Goal: Information Seeking & Learning: Compare options

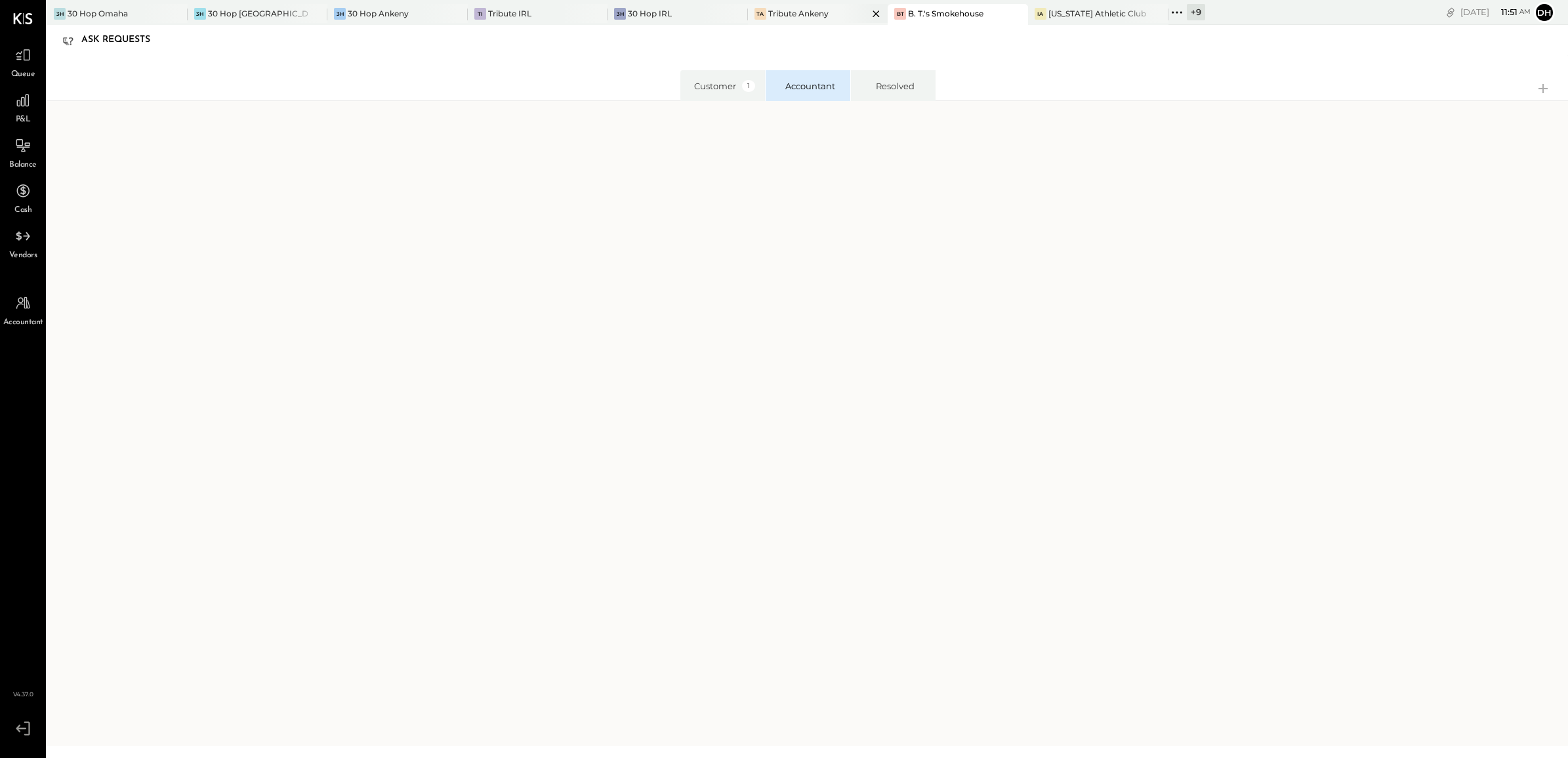
click at [800, 17] on div "Tribute Ankeny" at bounding box center [798, 13] width 61 height 11
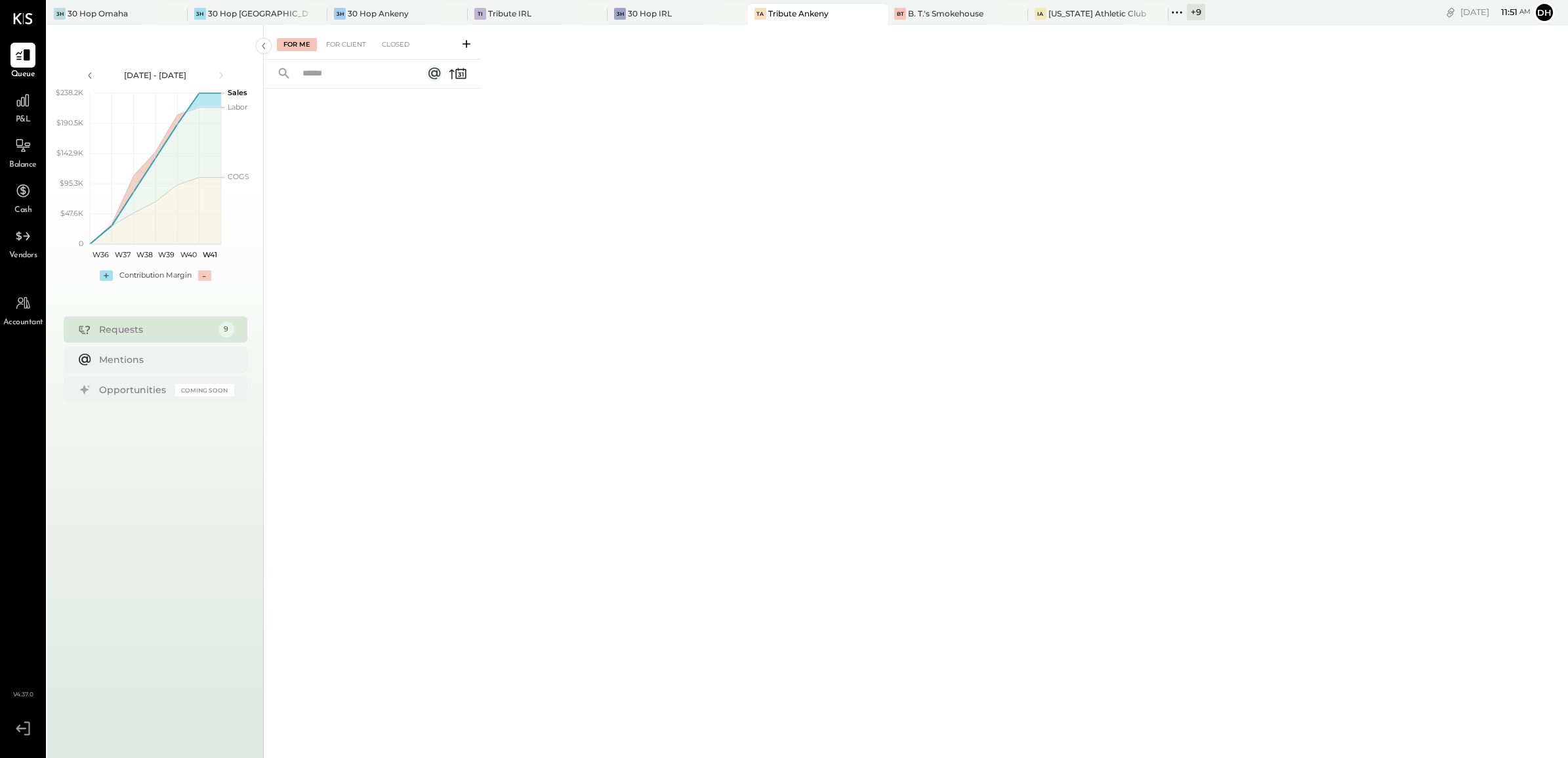
click at [468, 43] on icon at bounding box center [466, 44] width 8 height 8
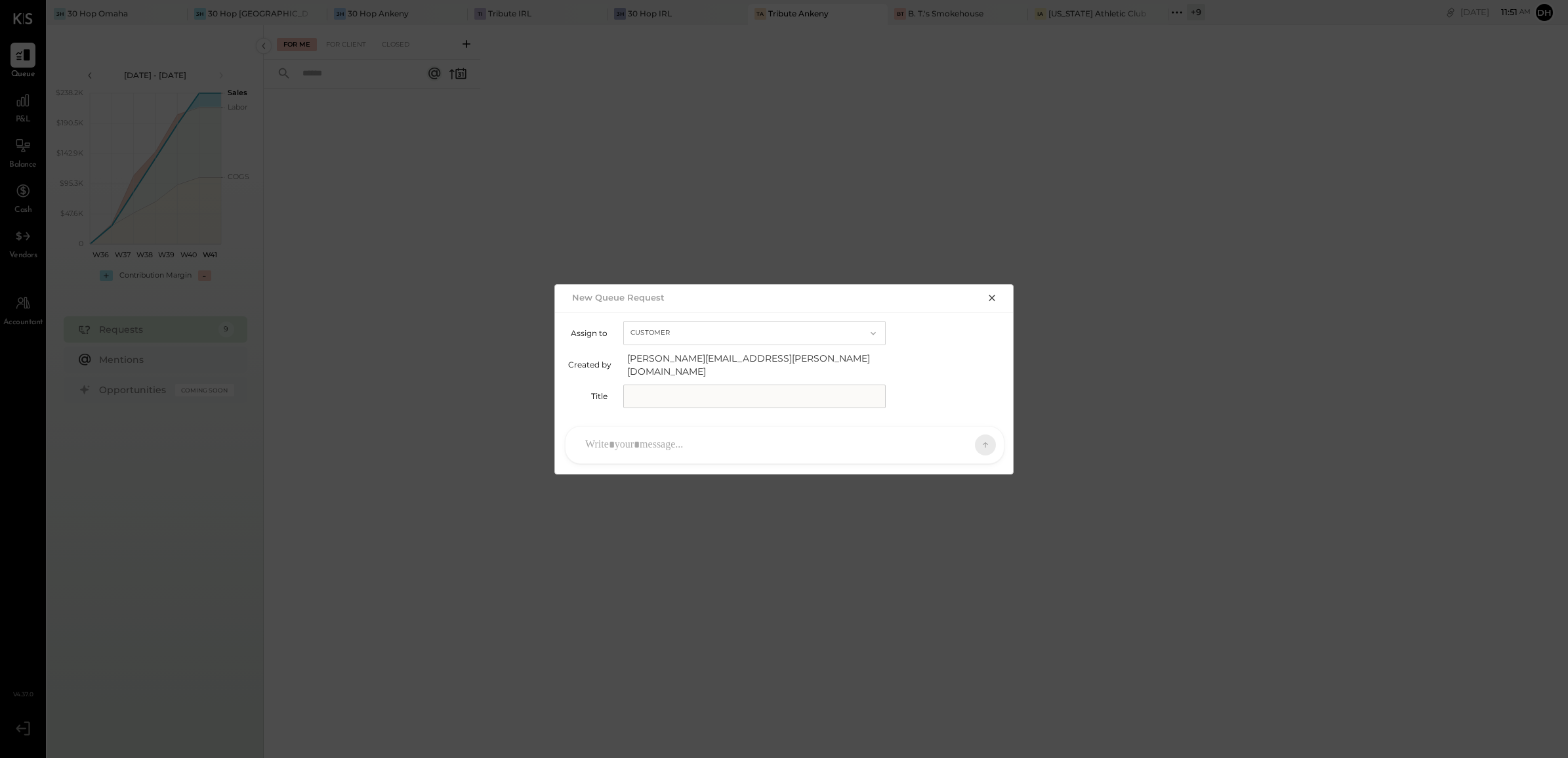
click at [683, 385] on input "text" at bounding box center [754, 396] width 262 height 24
type input "**********"
click at [667, 443] on div at bounding box center [773, 444] width 389 height 29
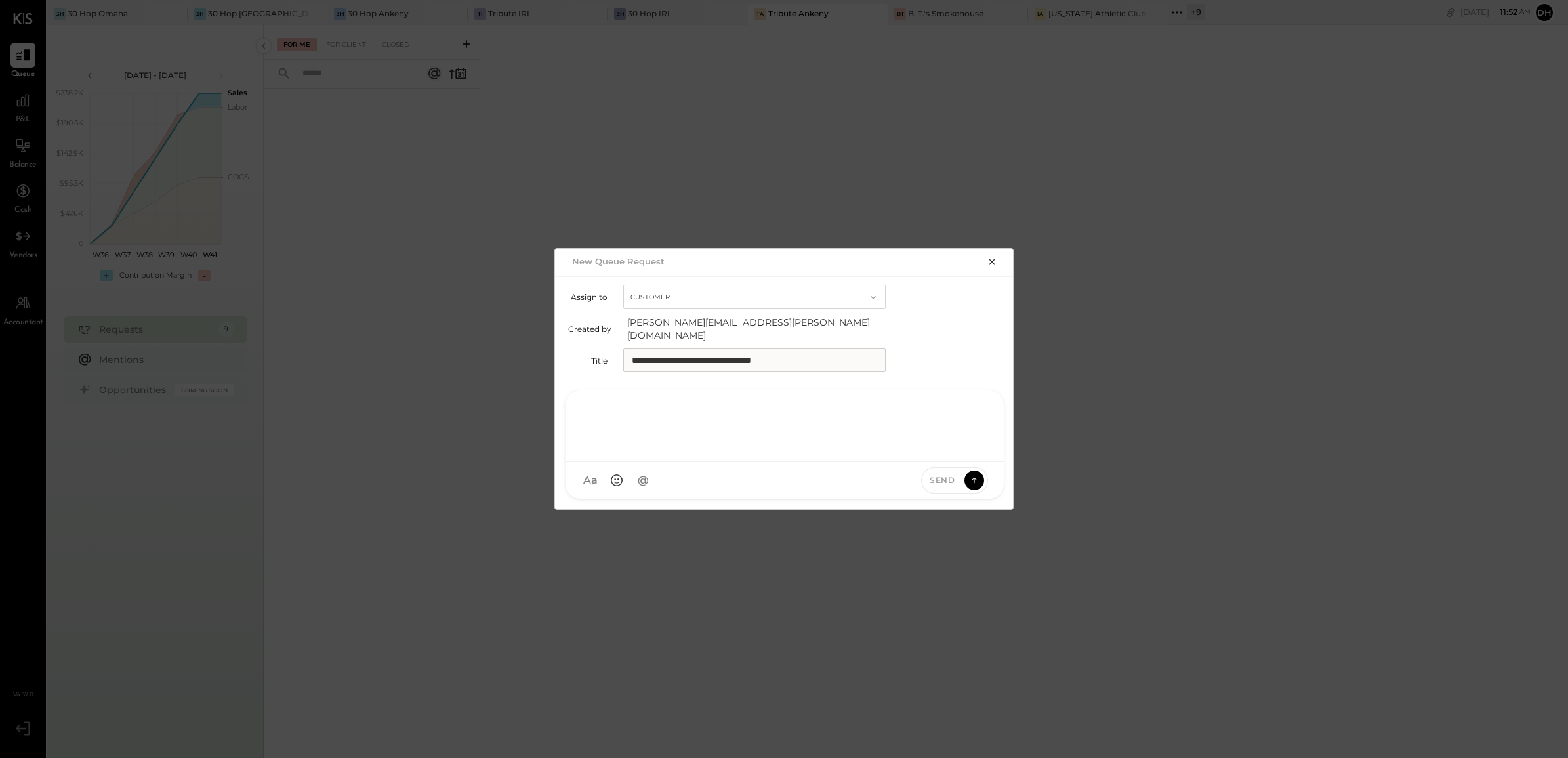
paste div
drag, startPoint x: 769, startPoint y: 404, endPoint x: 864, endPoint y: 520, distance: 149.9
click at [864, 520] on div "**********" at bounding box center [784, 379] width 1568 height 758
click at [973, 473] on icon at bounding box center [974, 479] width 12 height 13
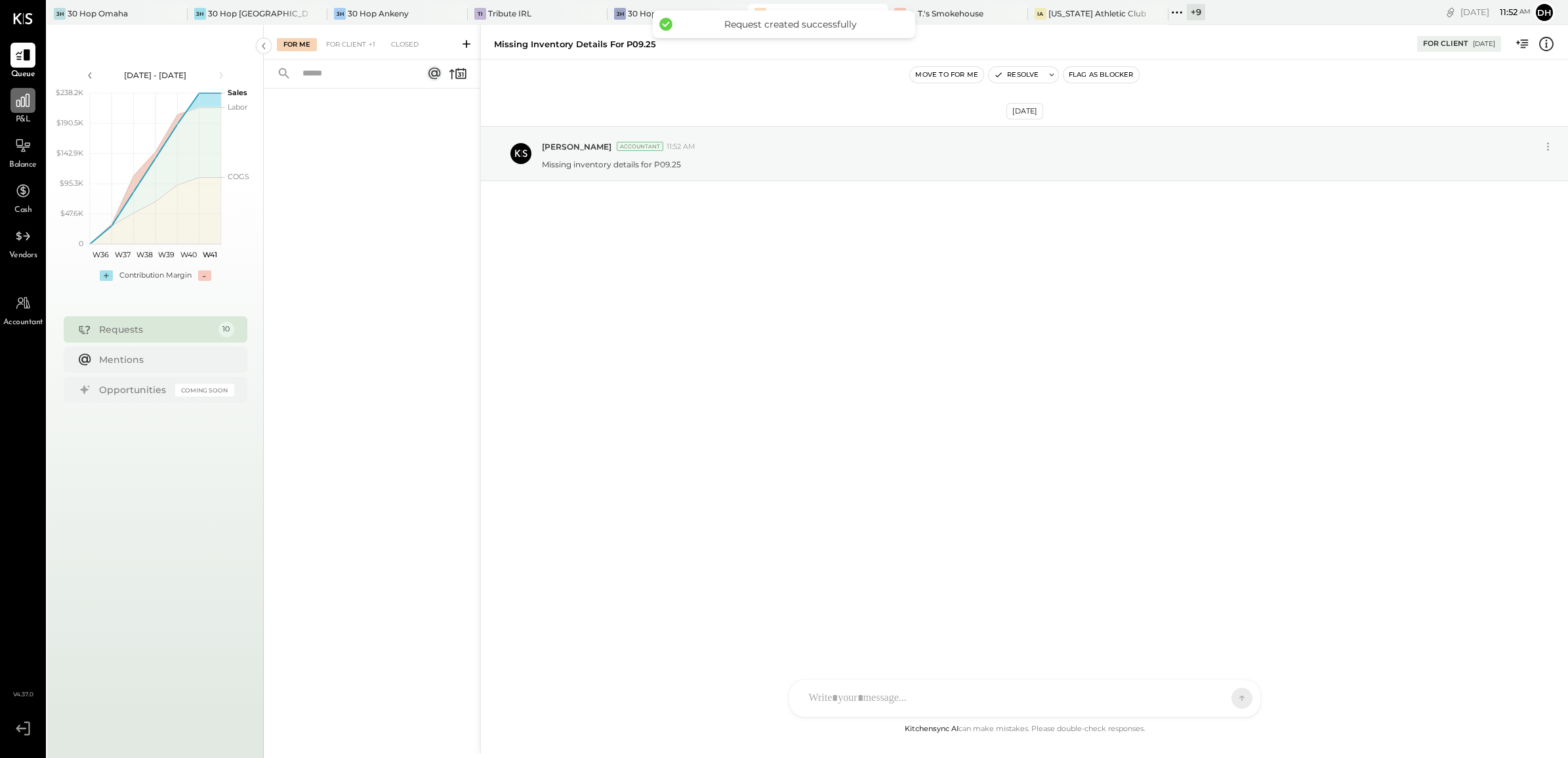
click at [22, 97] on icon at bounding box center [22, 100] width 17 height 17
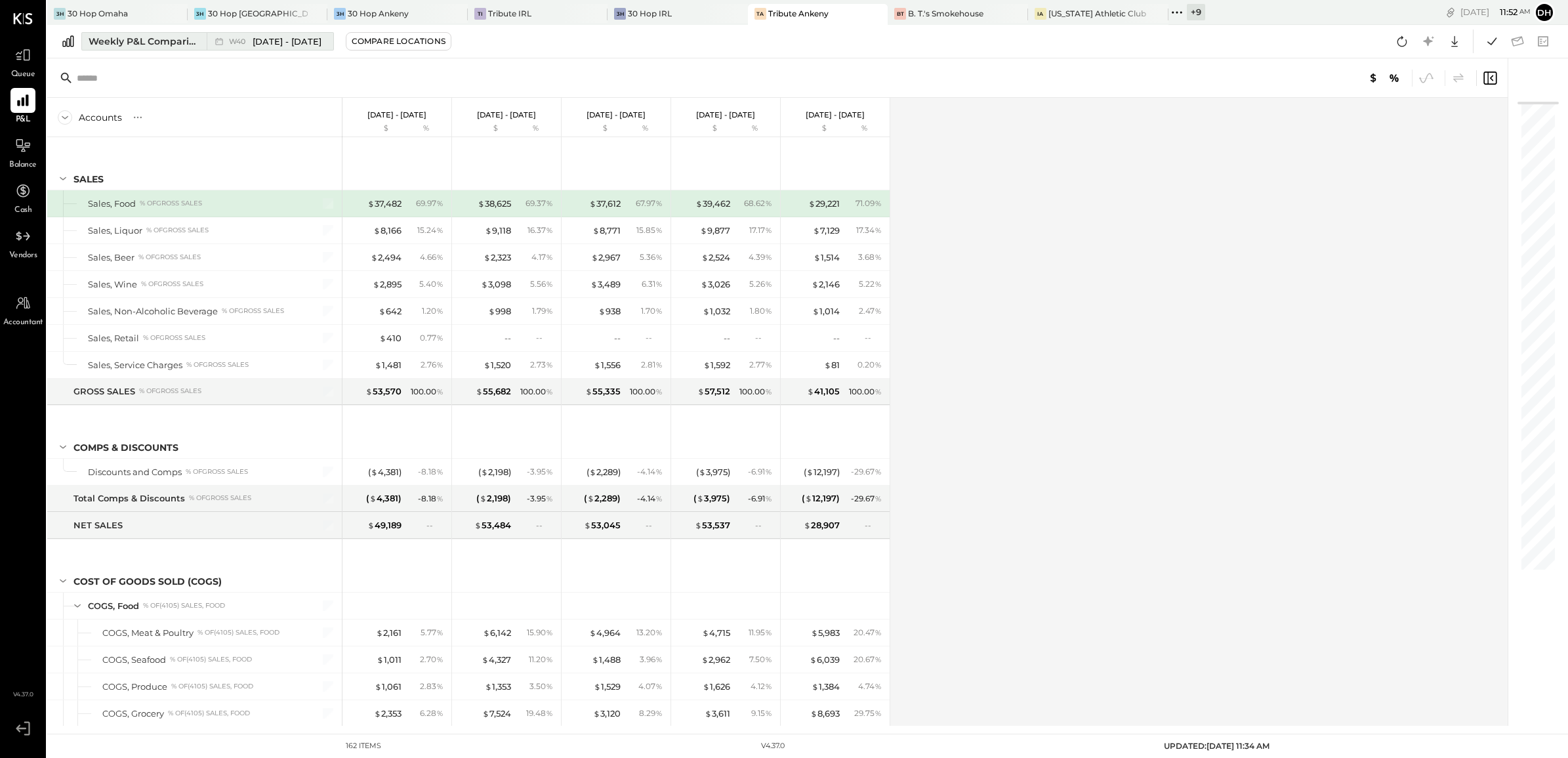
click at [154, 37] on div "Weekly P&L Comparison" at bounding box center [143, 41] width 111 height 13
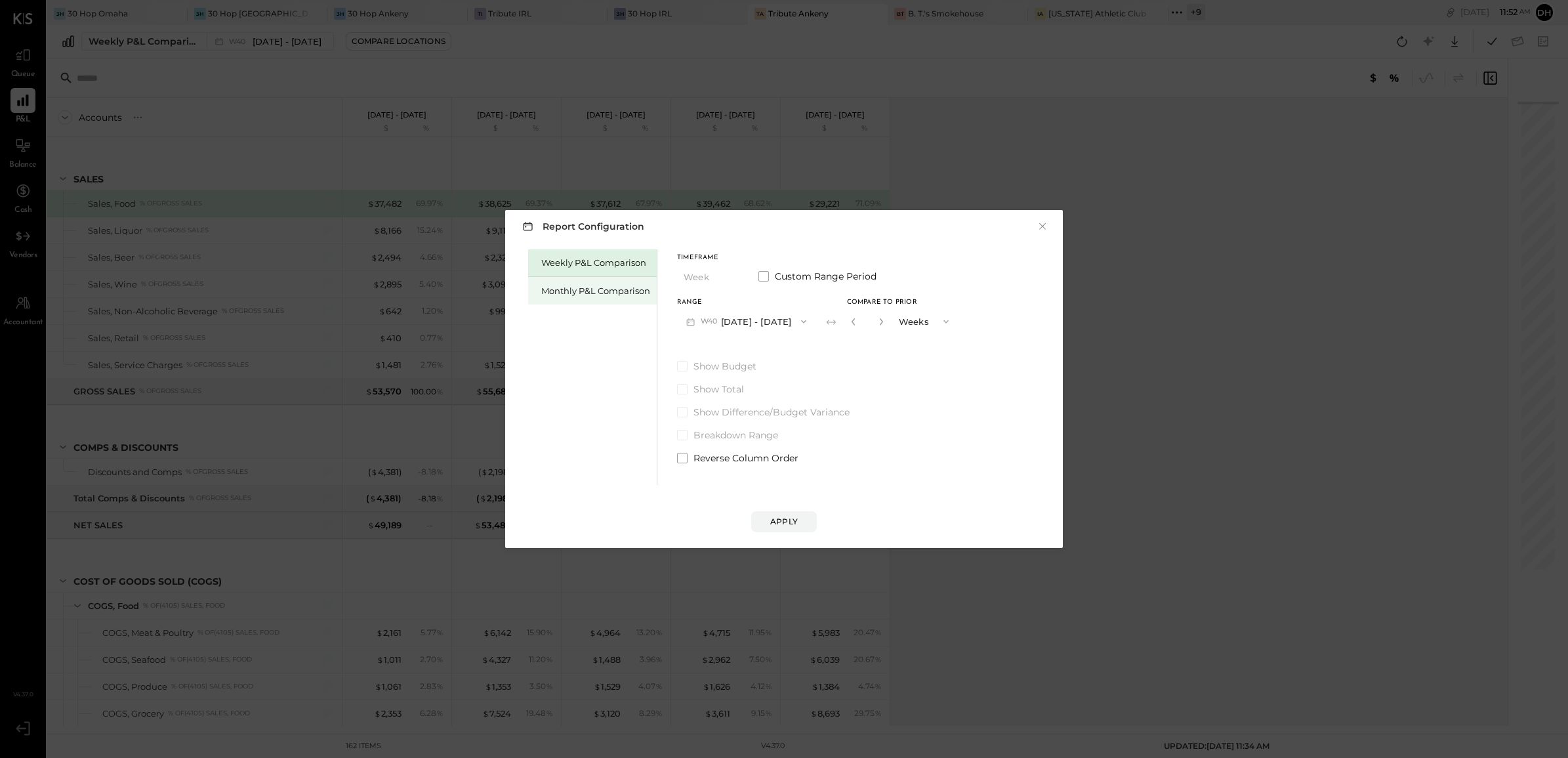
click at [562, 289] on div "Monthly P&L Comparison" at bounding box center [595, 291] width 109 height 13
click at [742, 320] on button "M10 [DATE] - [DATE]" at bounding box center [745, 321] width 136 height 24
click at [765, 347] on span "[DATE] - [DATE]" at bounding box center [741, 350] width 63 height 11
click at [857, 325] on div "Compare" at bounding box center [857, 323] width 43 height 11
click at [879, 320] on icon "button" at bounding box center [880, 321] width 3 height 7
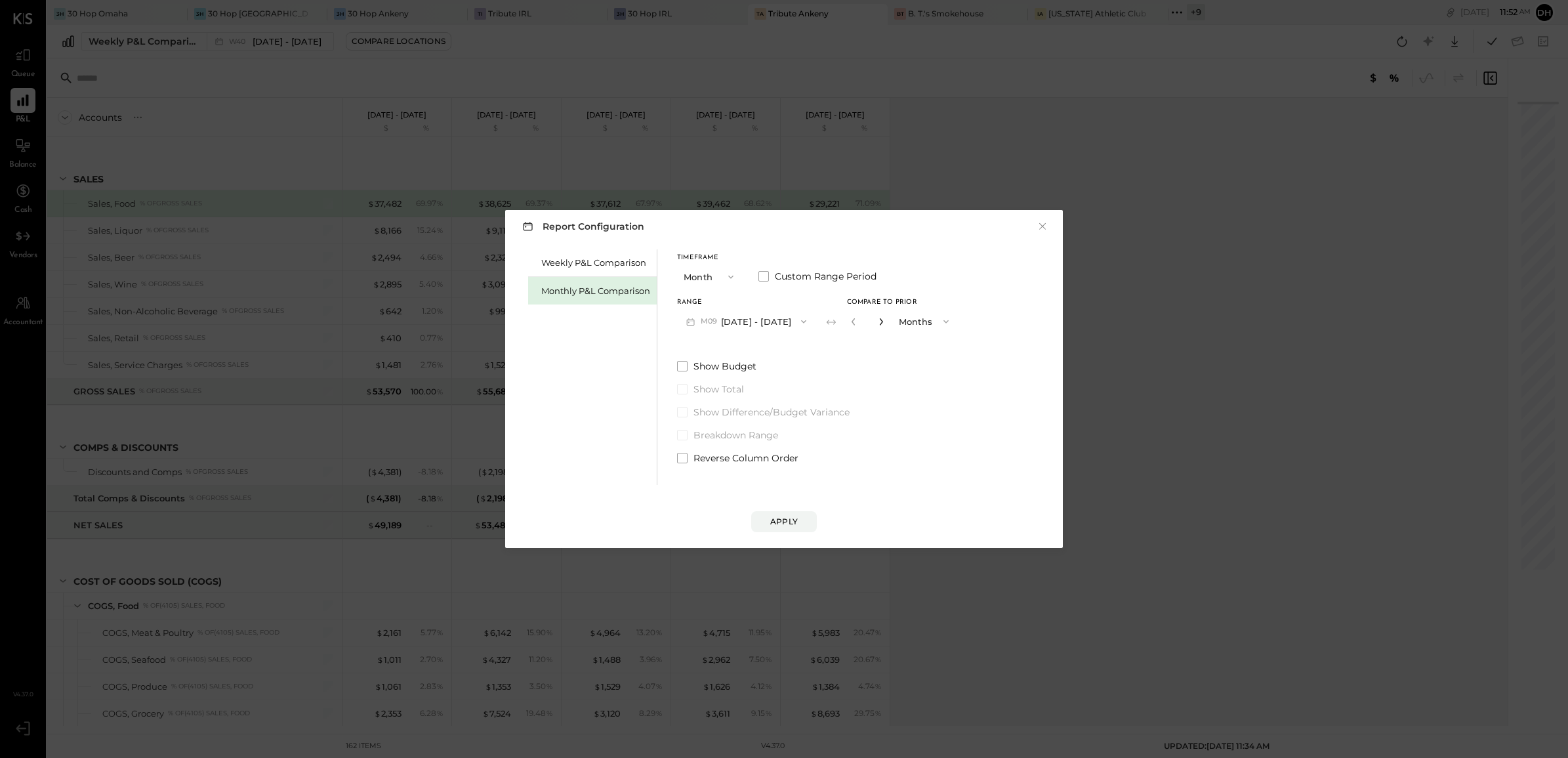
click at [879, 320] on icon "button" at bounding box center [880, 321] width 3 height 7
type input "*"
click at [789, 527] on button "Apply" at bounding box center [784, 521] width 66 height 21
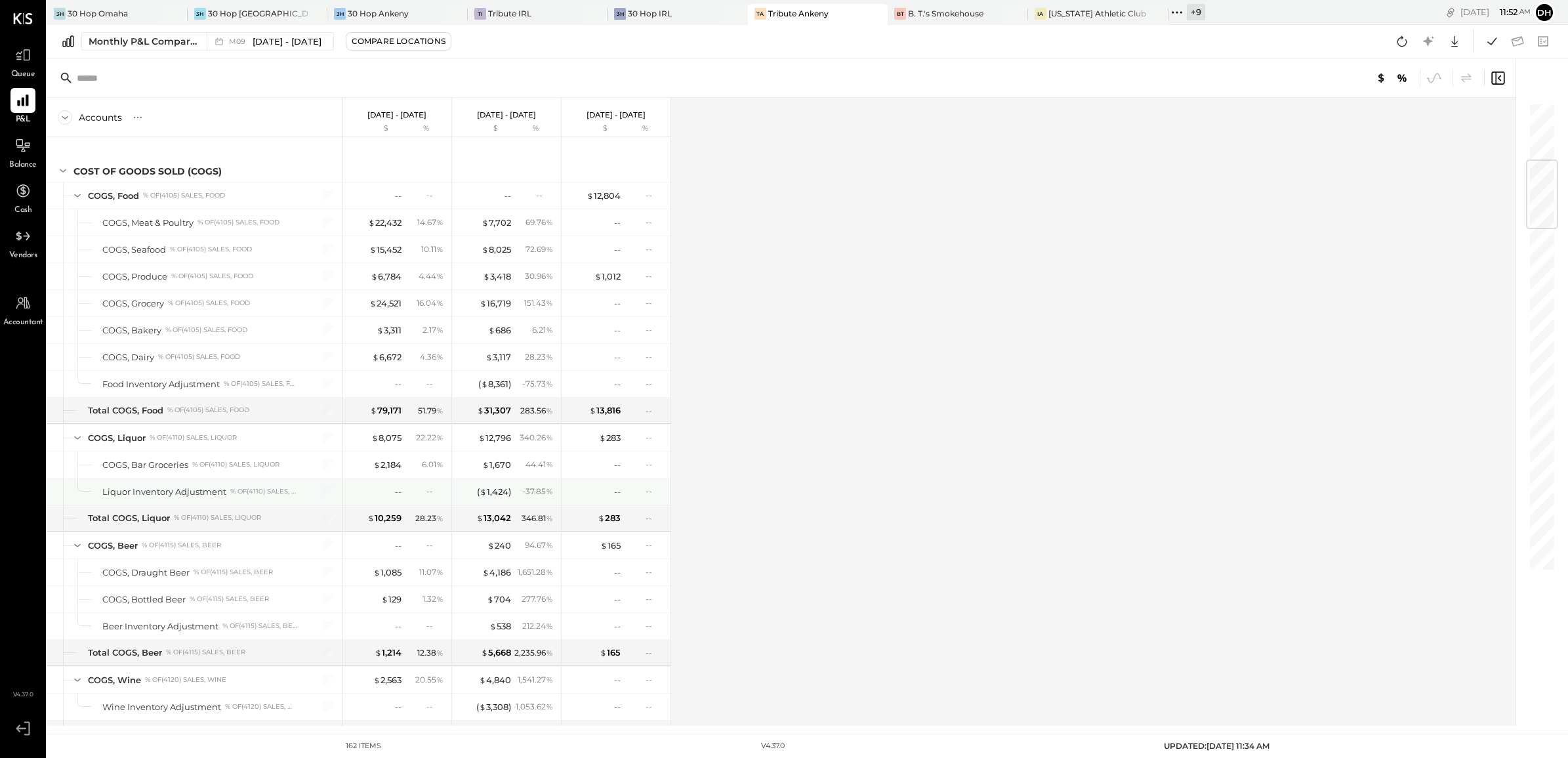
scroll to position [492, 0]
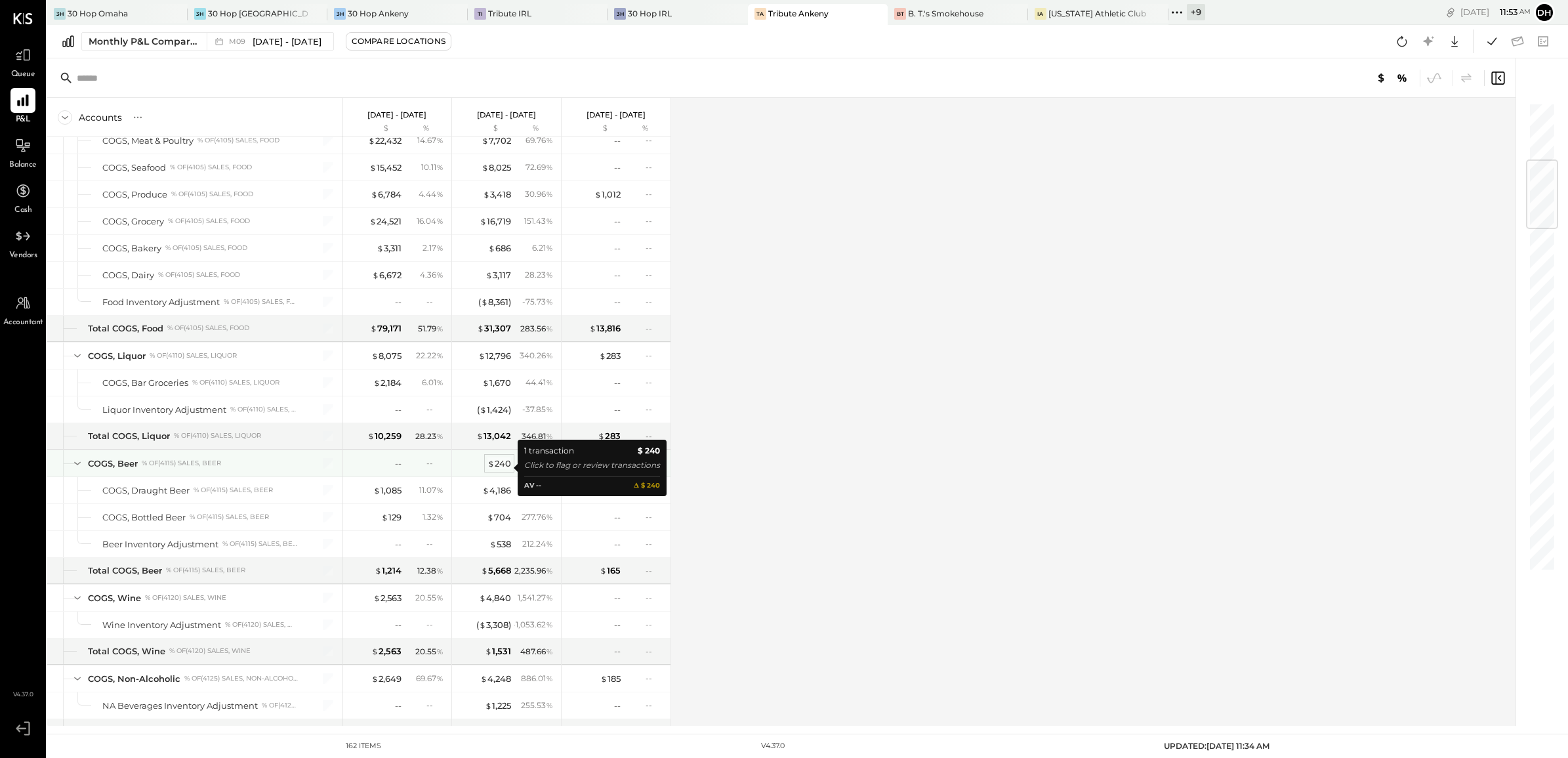
click at [502, 468] on div "$ 240" at bounding box center [499, 463] width 24 height 13
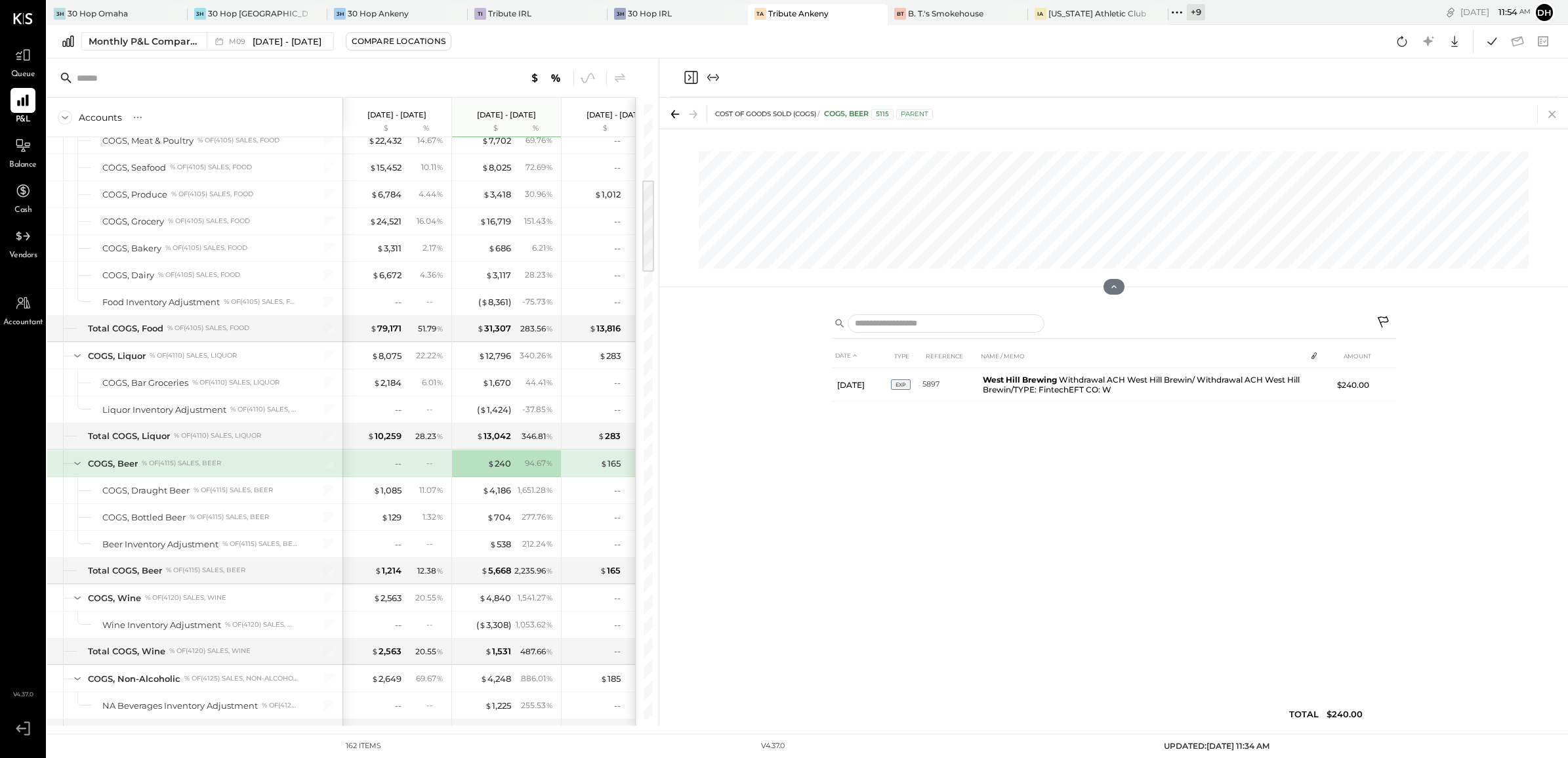
click at [1553, 109] on icon at bounding box center [1552, 114] width 18 height 18
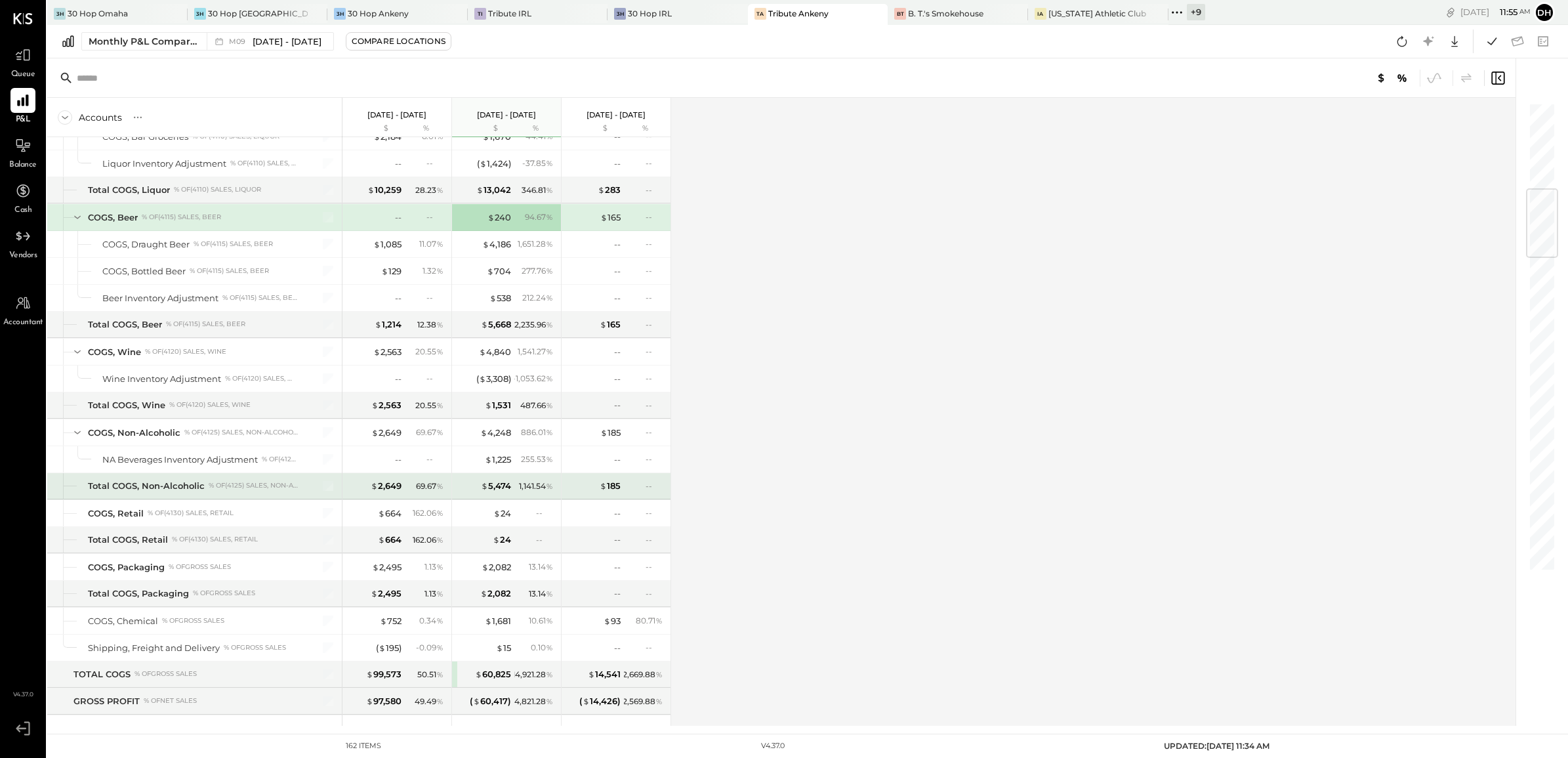
scroll to position [901, 0]
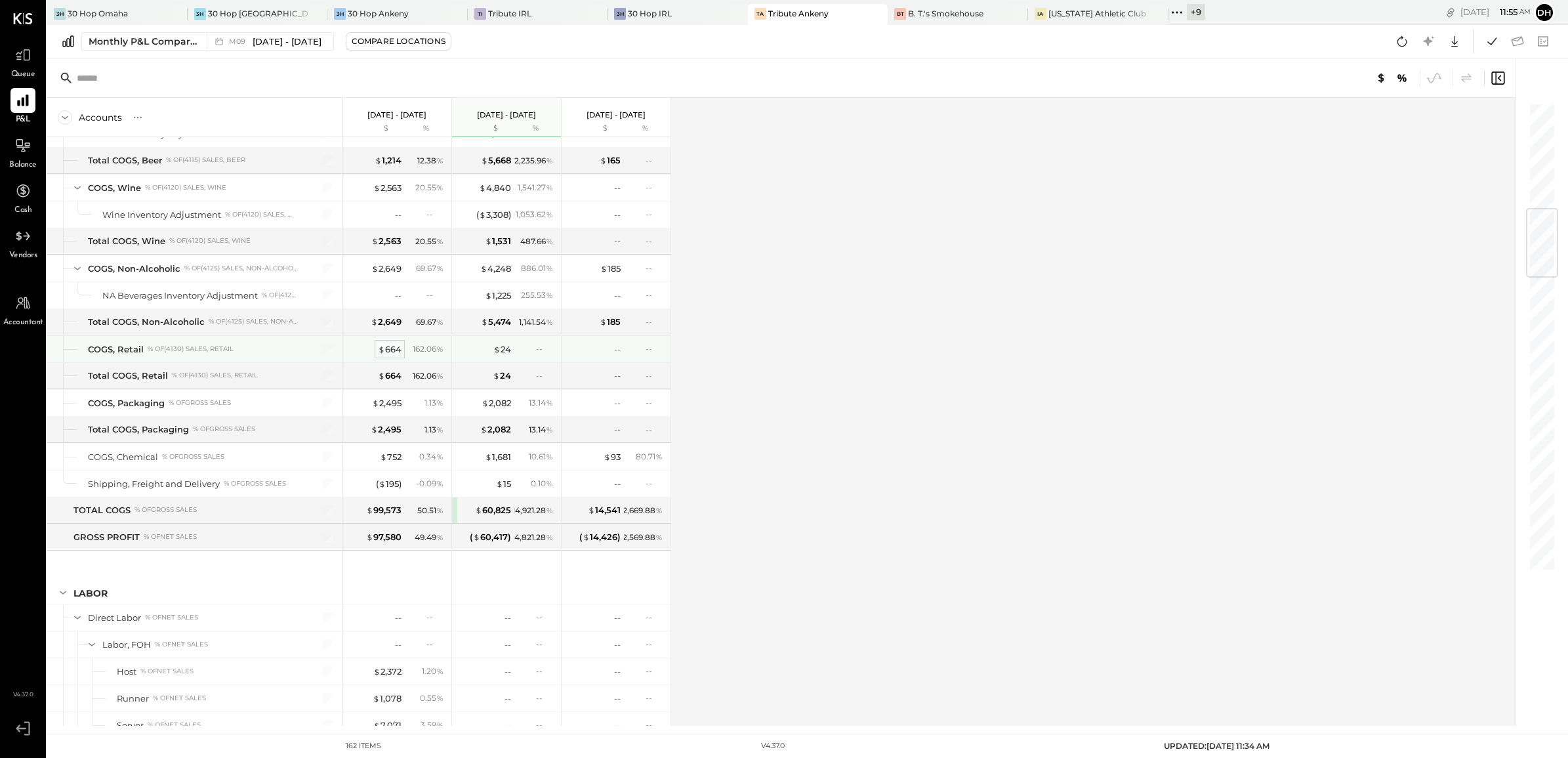
click at [392, 356] on div "$ 664" at bounding box center [390, 349] width 24 height 13
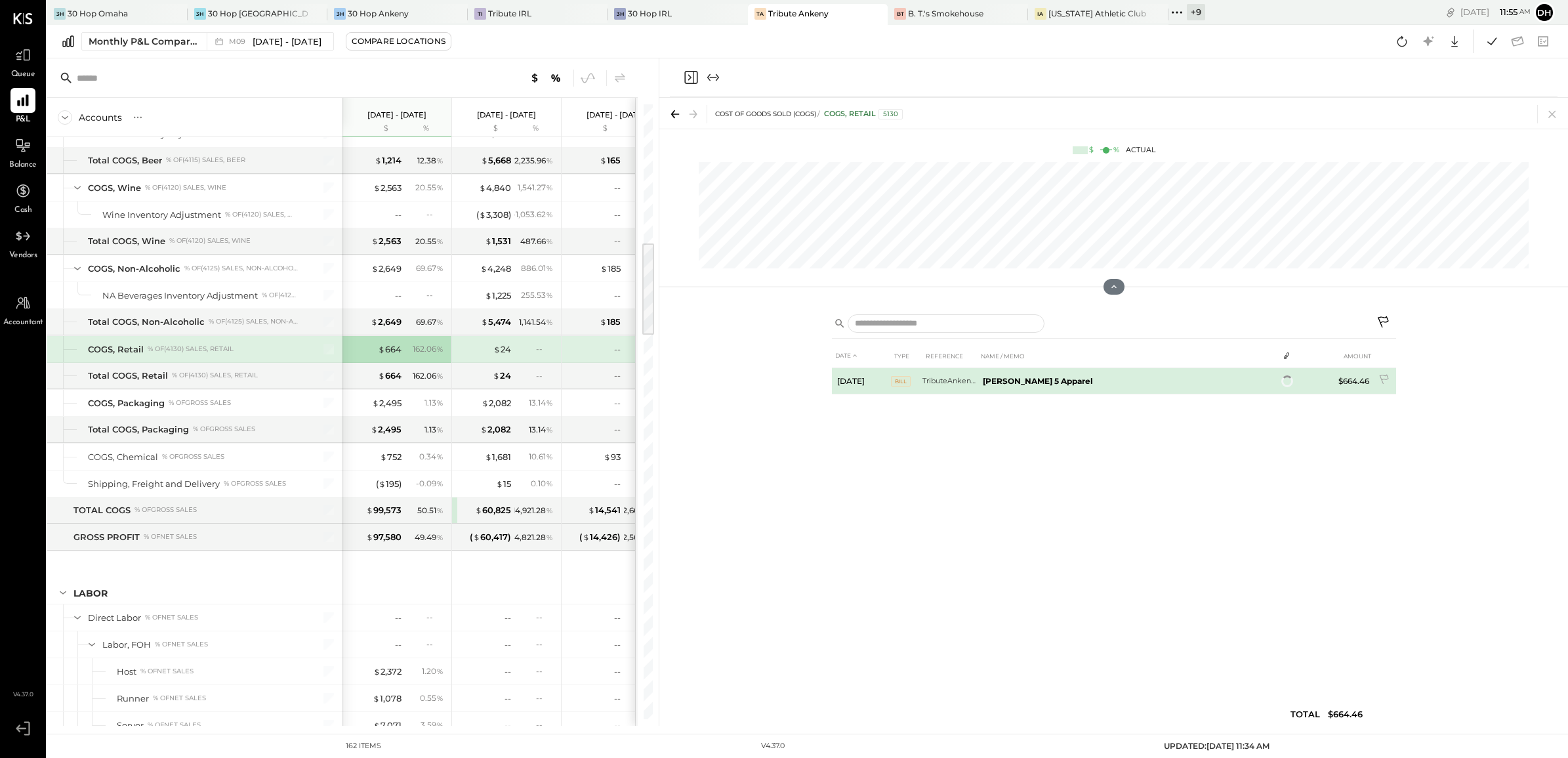
click at [1355, 381] on td "$664.46" at bounding box center [1349, 380] width 51 height 26
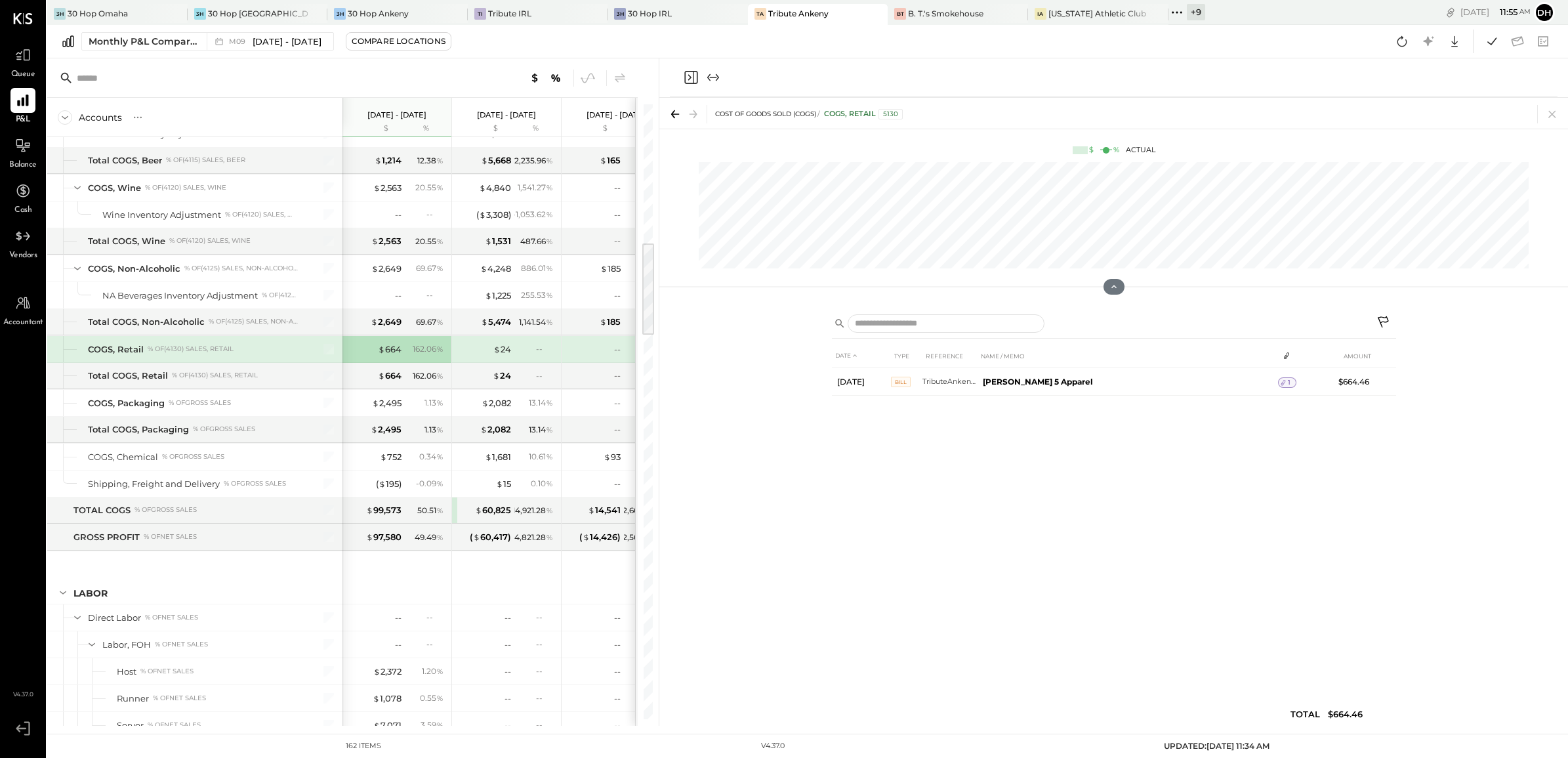
click at [670, 110] on icon at bounding box center [674, 114] width 18 height 18
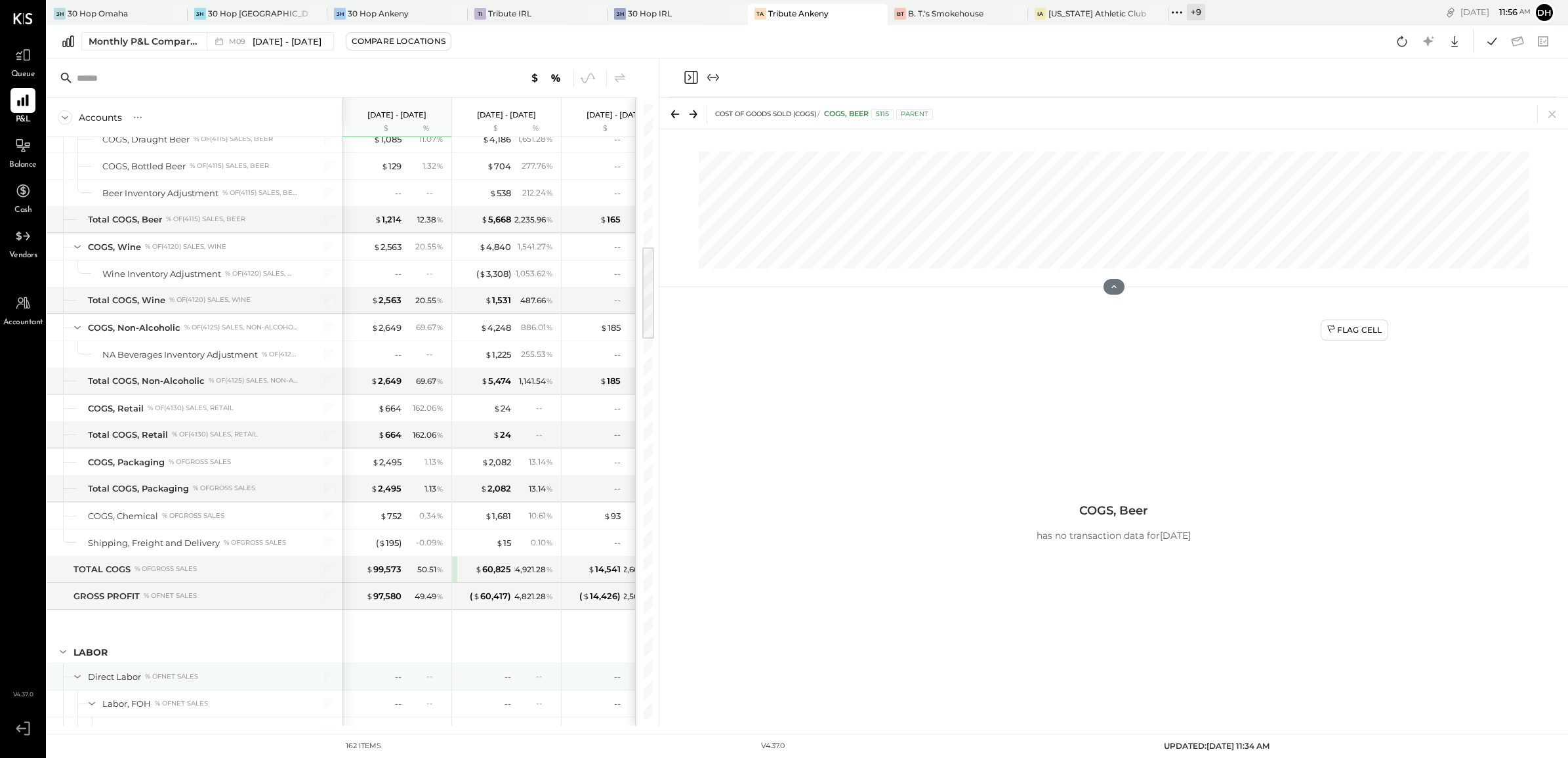
scroll to position [1007, 0]
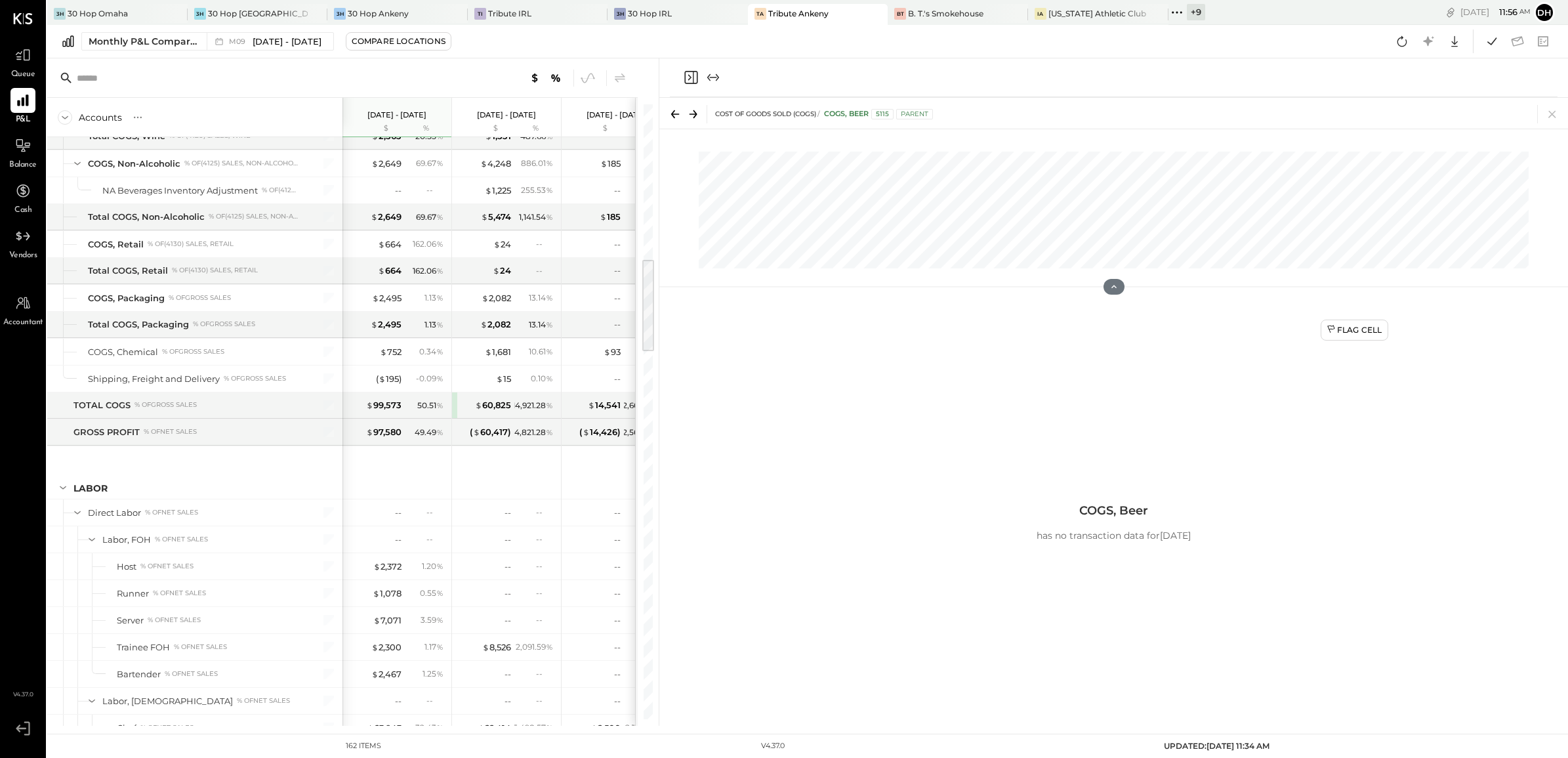
click at [676, 115] on icon at bounding box center [674, 114] width 18 height 18
click at [1555, 110] on icon at bounding box center [1552, 114] width 18 height 18
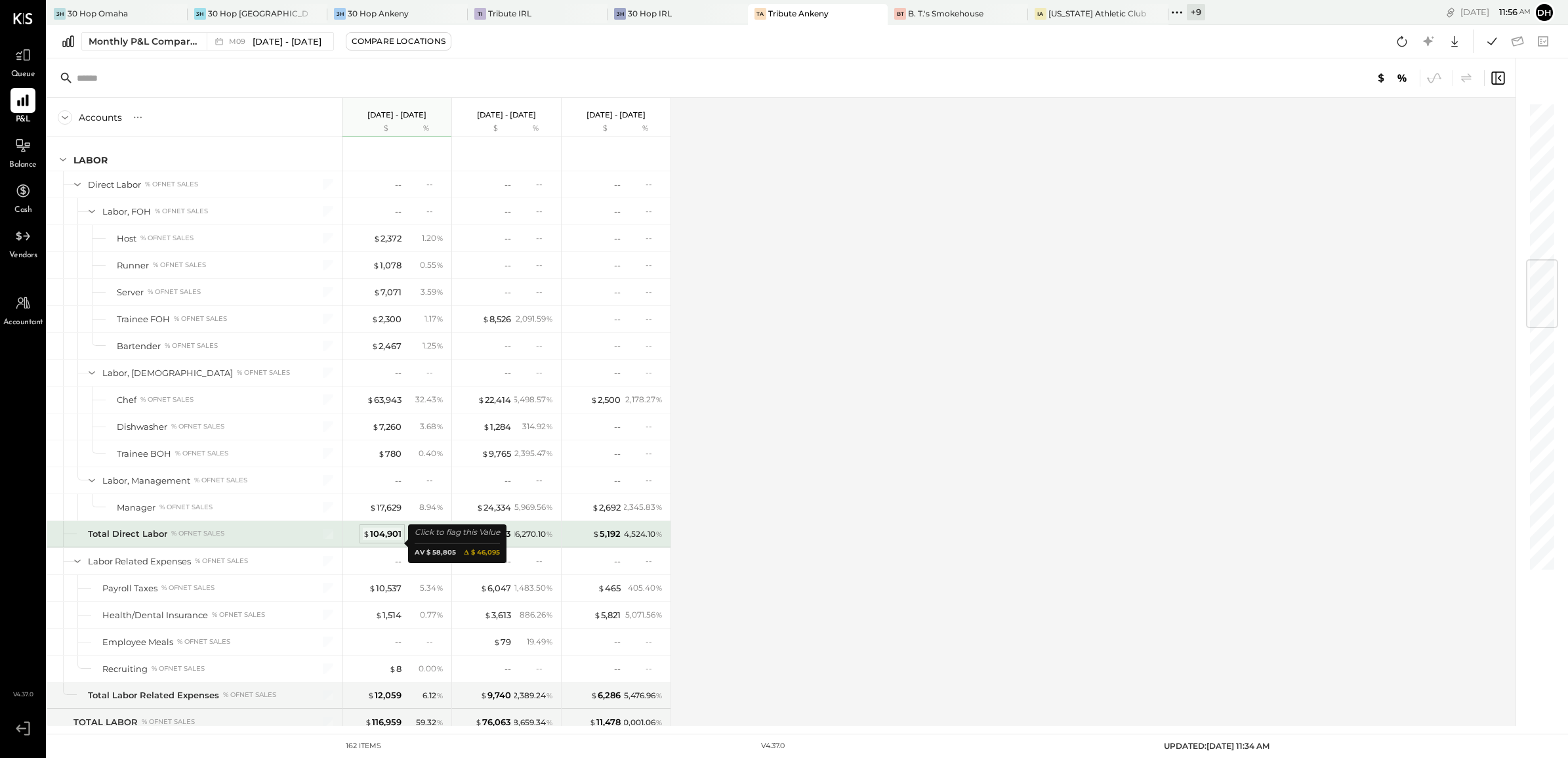
scroll to position [1416, 0]
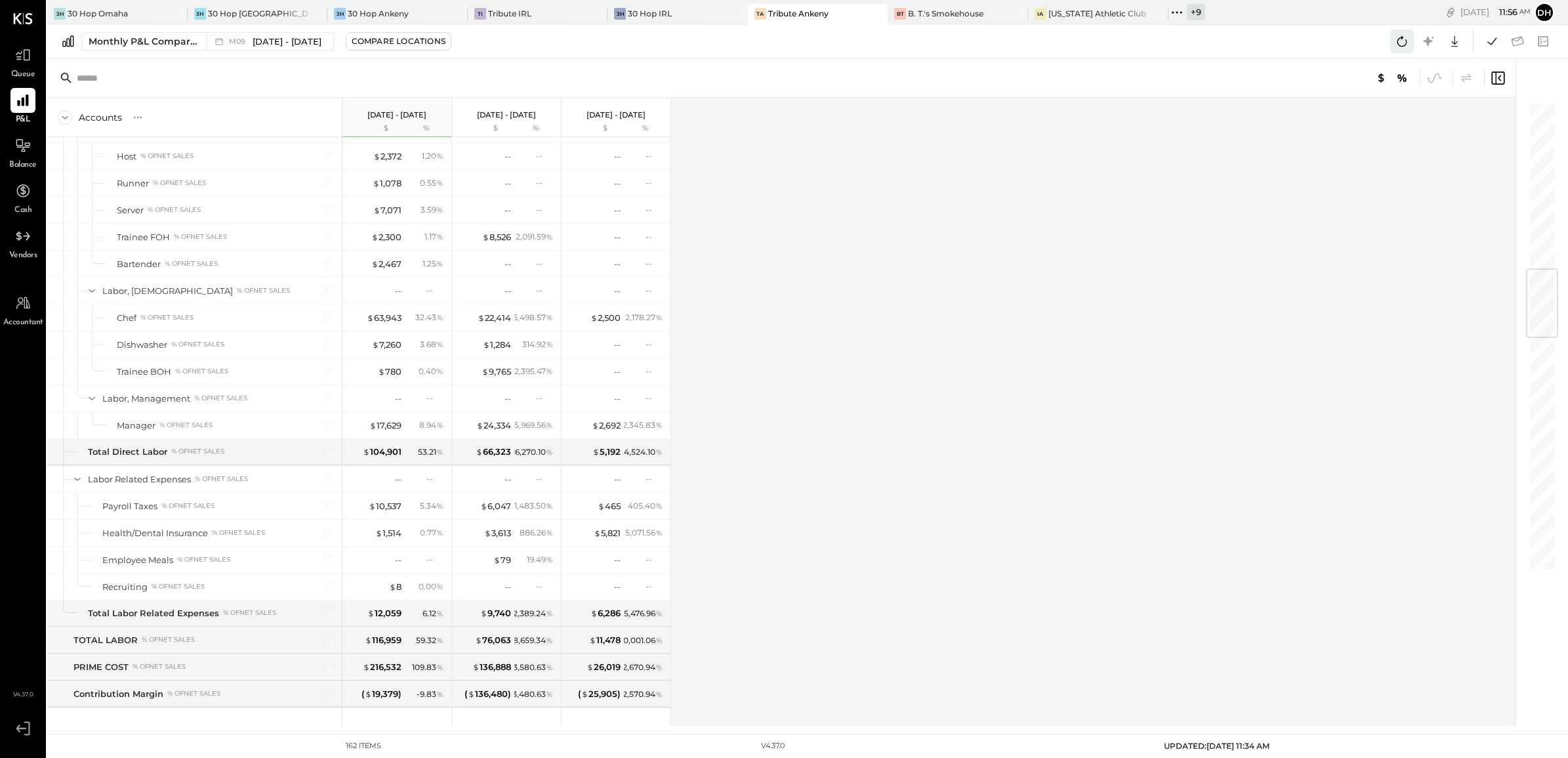
click at [1402, 40] on icon at bounding box center [1402, 41] width 17 height 17
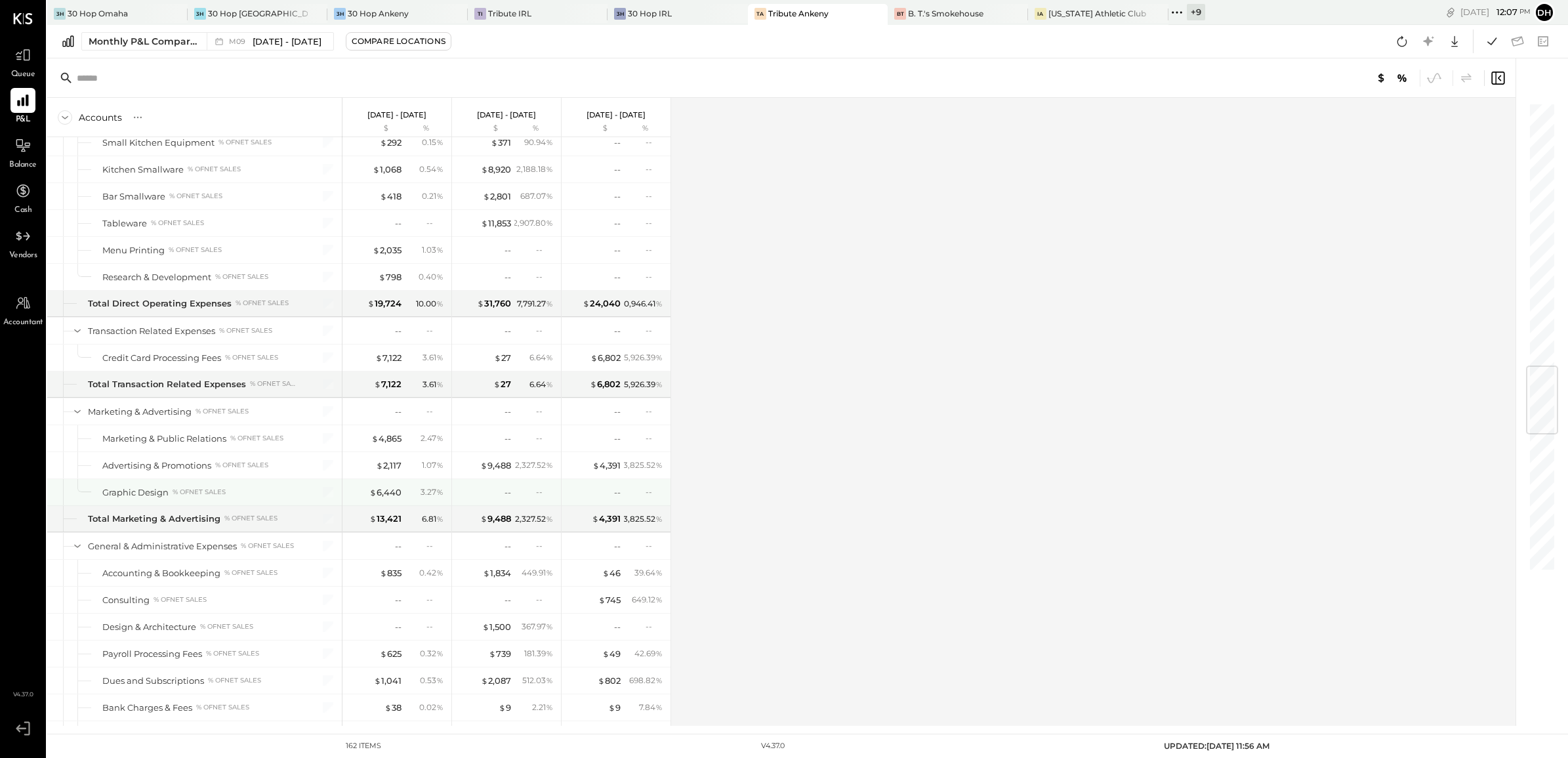
scroll to position [2319, 0]
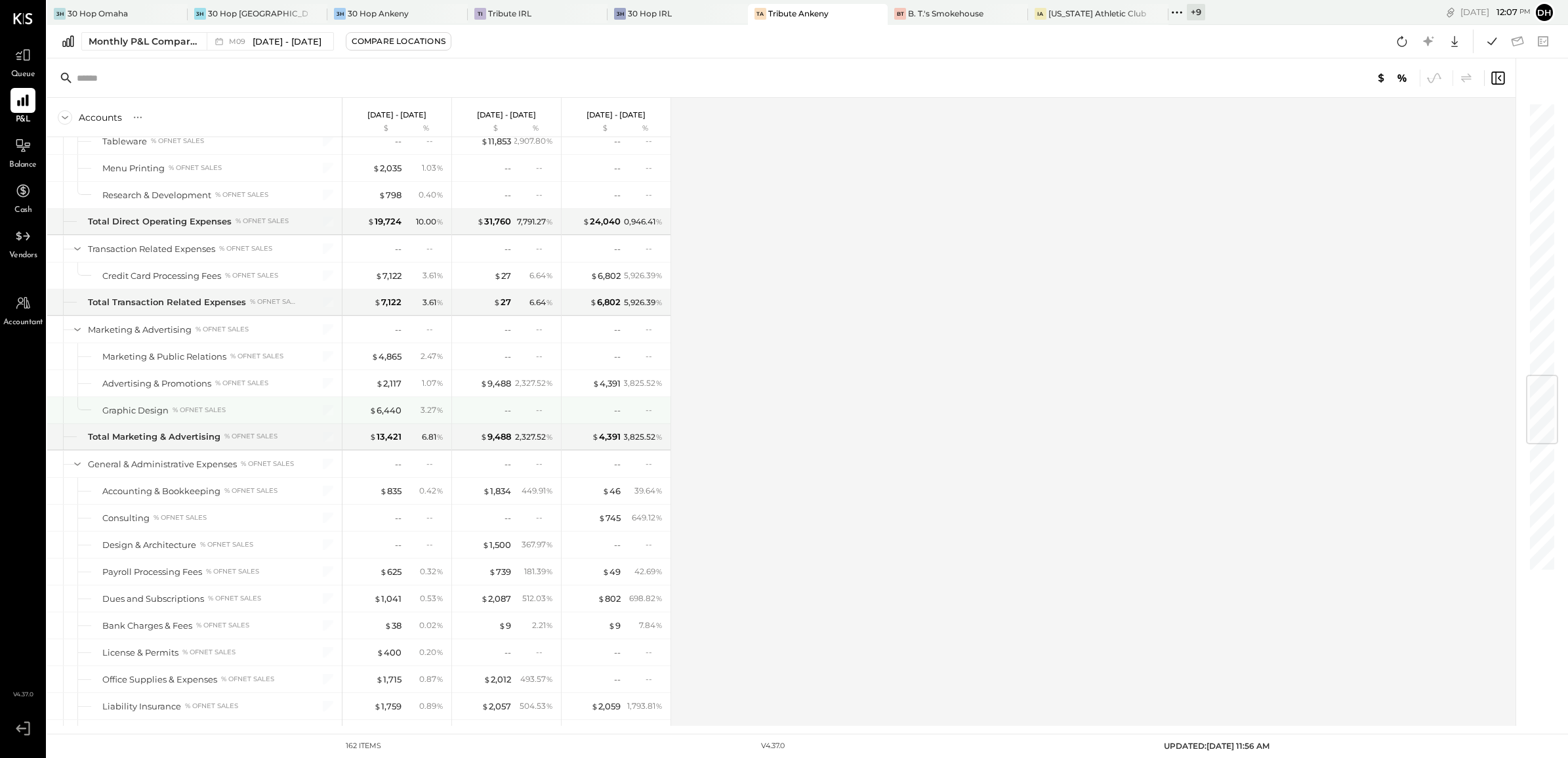
drag, startPoint x: 383, startPoint y: 427, endPoint x: 423, endPoint y: 433, distance: 40.4
click at [383, 416] on div "$ 6,440" at bounding box center [386, 410] width 32 height 13
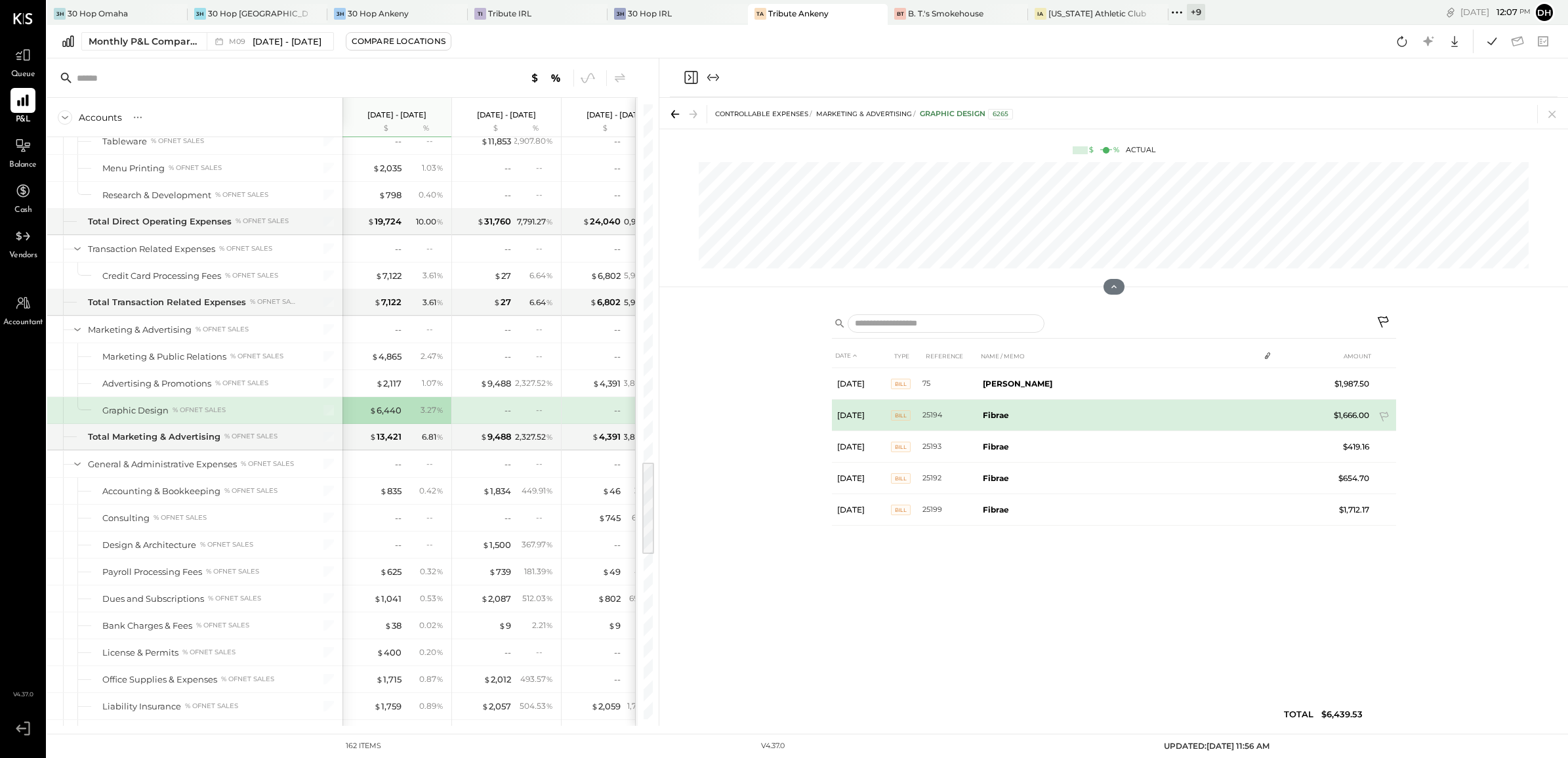
click at [988, 418] on b "Fibrae" at bounding box center [995, 415] width 26 height 10
click at [1382, 416] on td at bounding box center [1386, 406] width 22 height 25
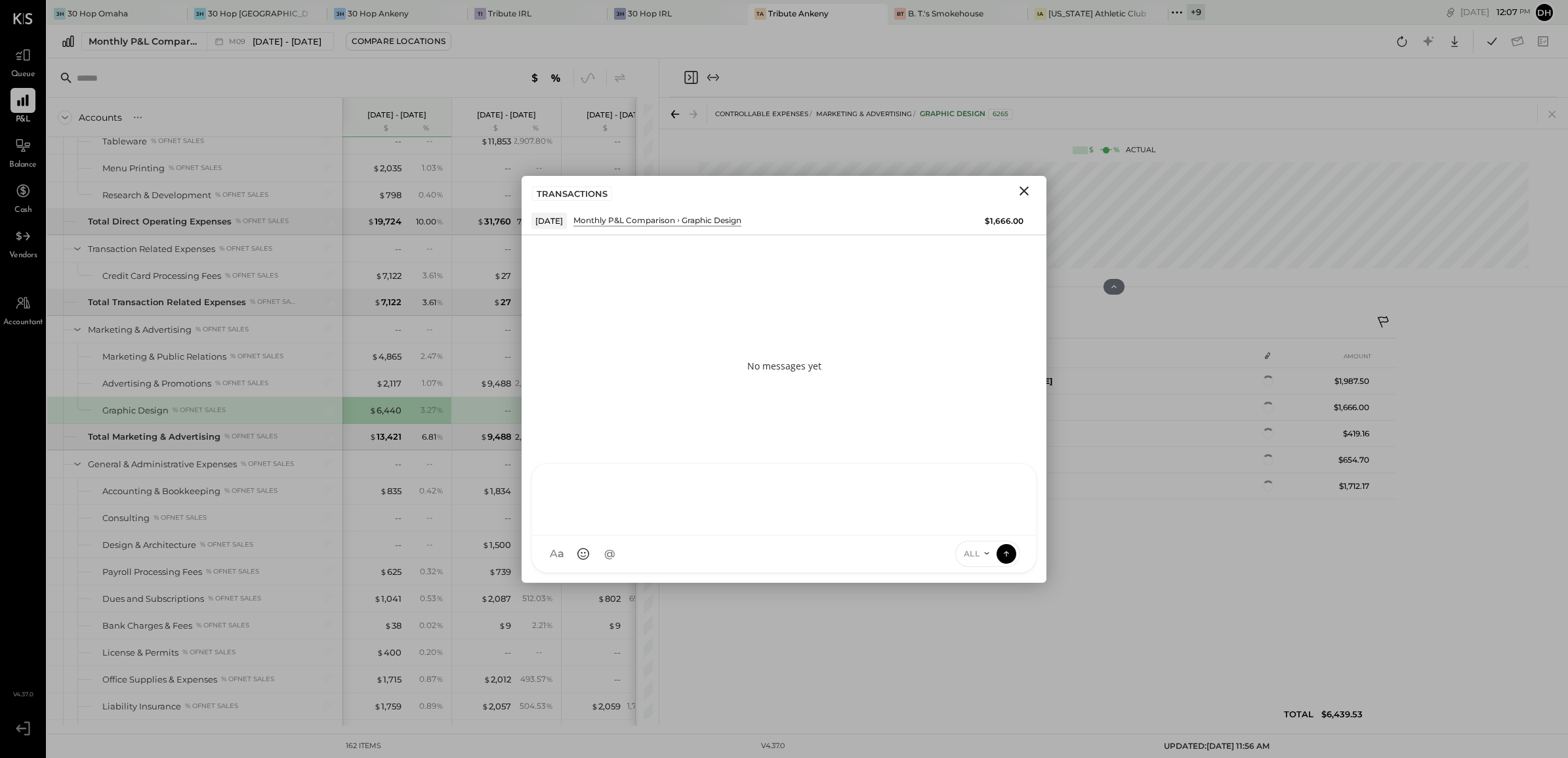
click at [692, 554] on div "AM [PERSON_NAME] DB [PERSON_NAME] SF [PERSON_NAME] ES [PERSON_NAME] TH [PERSON_…" at bounding box center [783, 518] width 505 height 110
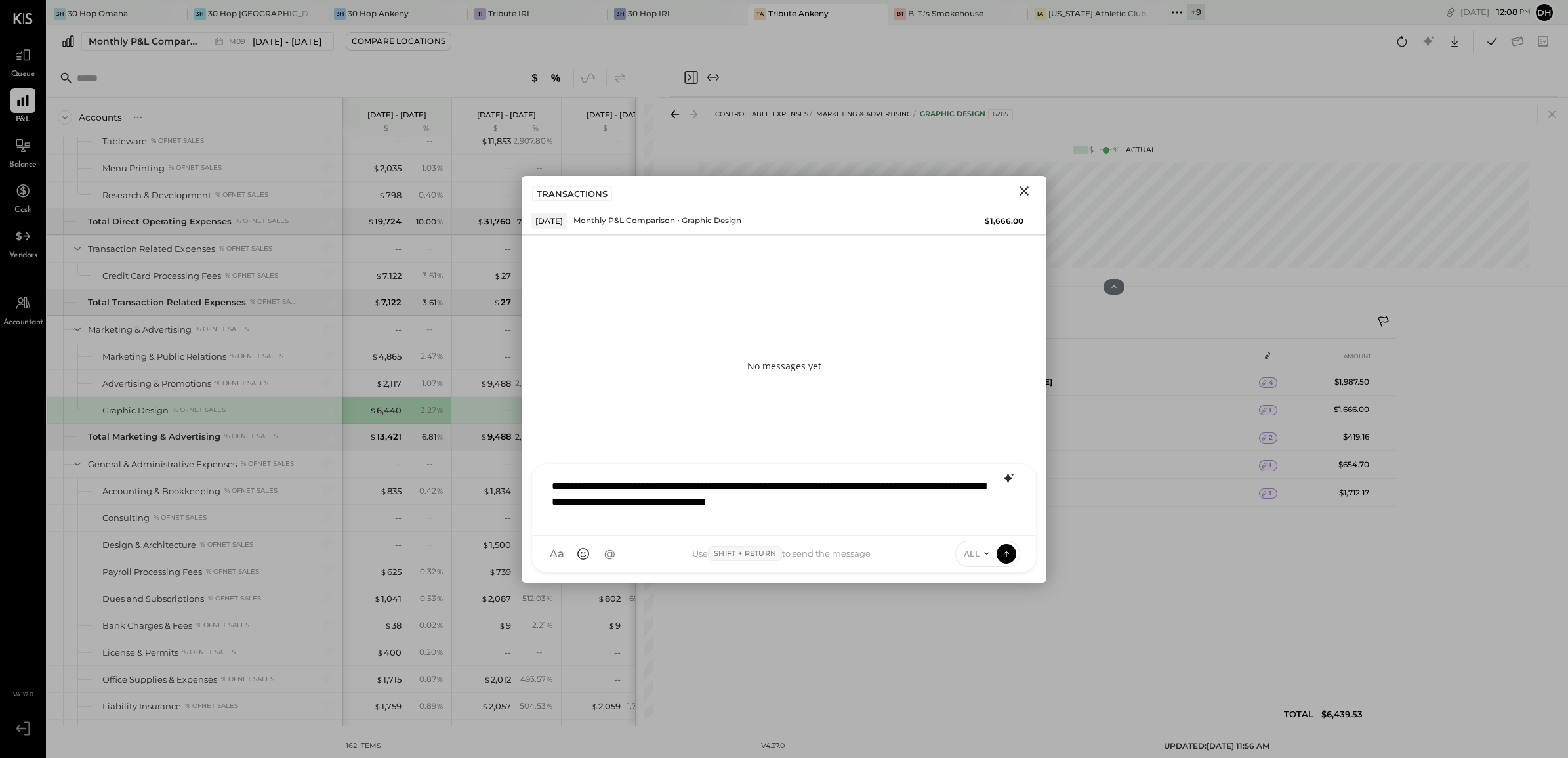
click at [1009, 477] on icon at bounding box center [1008, 477] width 9 height 9
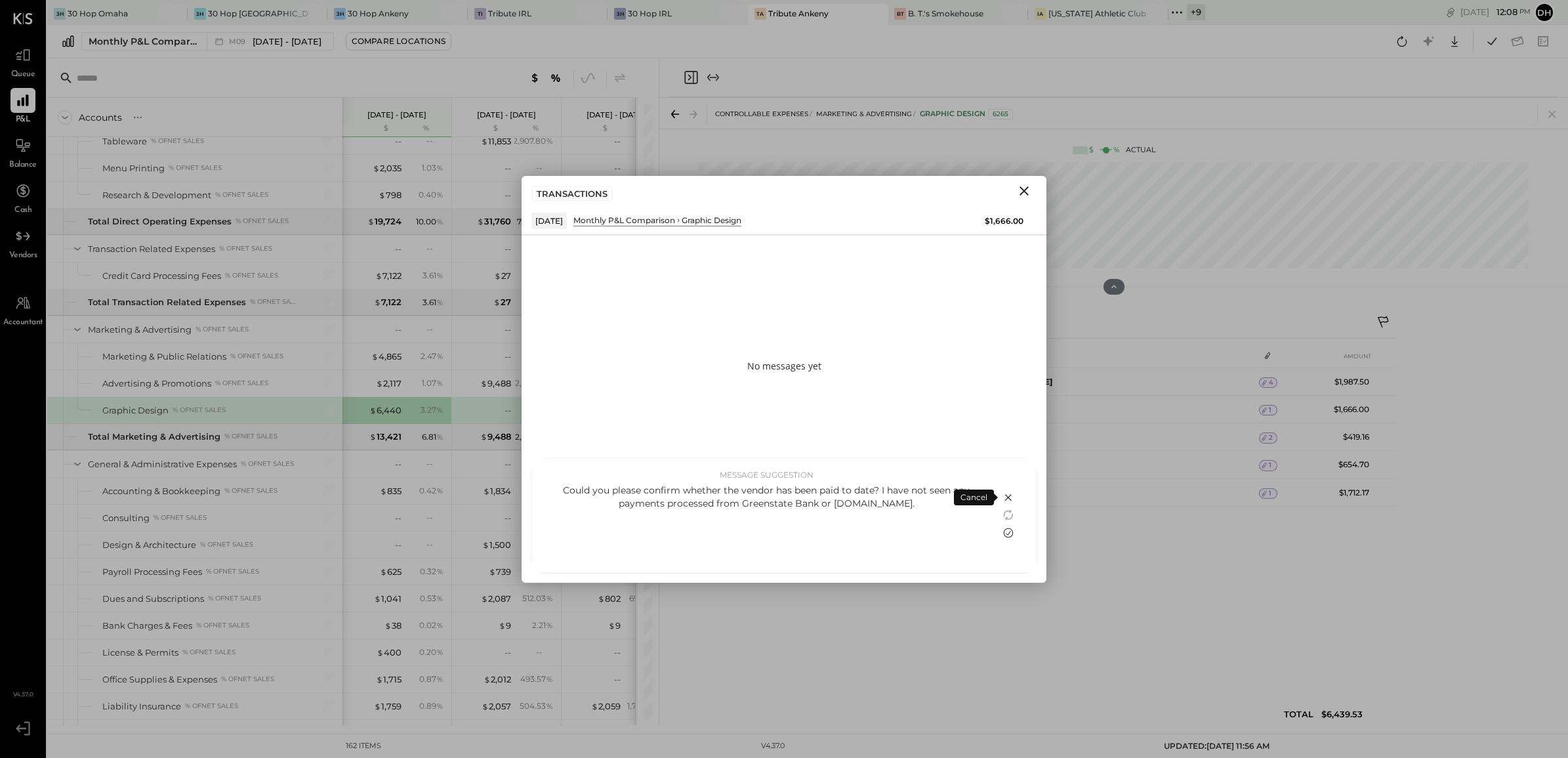
click at [1009, 533] on icon at bounding box center [1008, 533] width 16 height 16
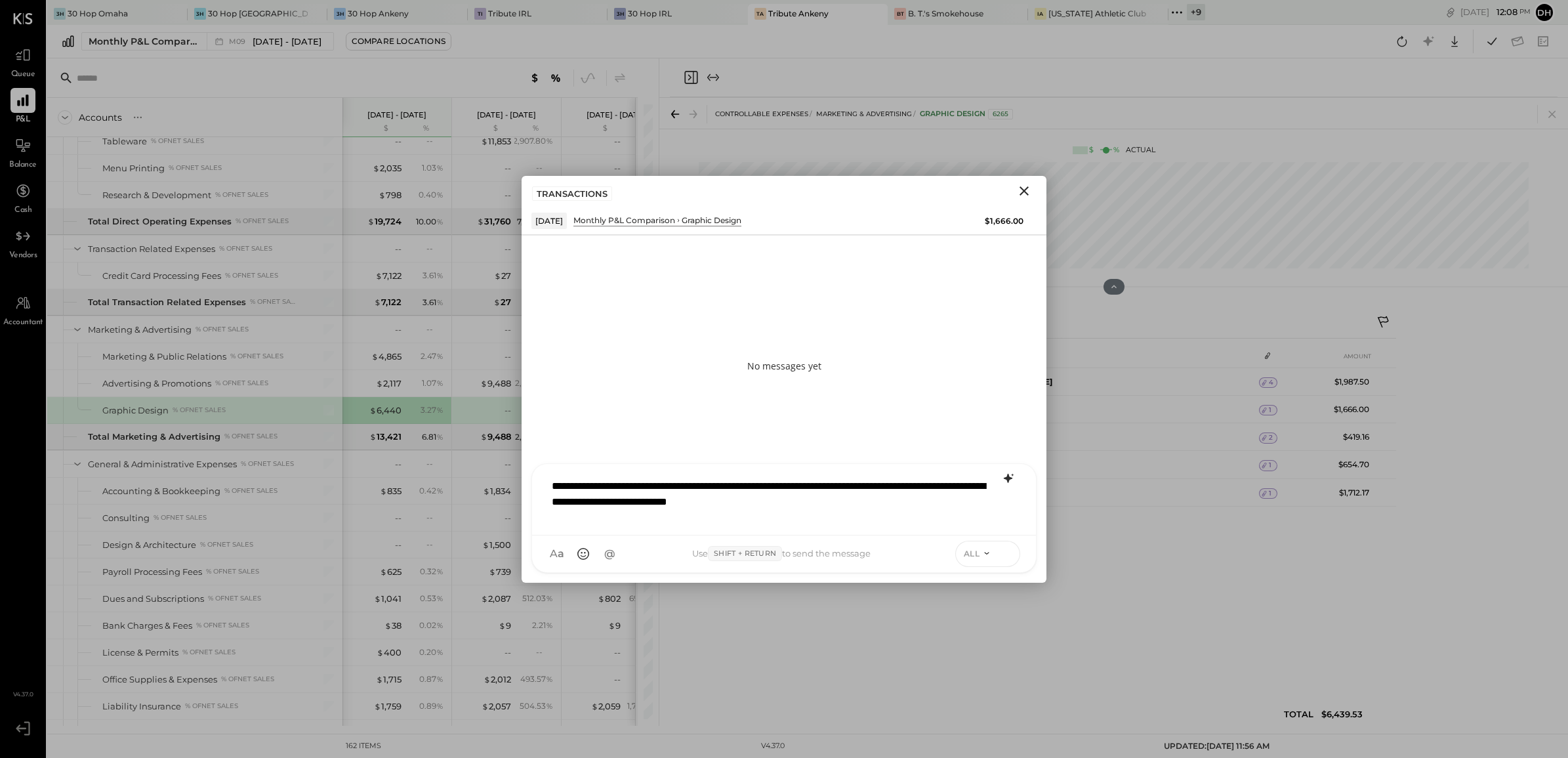
click at [1006, 549] on icon at bounding box center [1006, 553] width 12 height 13
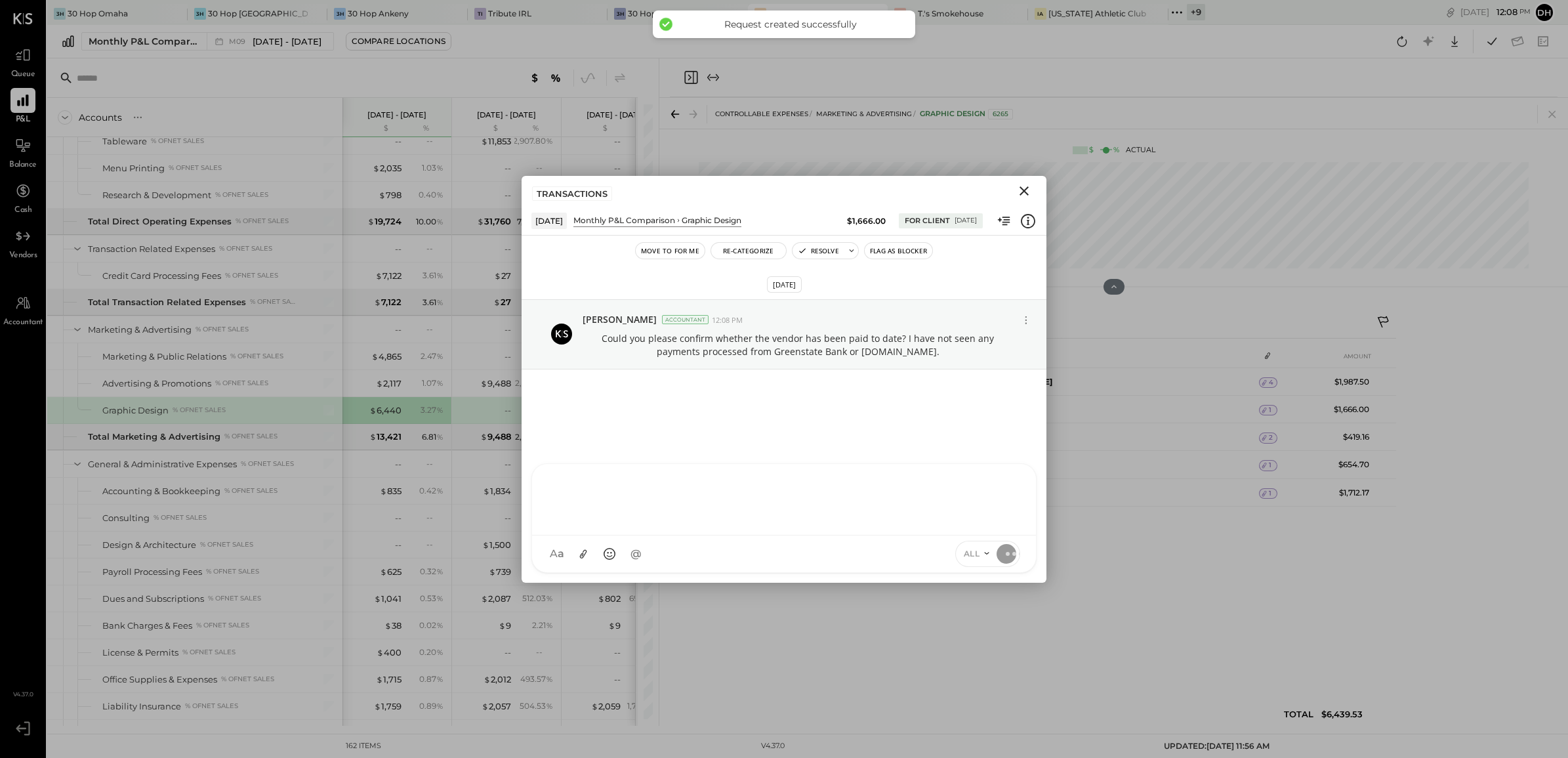
click at [1025, 191] on icon "Close" at bounding box center [1023, 190] width 9 height 9
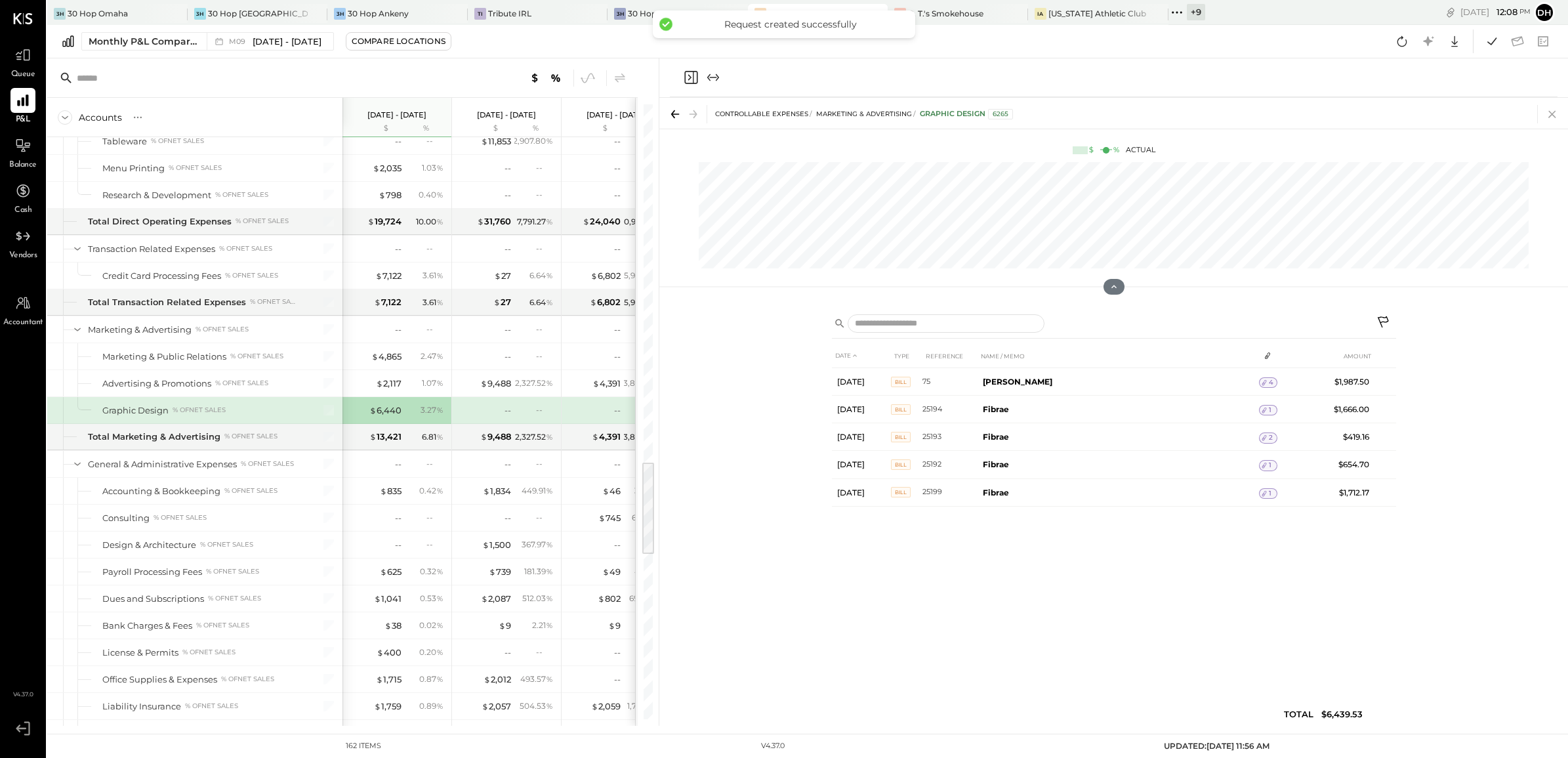
click at [1553, 113] on icon at bounding box center [1551, 114] width 7 height 7
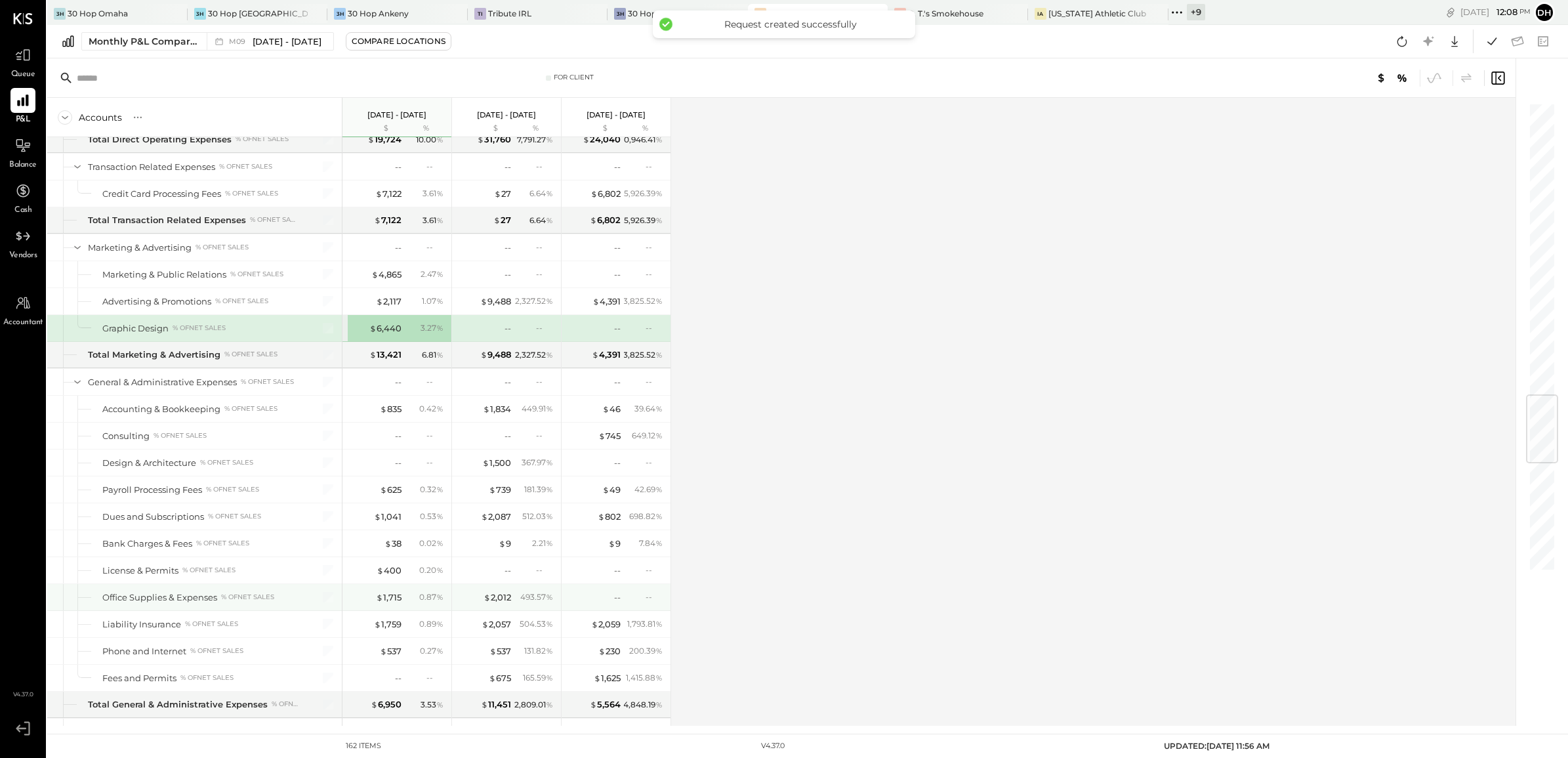
scroll to position [2483, 0]
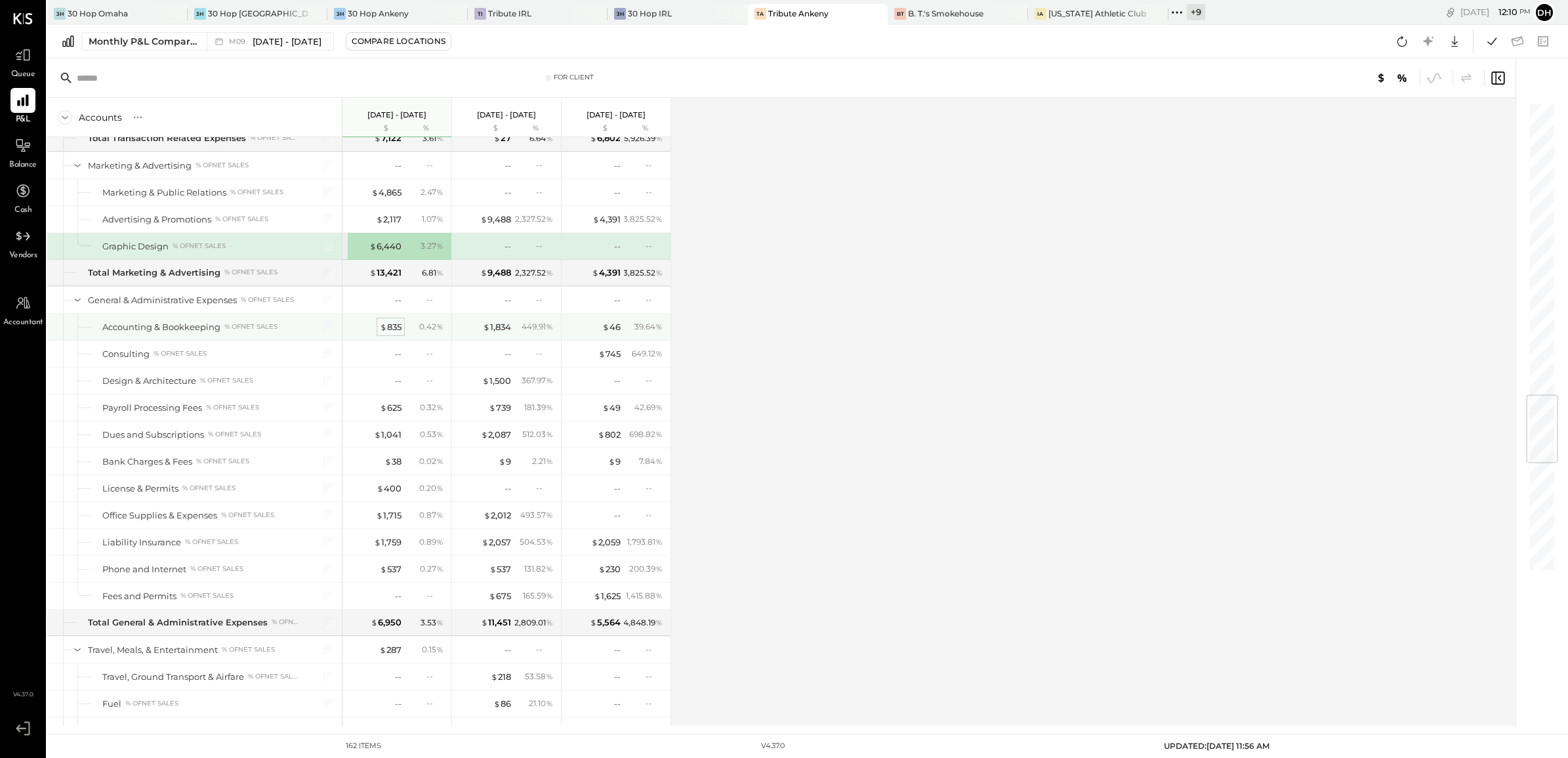
click at [396, 334] on div "$ 835" at bounding box center [391, 327] width 22 height 13
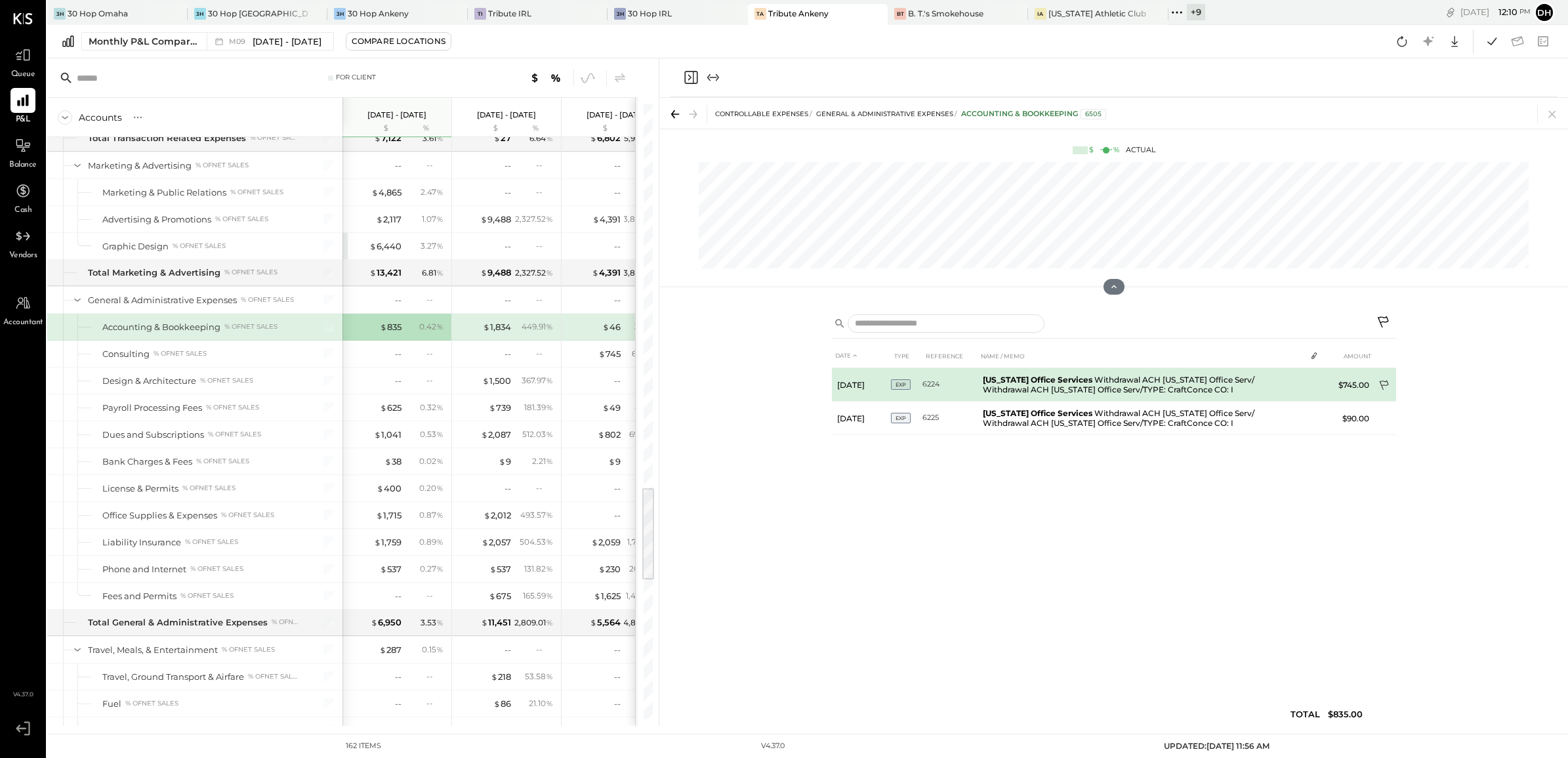
click at [1382, 381] on icon at bounding box center [1384, 385] width 9 height 10
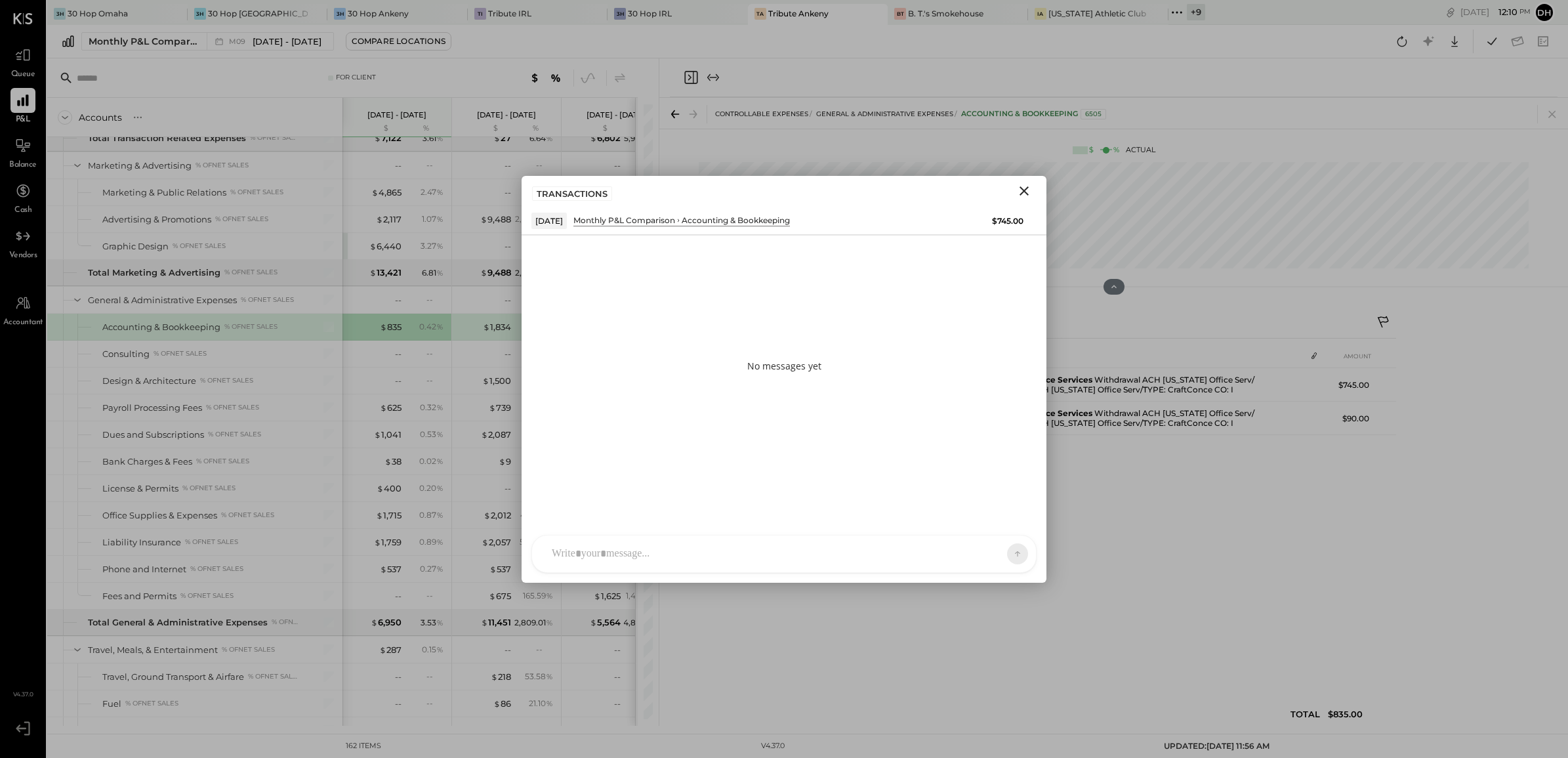
click at [662, 543] on div at bounding box center [784, 553] width 504 height 37
click at [1011, 468] on div "**********" at bounding box center [784, 500] width 504 height 72
click at [1010, 474] on icon at bounding box center [1008, 478] width 16 height 16
click at [1008, 535] on icon at bounding box center [1008, 533] width 16 height 16
click at [1004, 552] on icon at bounding box center [1006, 552] width 5 height 3
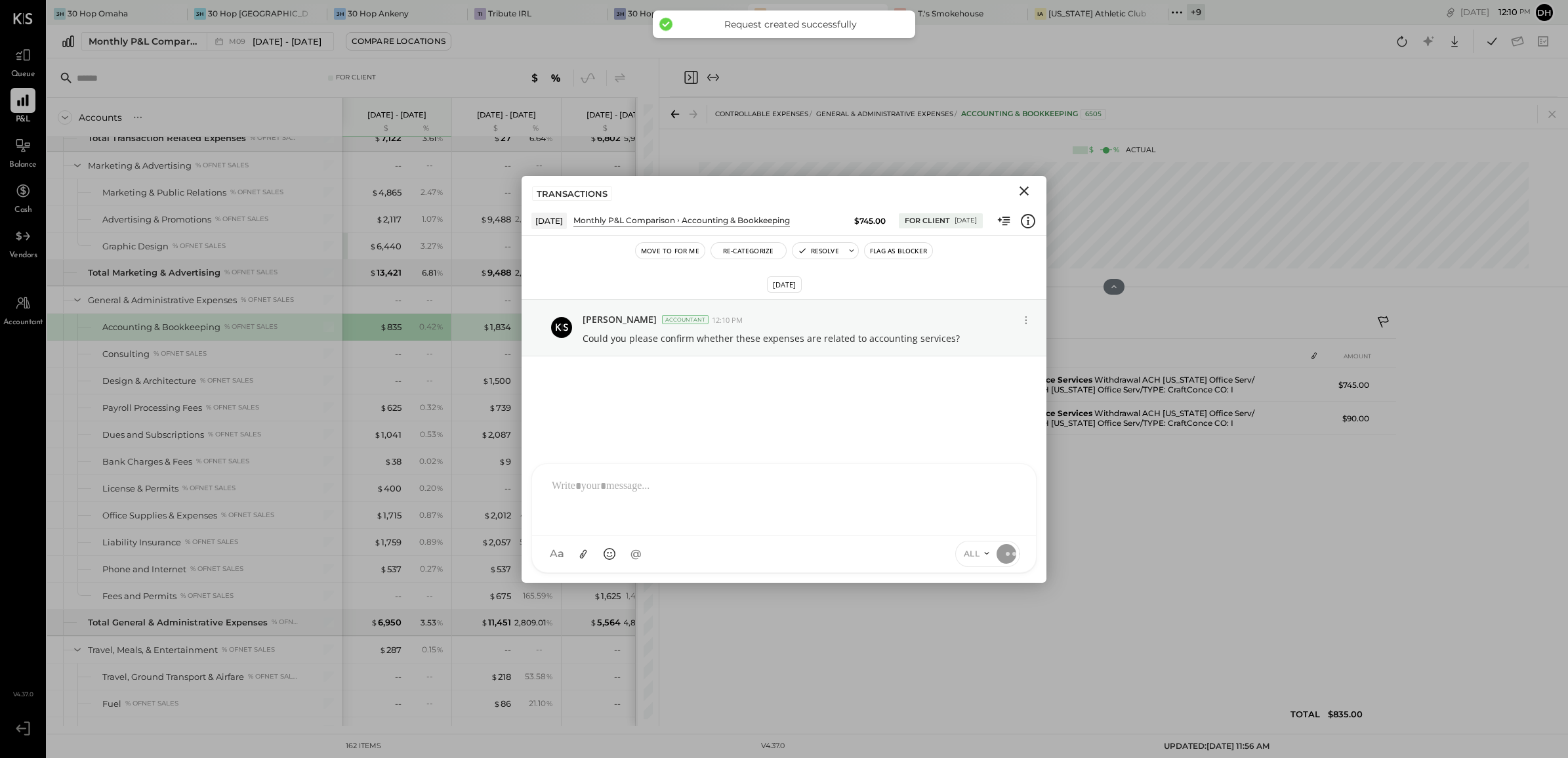
click at [1021, 185] on icon "Close" at bounding box center [1024, 191] width 16 height 16
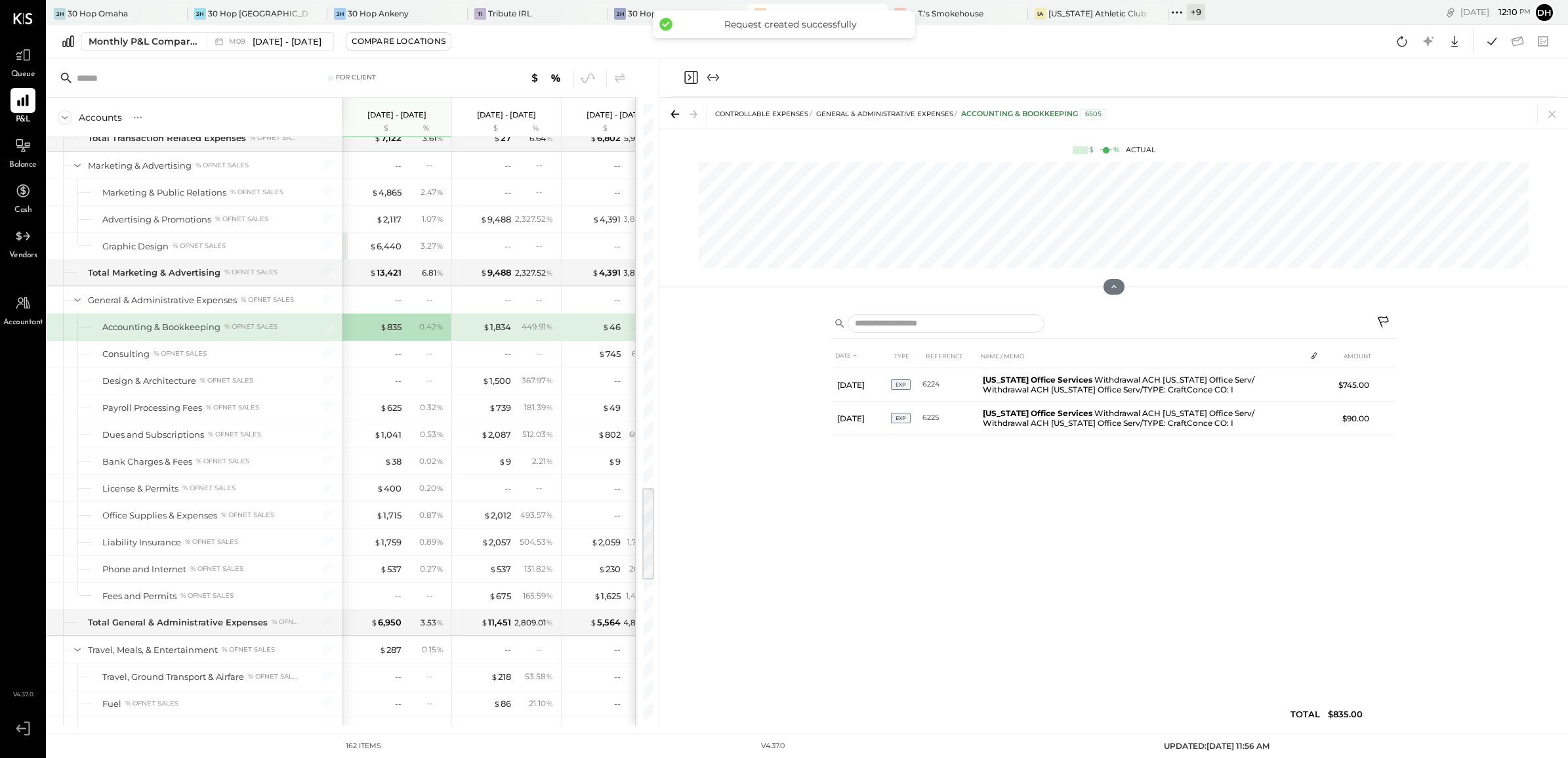
click at [1549, 109] on icon at bounding box center [1552, 114] width 18 height 18
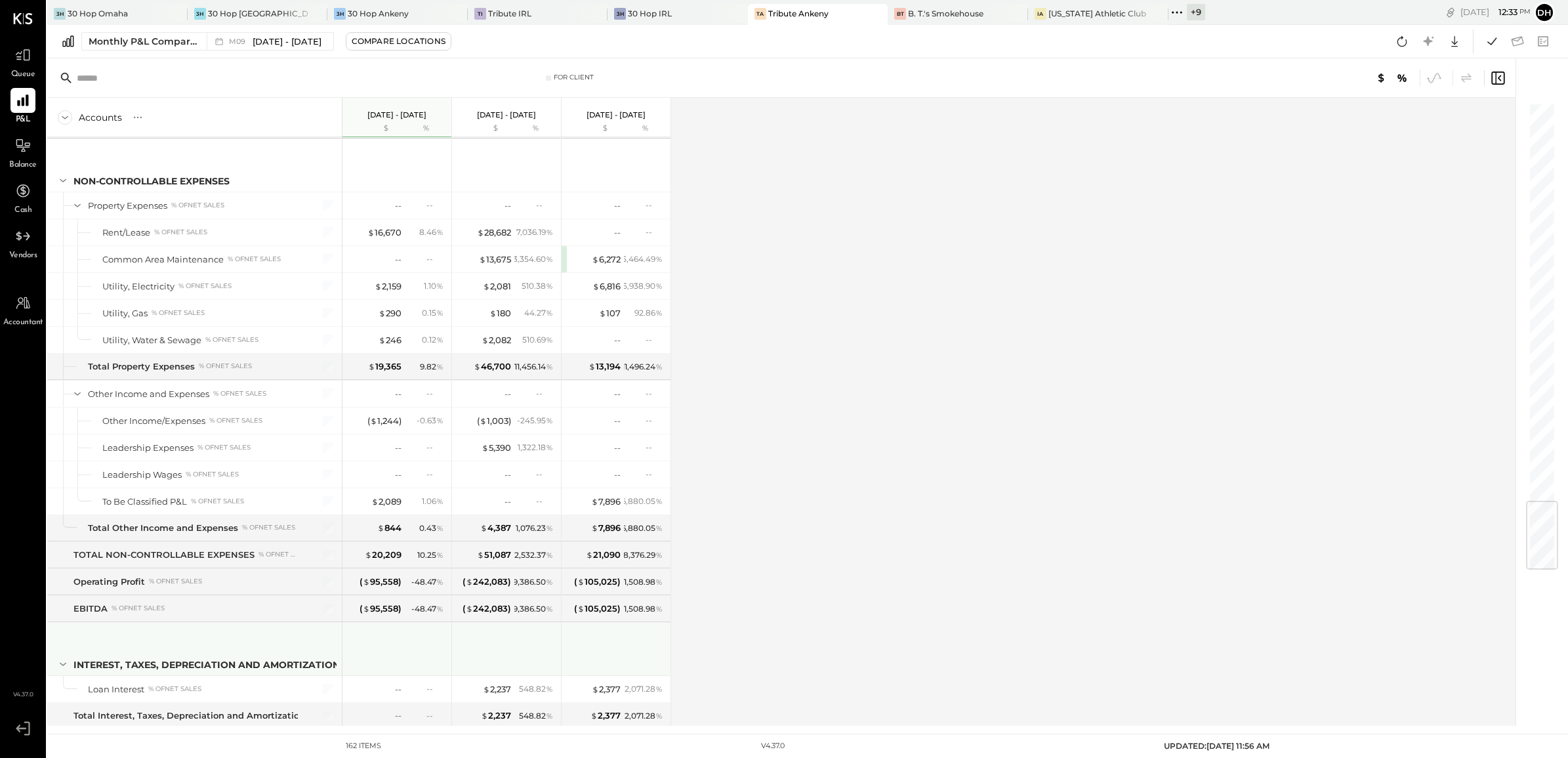
scroll to position [3388, 0]
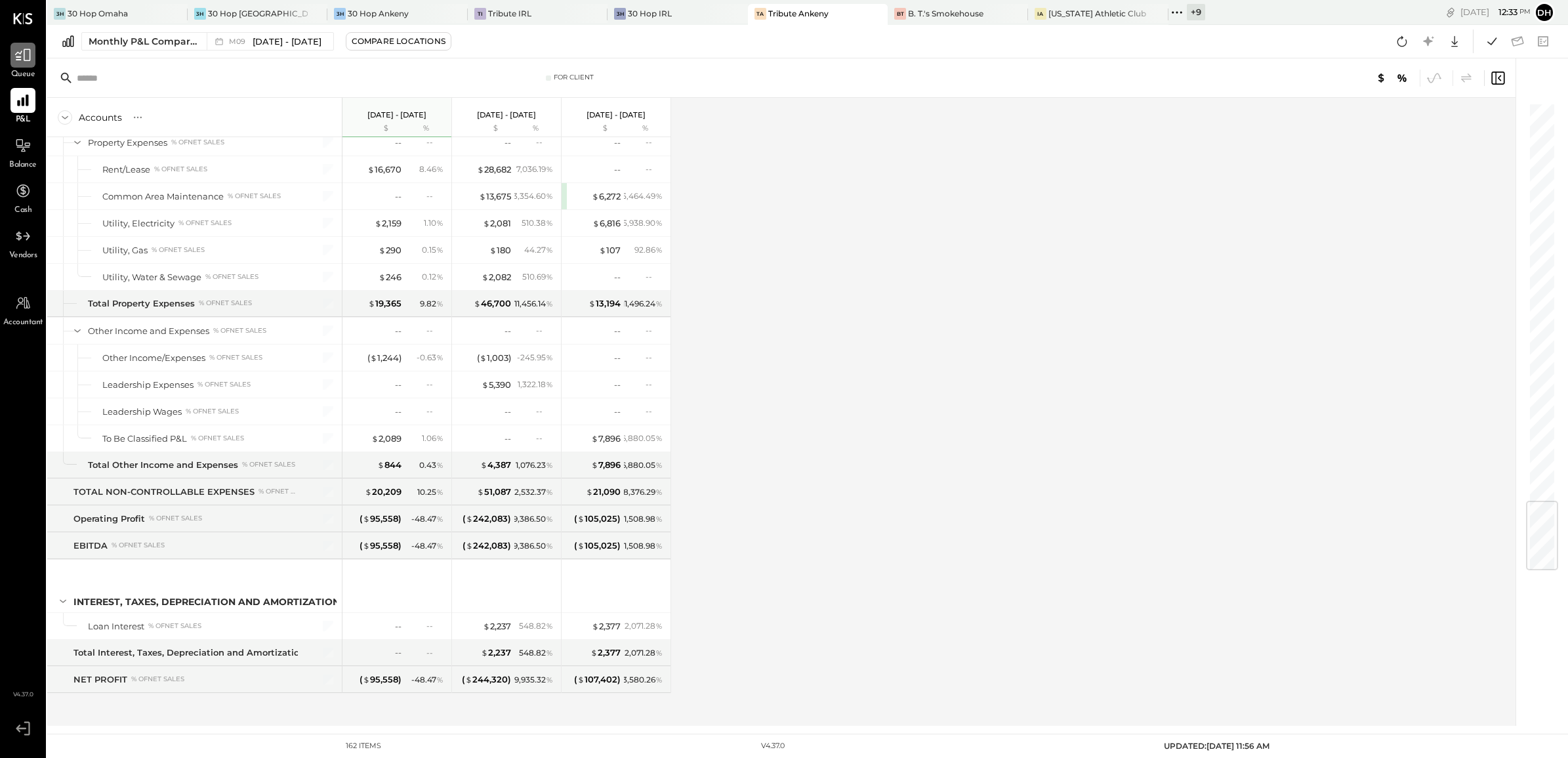
click at [25, 55] on icon at bounding box center [22, 55] width 17 height 17
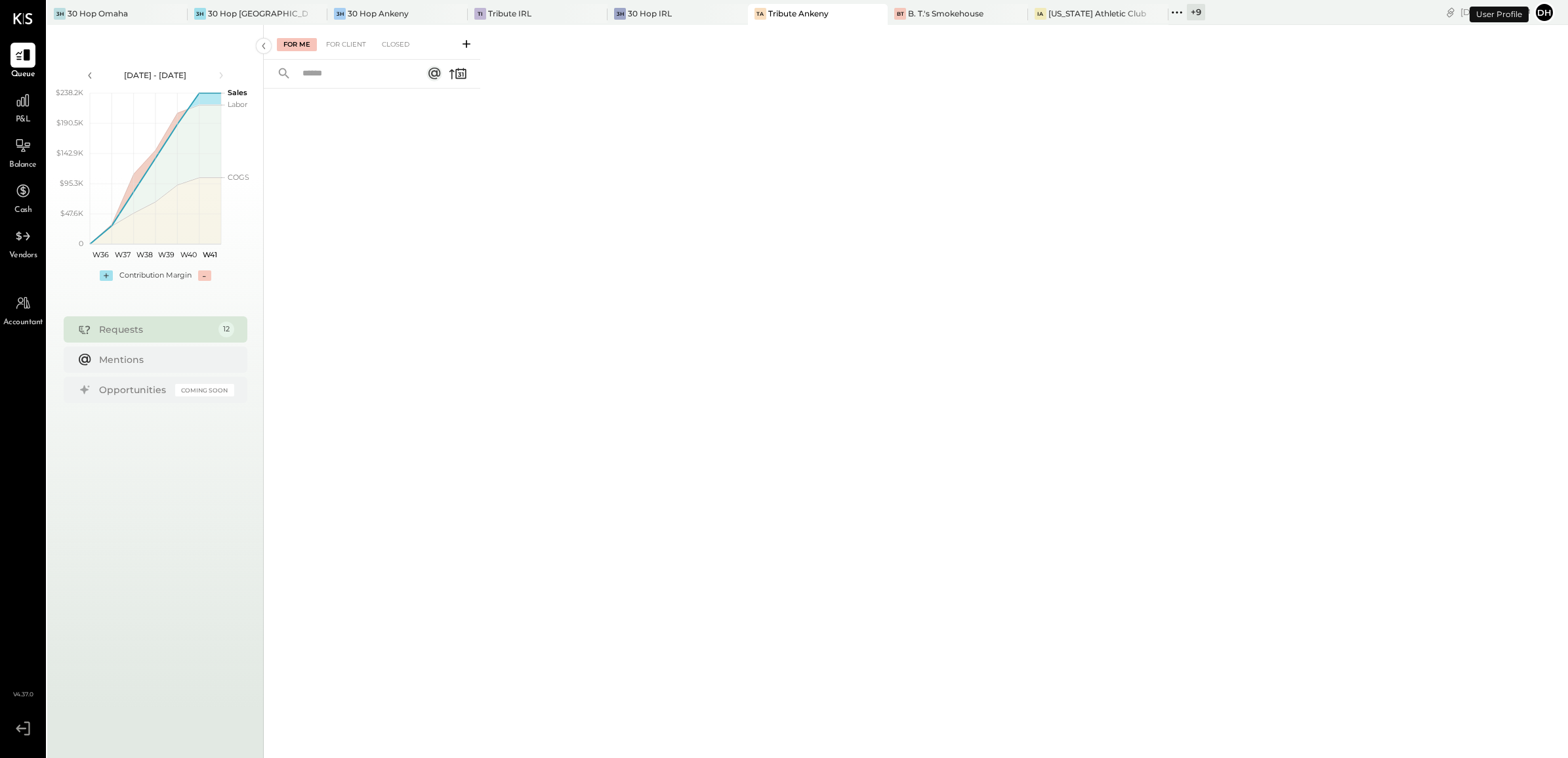
click at [468, 41] on icon at bounding box center [466, 44] width 13 height 13
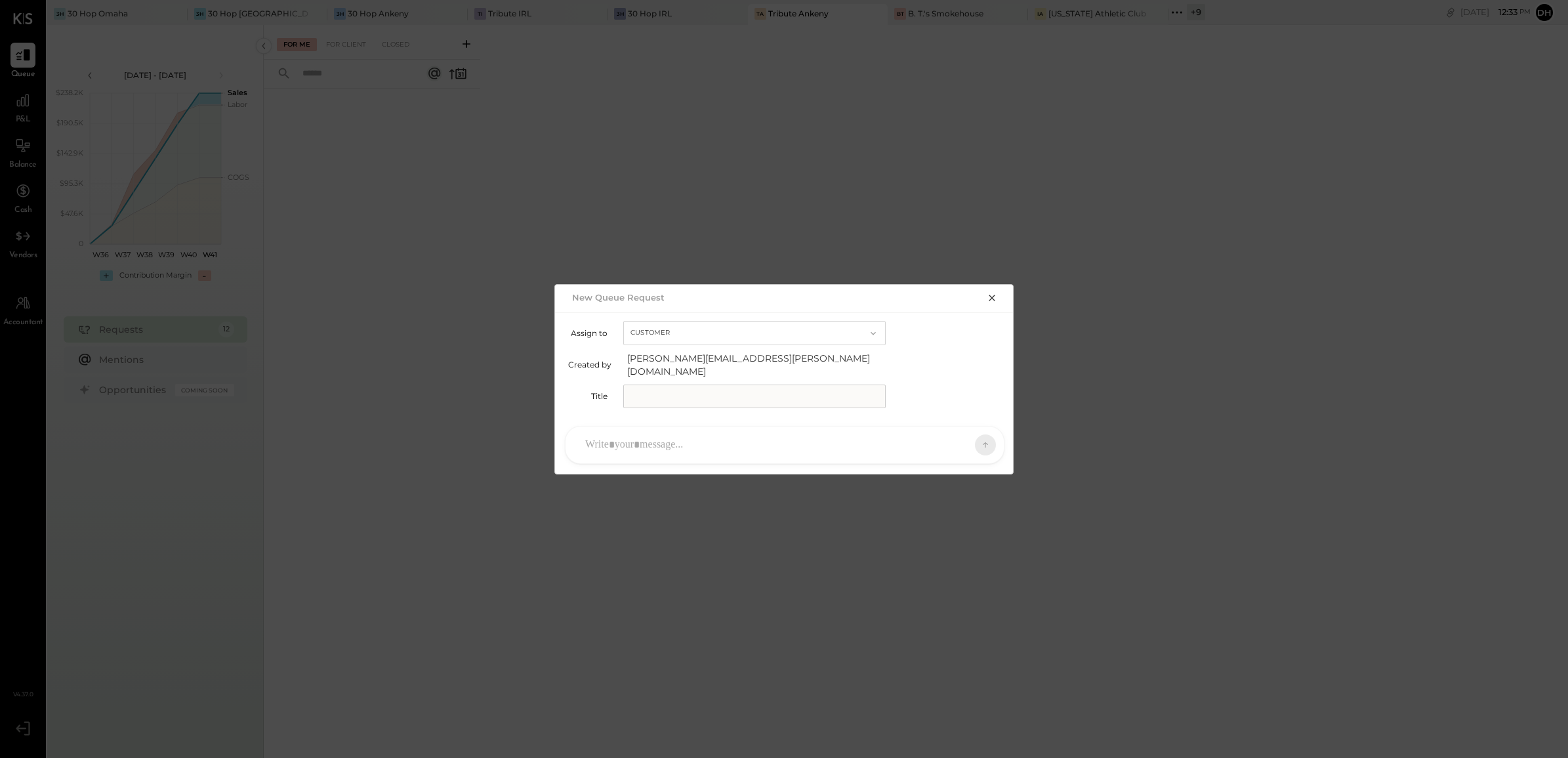
click at [728, 393] on input "text" at bounding box center [754, 396] width 262 height 24
type input "**********"
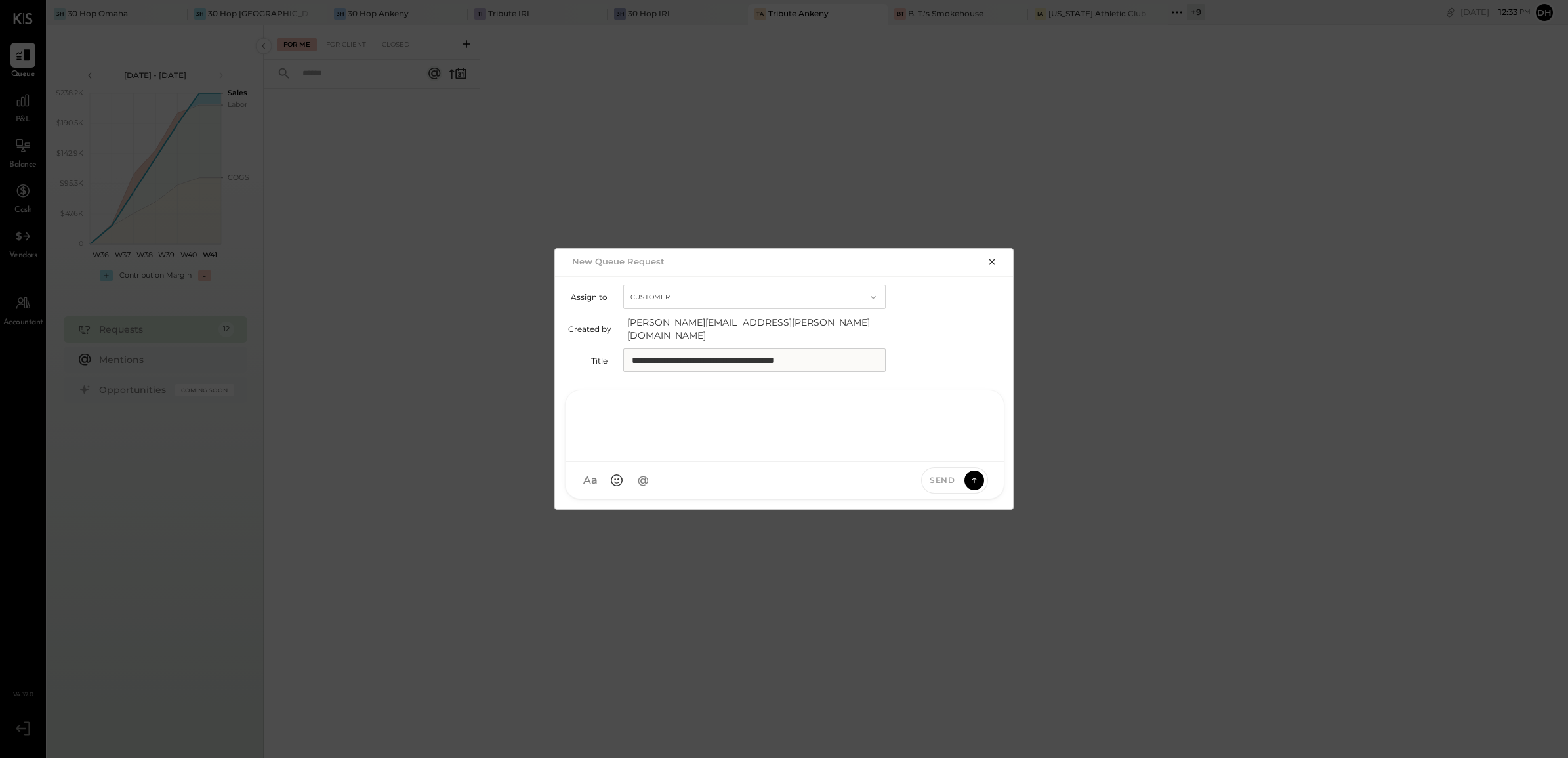
click at [715, 441] on div at bounding box center [785, 424] width 412 height 53
paste div
click at [971, 473] on icon at bounding box center [974, 479] width 12 height 13
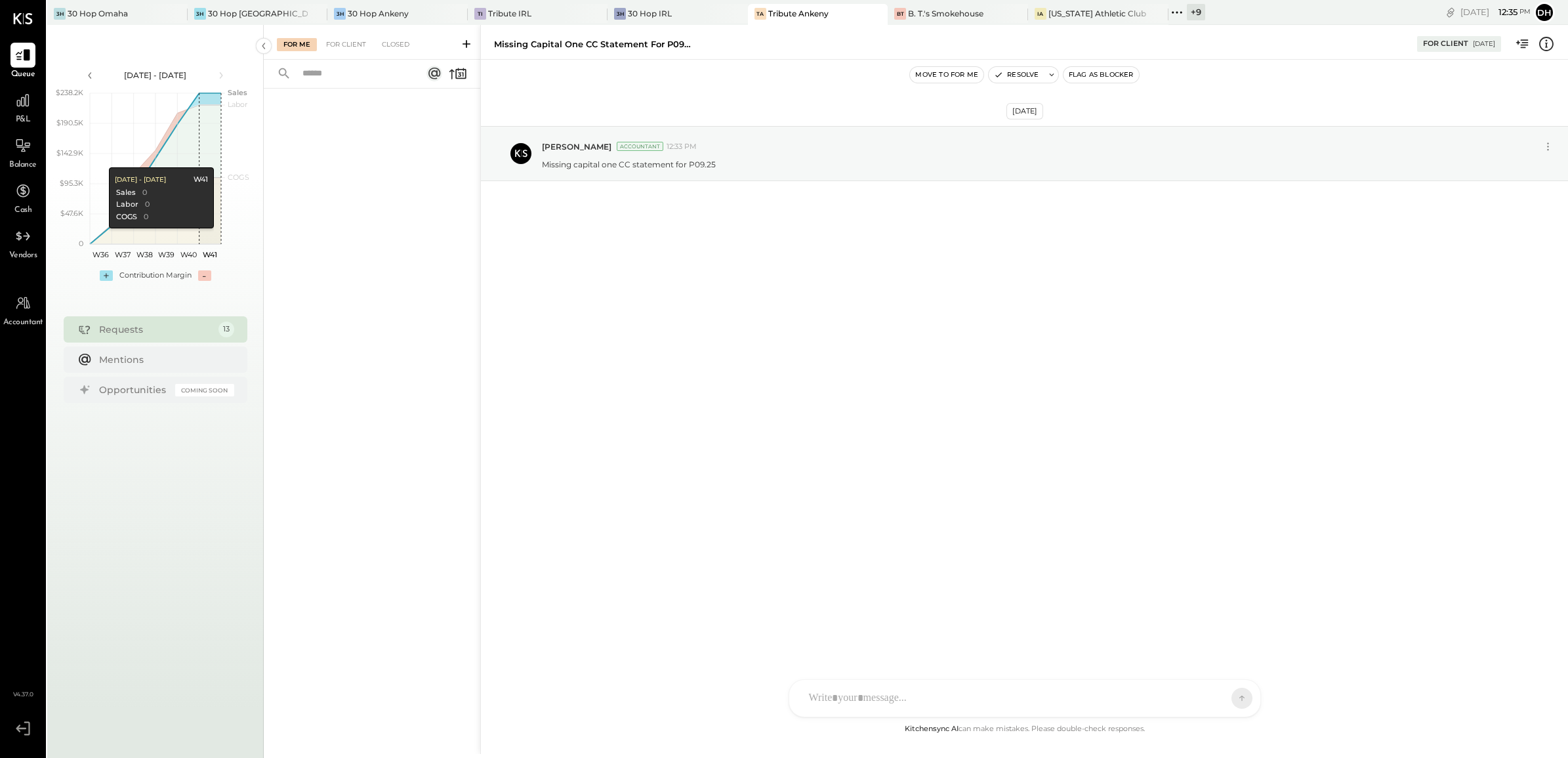
click at [175, 327] on div "Requests" at bounding box center [154, 329] width 113 height 13
click at [336, 38] on div "For Client" at bounding box center [346, 44] width 53 height 13
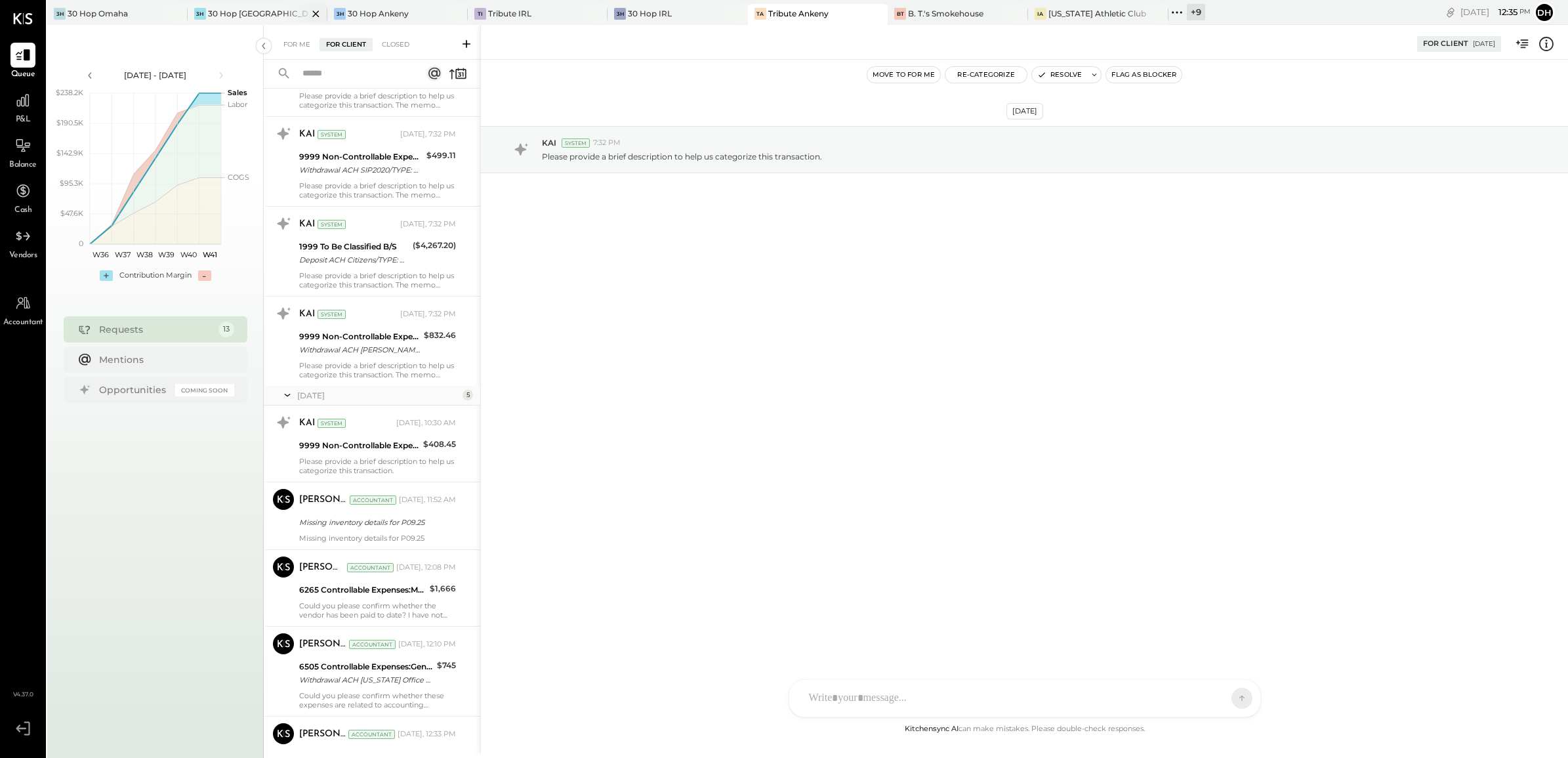
scroll to position [353, 0]
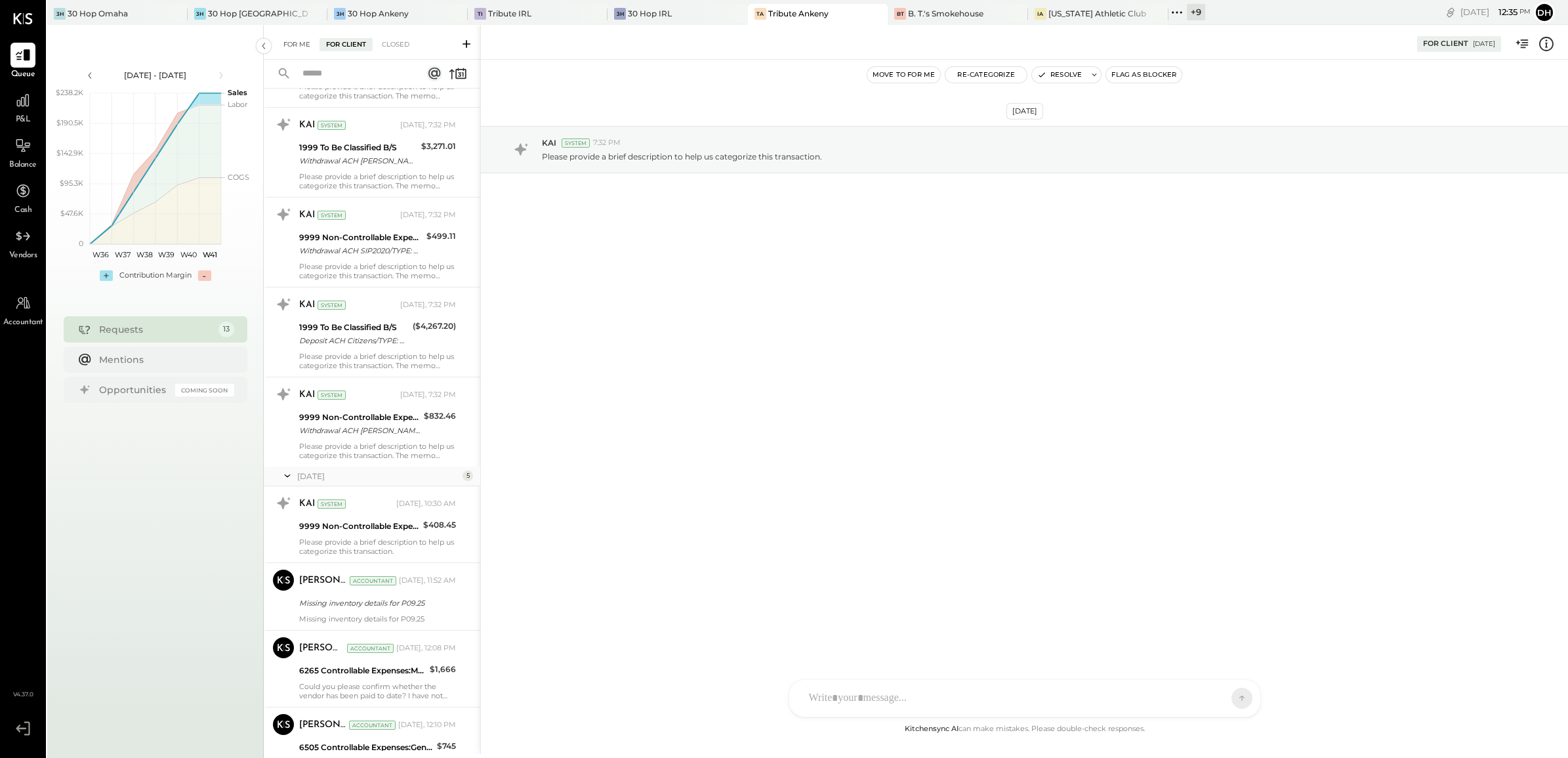
click at [277, 38] on div "For Me" at bounding box center [297, 44] width 40 height 13
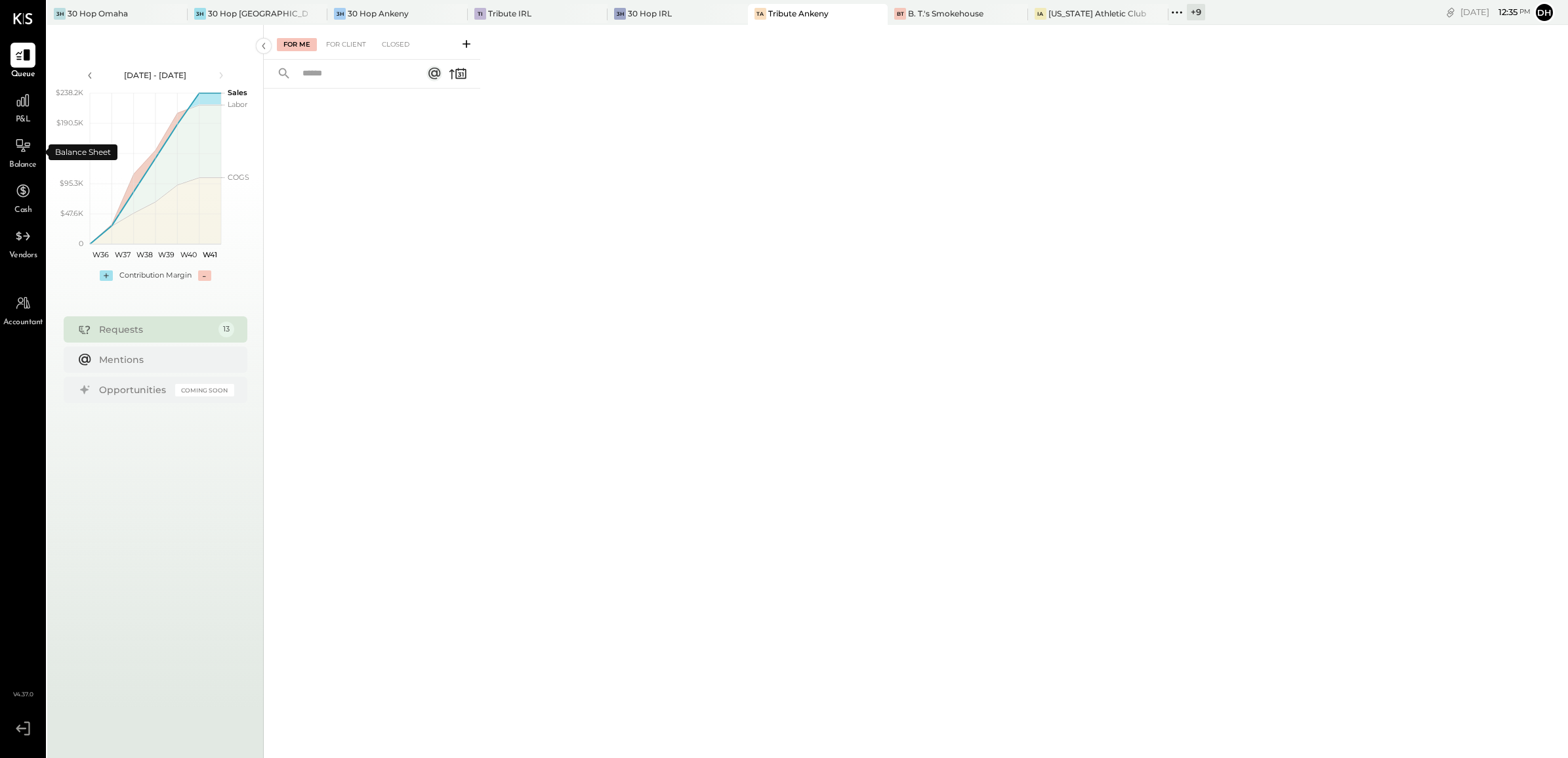
click at [18, 158] on div "Balance" at bounding box center [23, 152] width 28 height 38
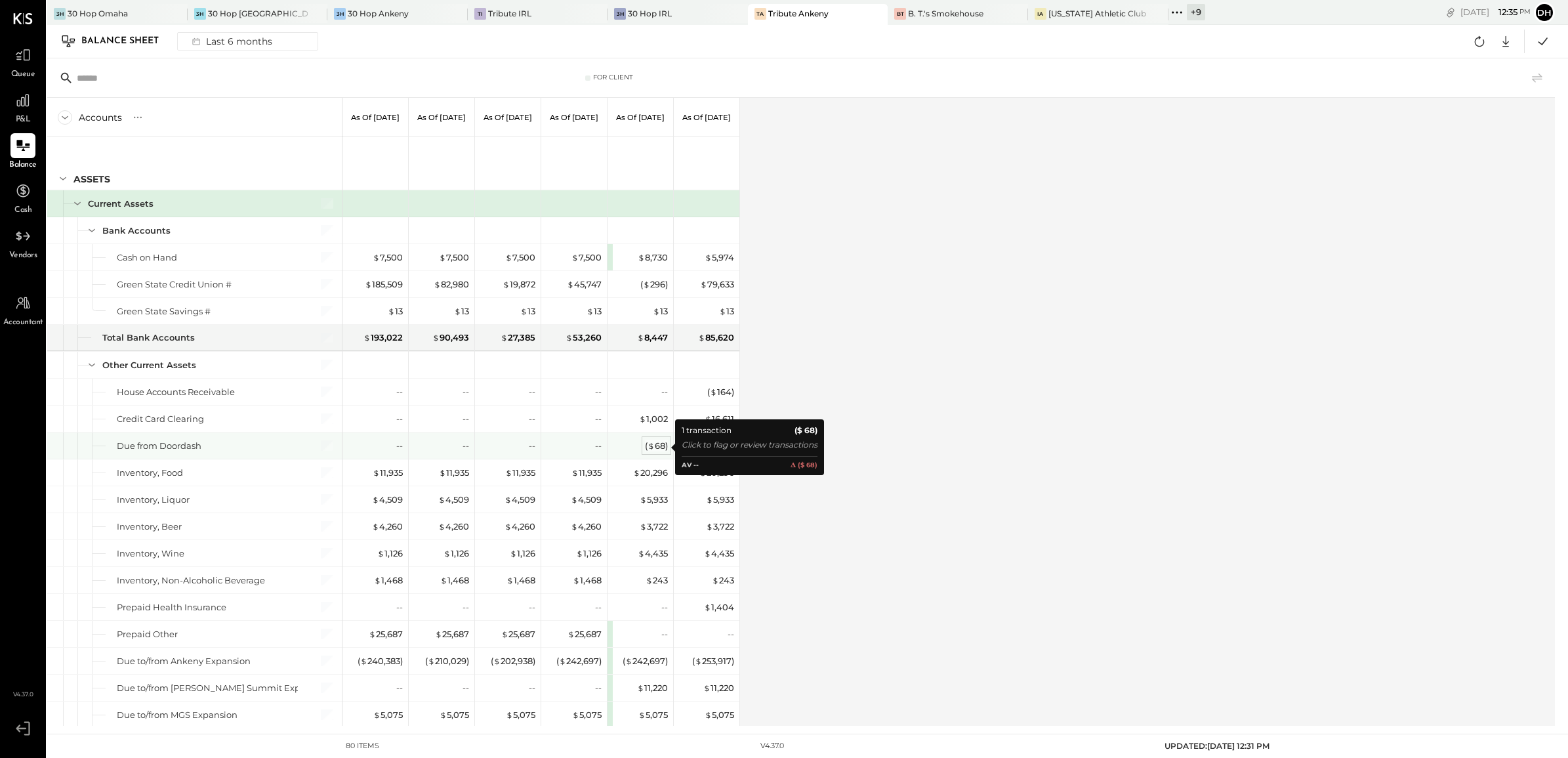
click at [657, 446] on div "( $ 68 )" at bounding box center [655, 445] width 23 height 13
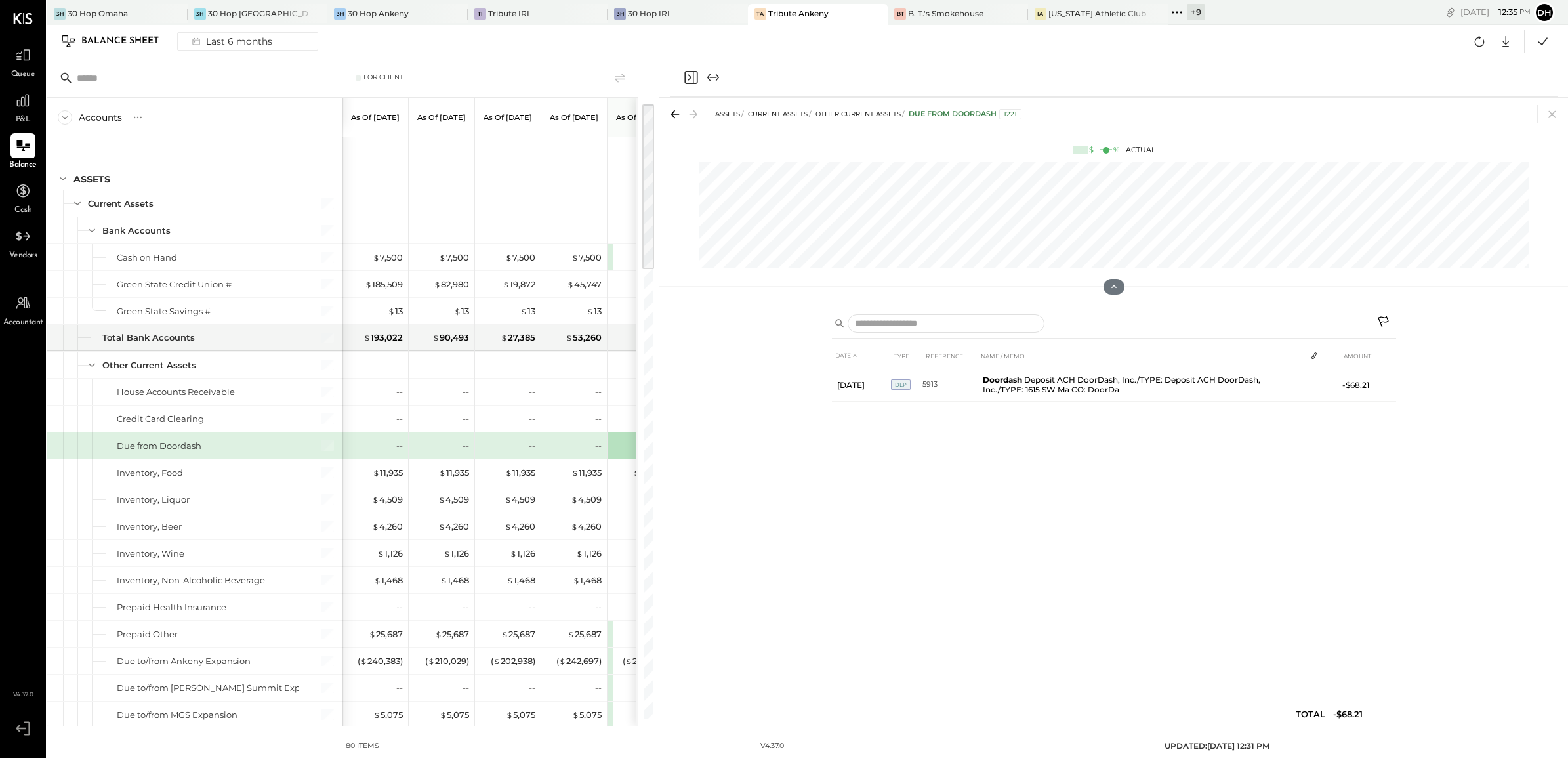
click at [1384, 317] on icon at bounding box center [1383, 321] width 11 height 11
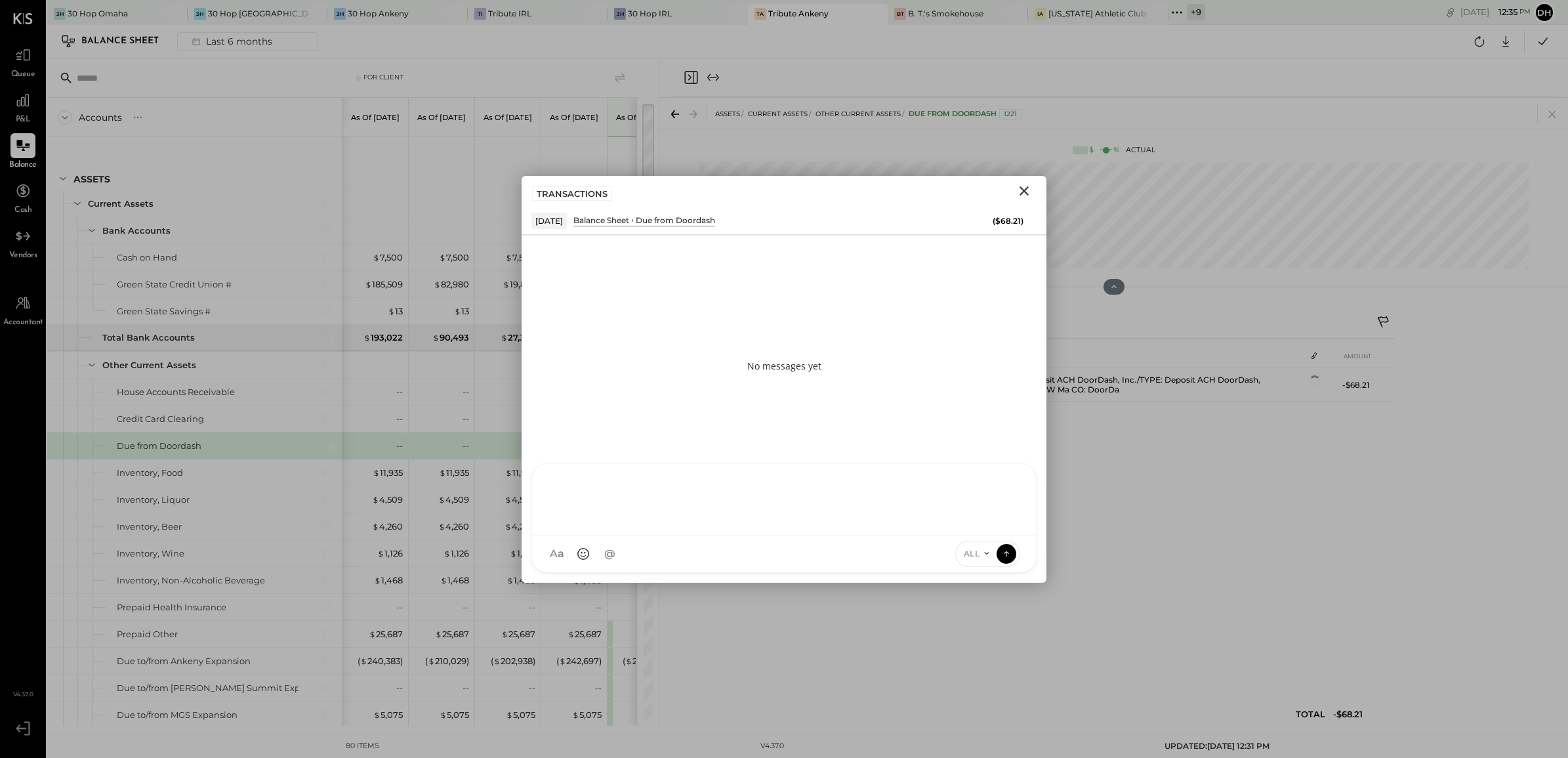
click at [650, 550] on div "AM [PERSON_NAME] DB [PERSON_NAME] SF [PERSON_NAME] ES [PERSON_NAME] TH [PERSON_…" at bounding box center [783, 518] width 505 height 110
click at [1009, 477] on icon at bounding box center [1008, 477] width 9 height 9
click at [1007, 533] on icon at bounding box center [1009, 533] width 10 height 10
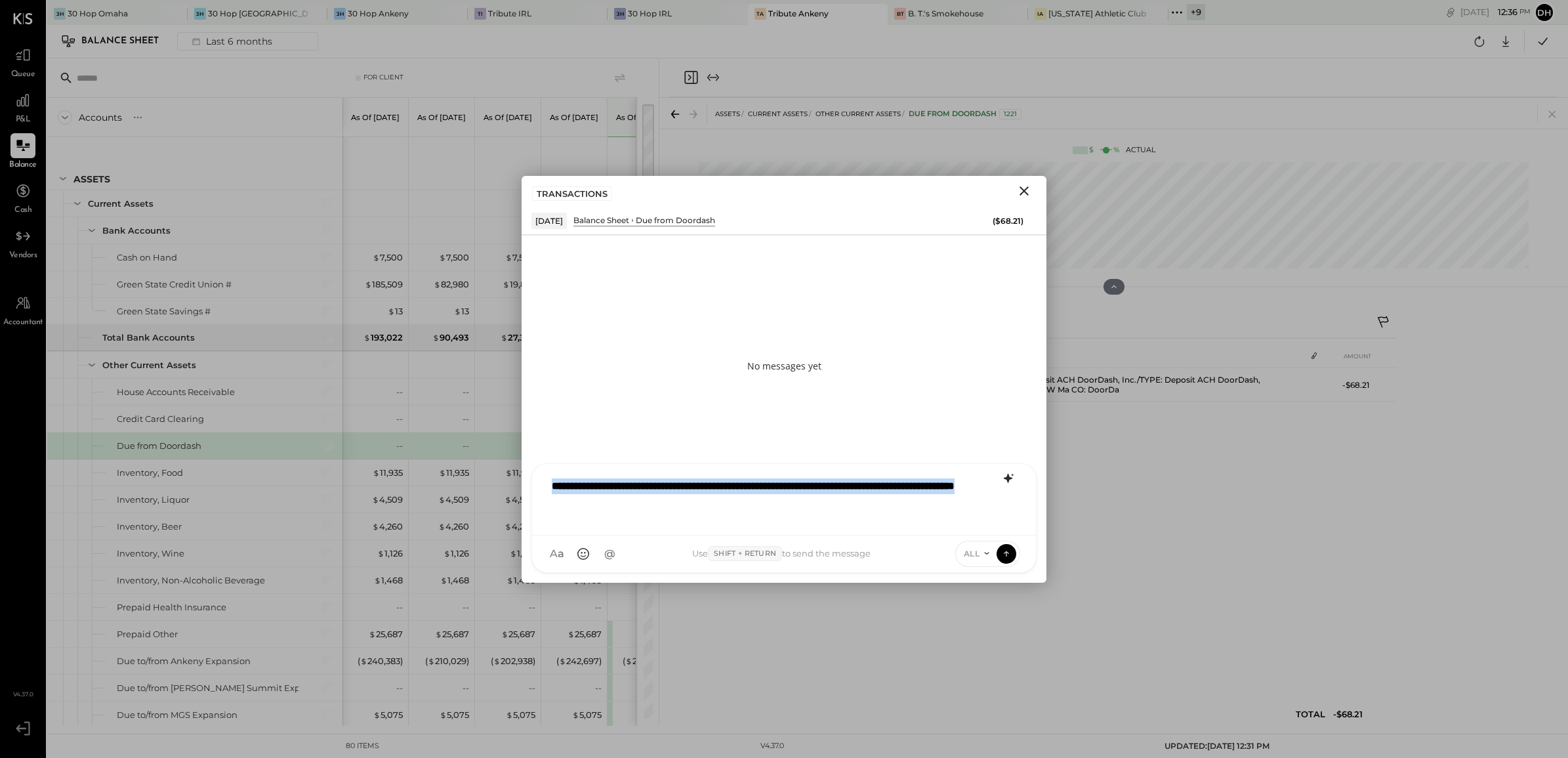
drag, startPoint x: 710, startPoint y: 502, endPoint x: 540, endPoint y: 481, distance: 171.3
click at [540, 481] on div "**********" at bounding box center [784, 500] width 504 height 72
click at [1004, 556] on icon at bounding box center [1006, 553] width 12 height 13
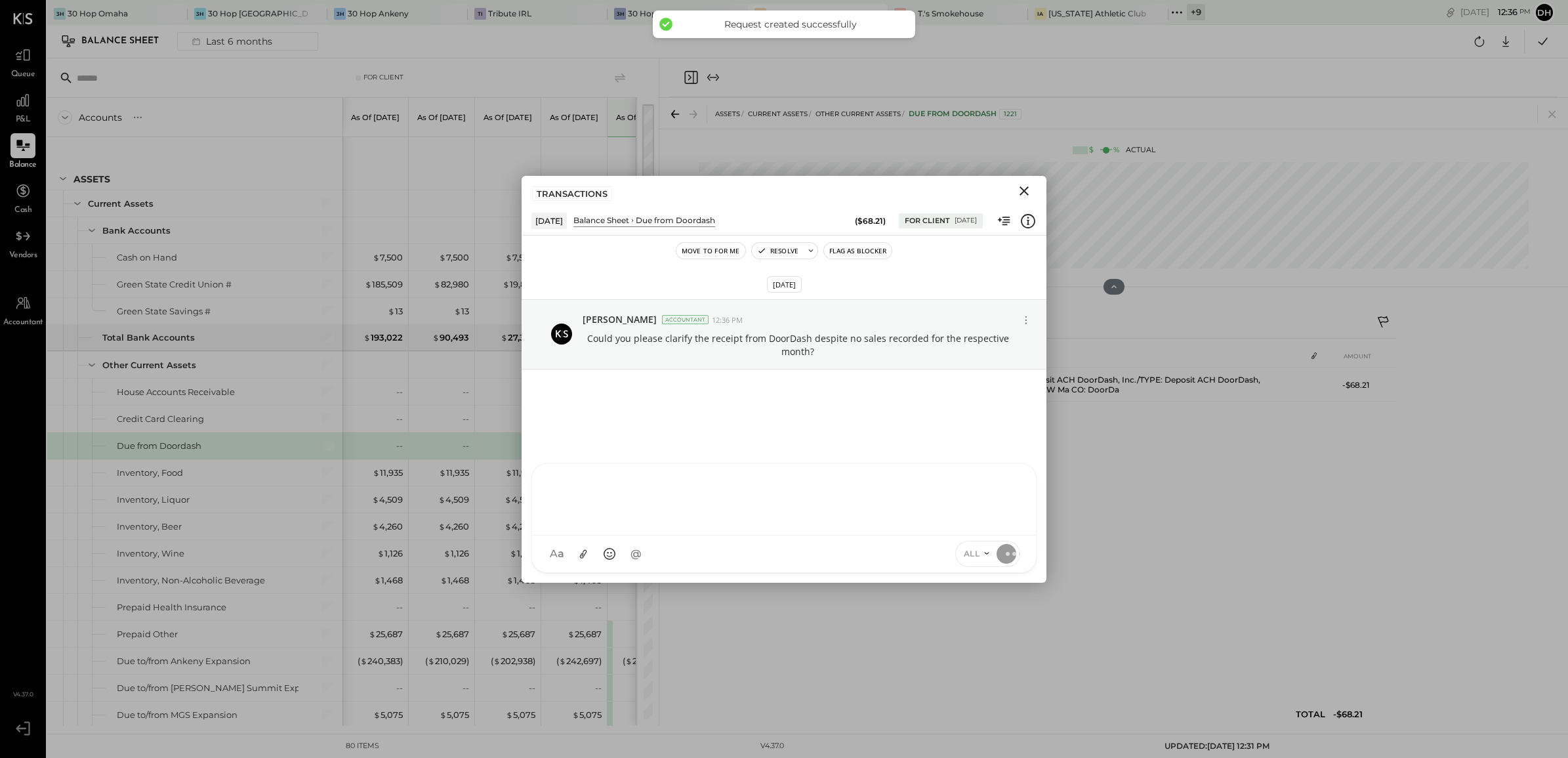
click at [1020, 189] on icon "Close" at bounding box center [1024, 191] width 16 height 16
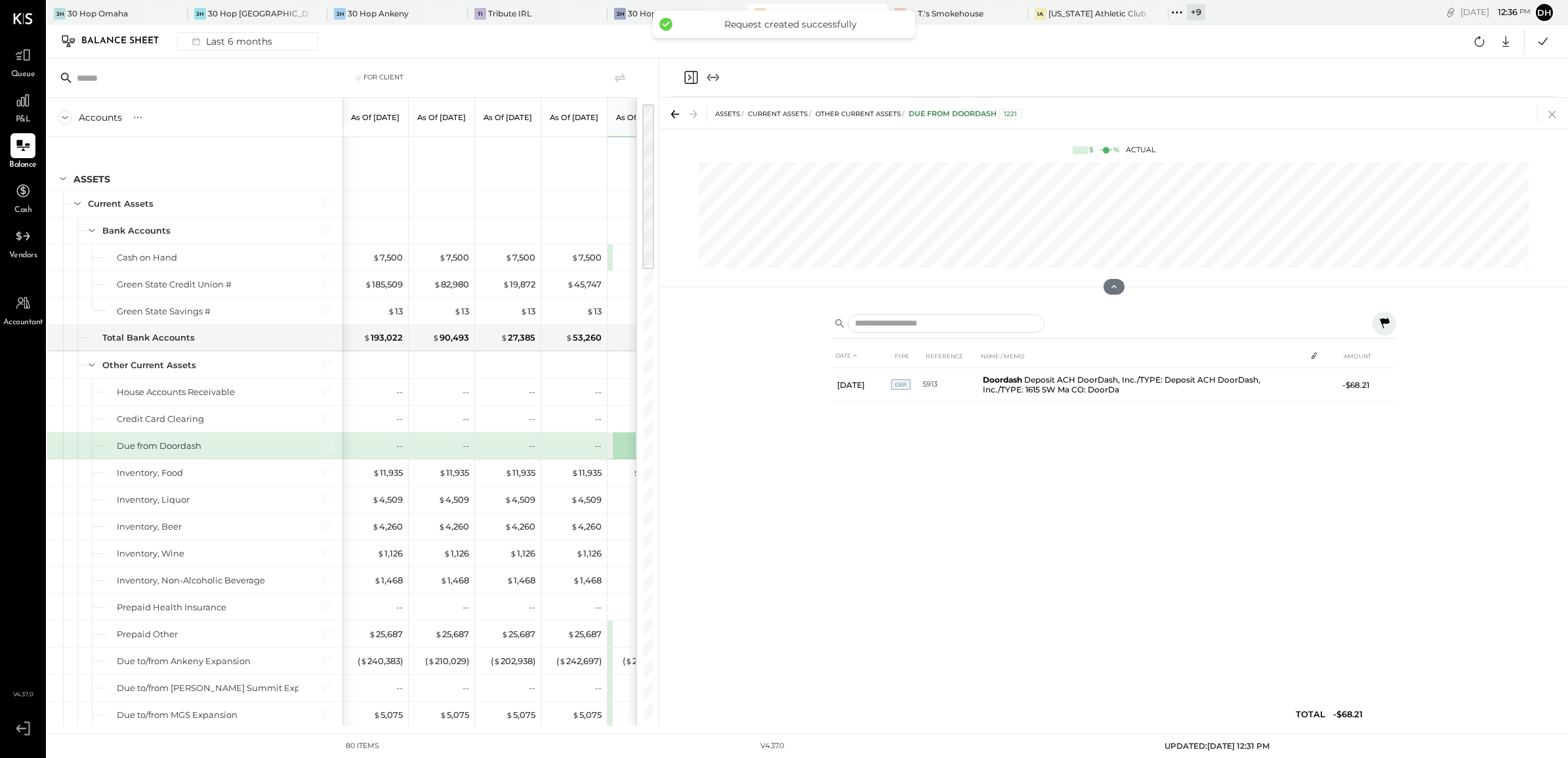
click at [1549, 117] on icon at bounding box center [1551, 114] width 7 height 7
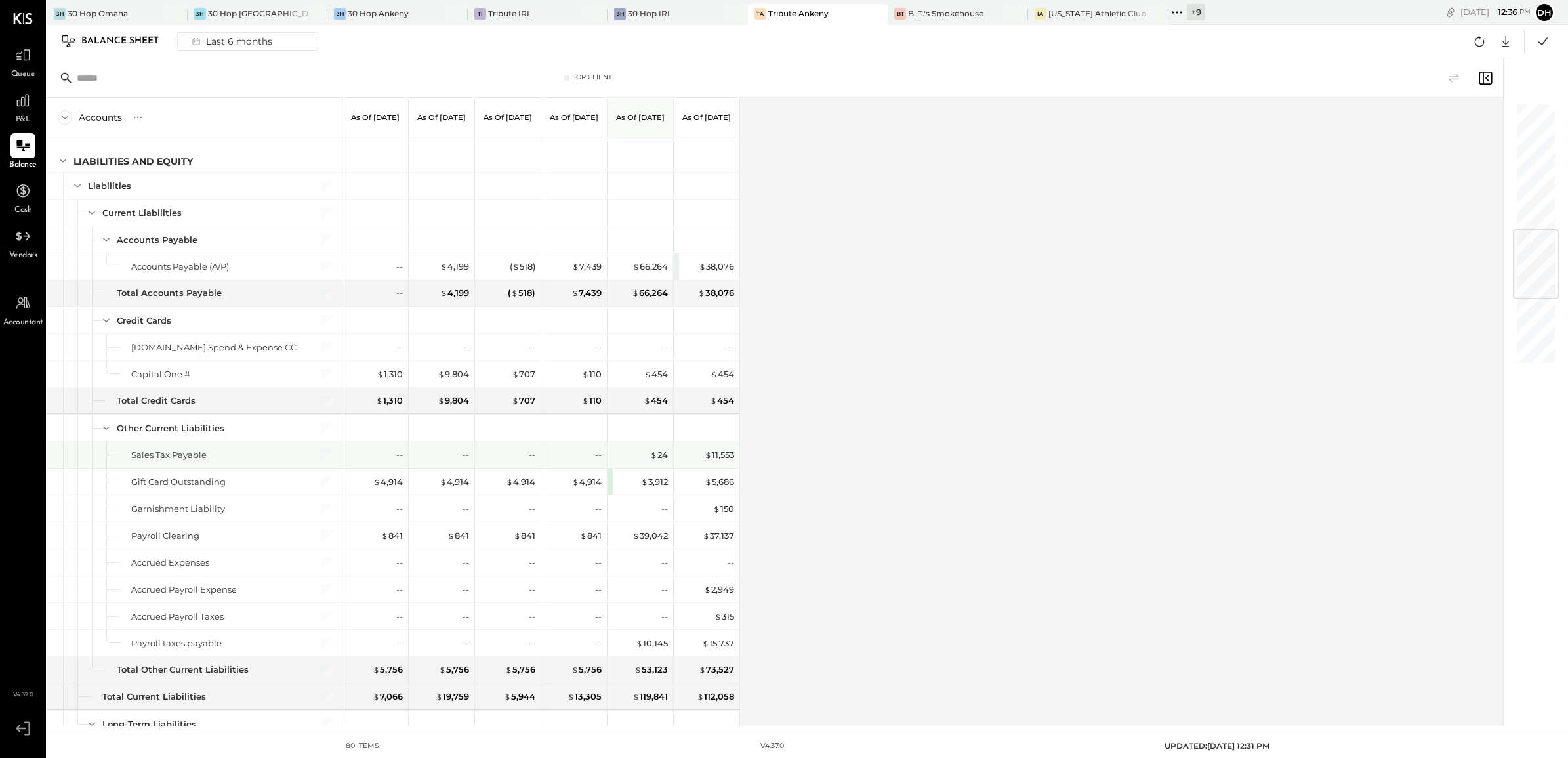
scroll to position [1147, 0]
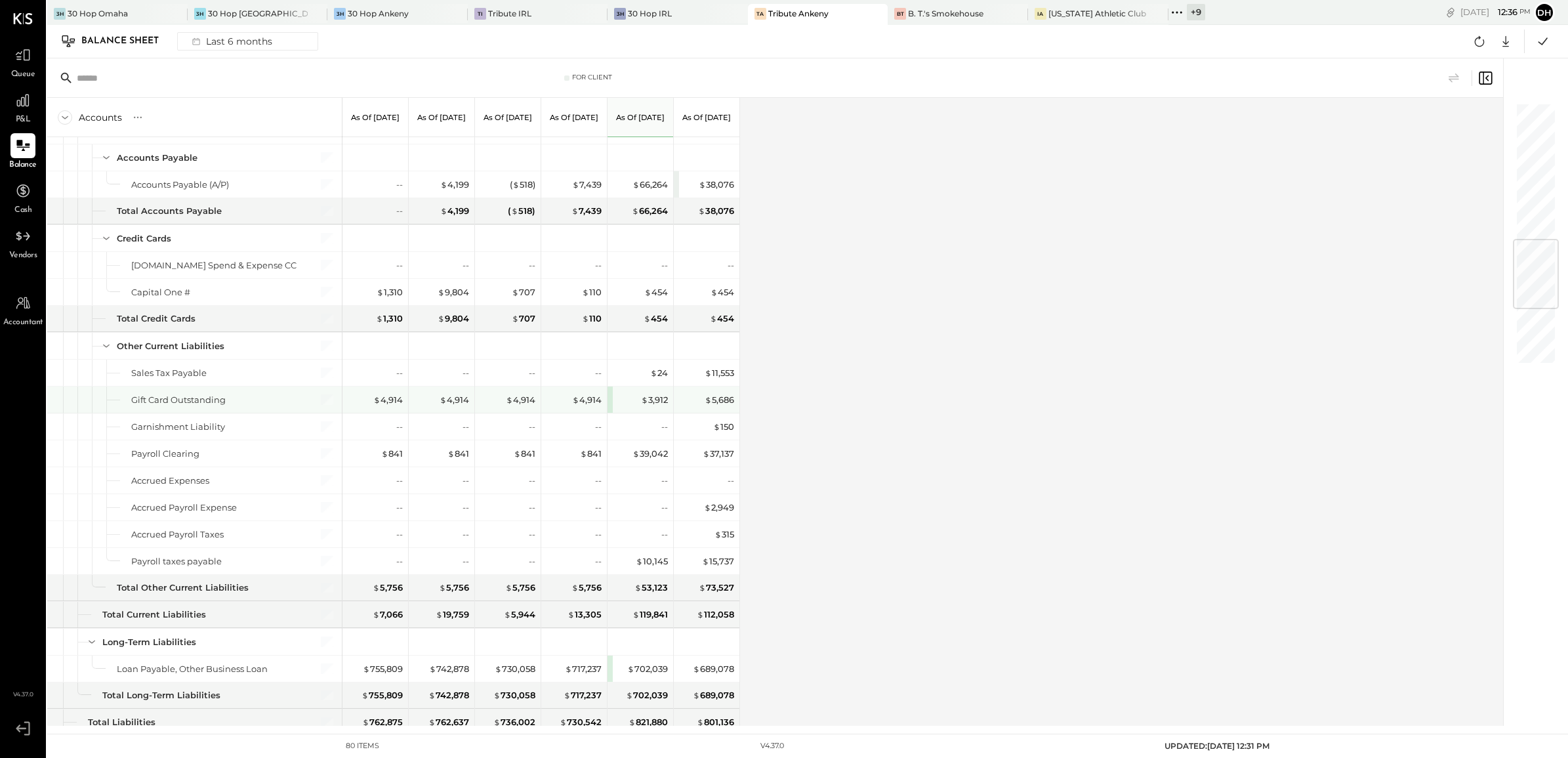
click at [612, 405] on div "$ 3,912" at bounding box center [641, 399] width 66 height 26
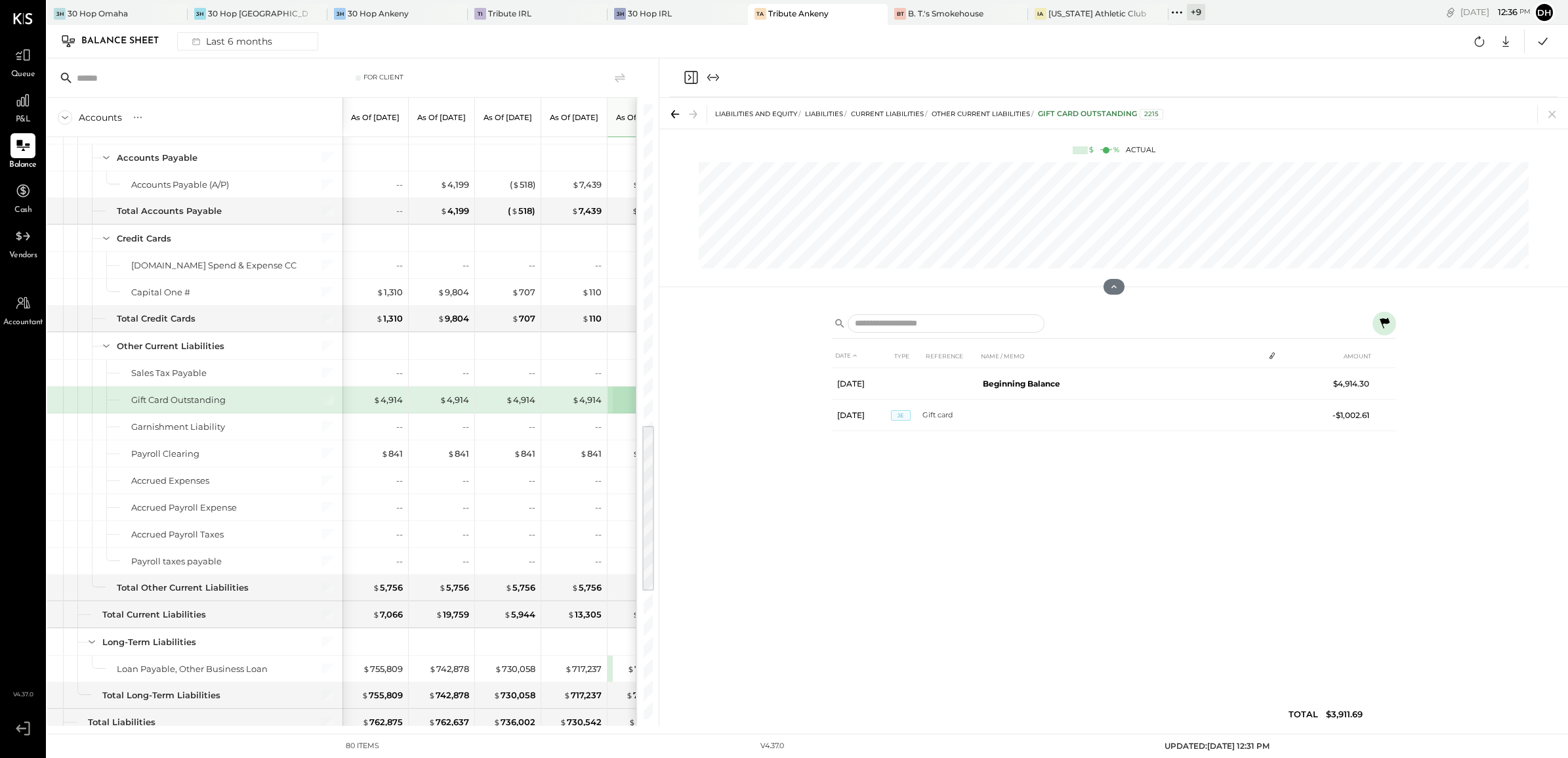
click at [1378, 325] on icon at bounding box center [1385, 324] width 16 height 16
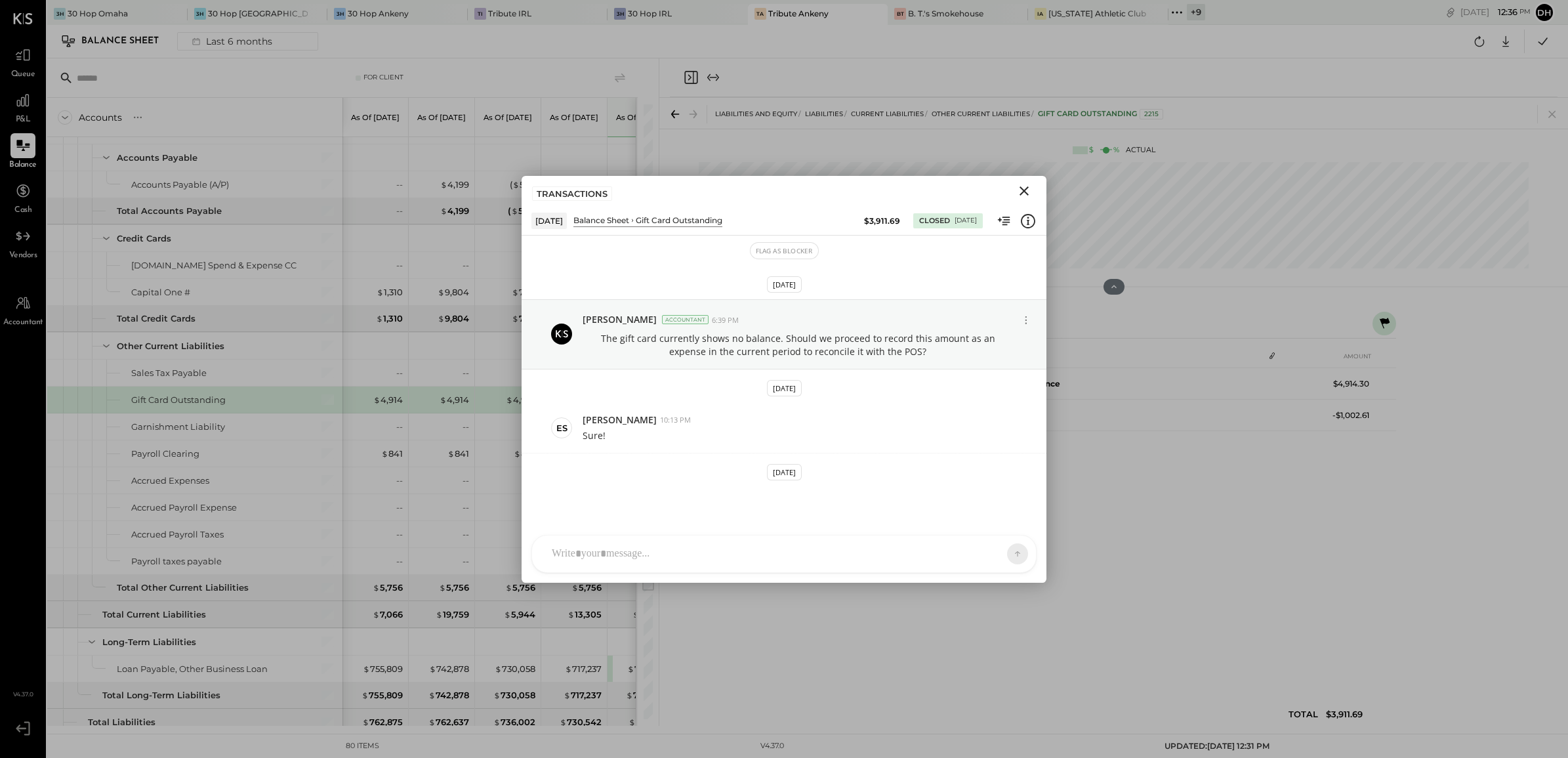
scroll to position [49, 0]
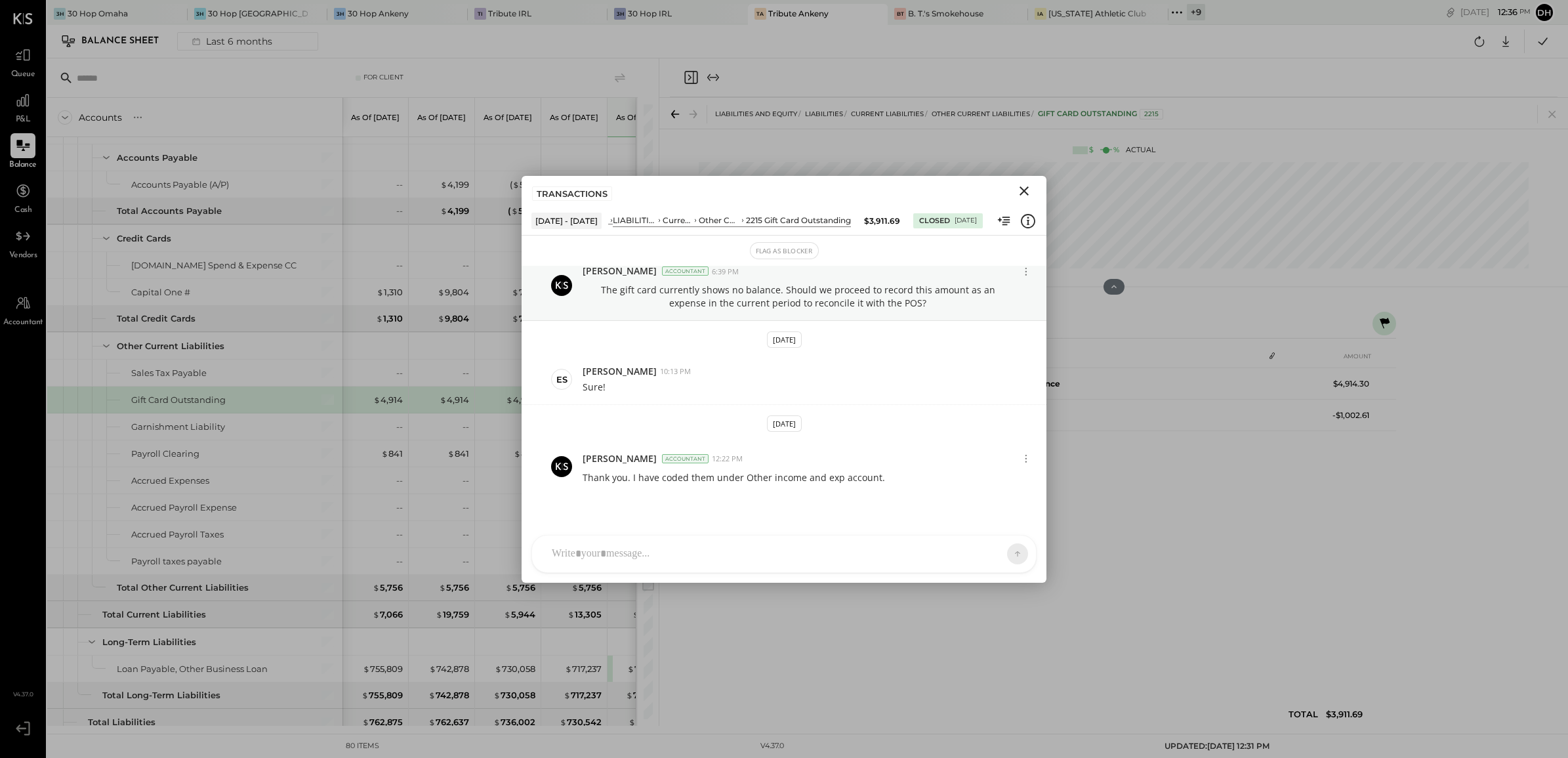
click at [1018, 195] on icon "Close" at bounding box center [1024, 191] width 16 height 16
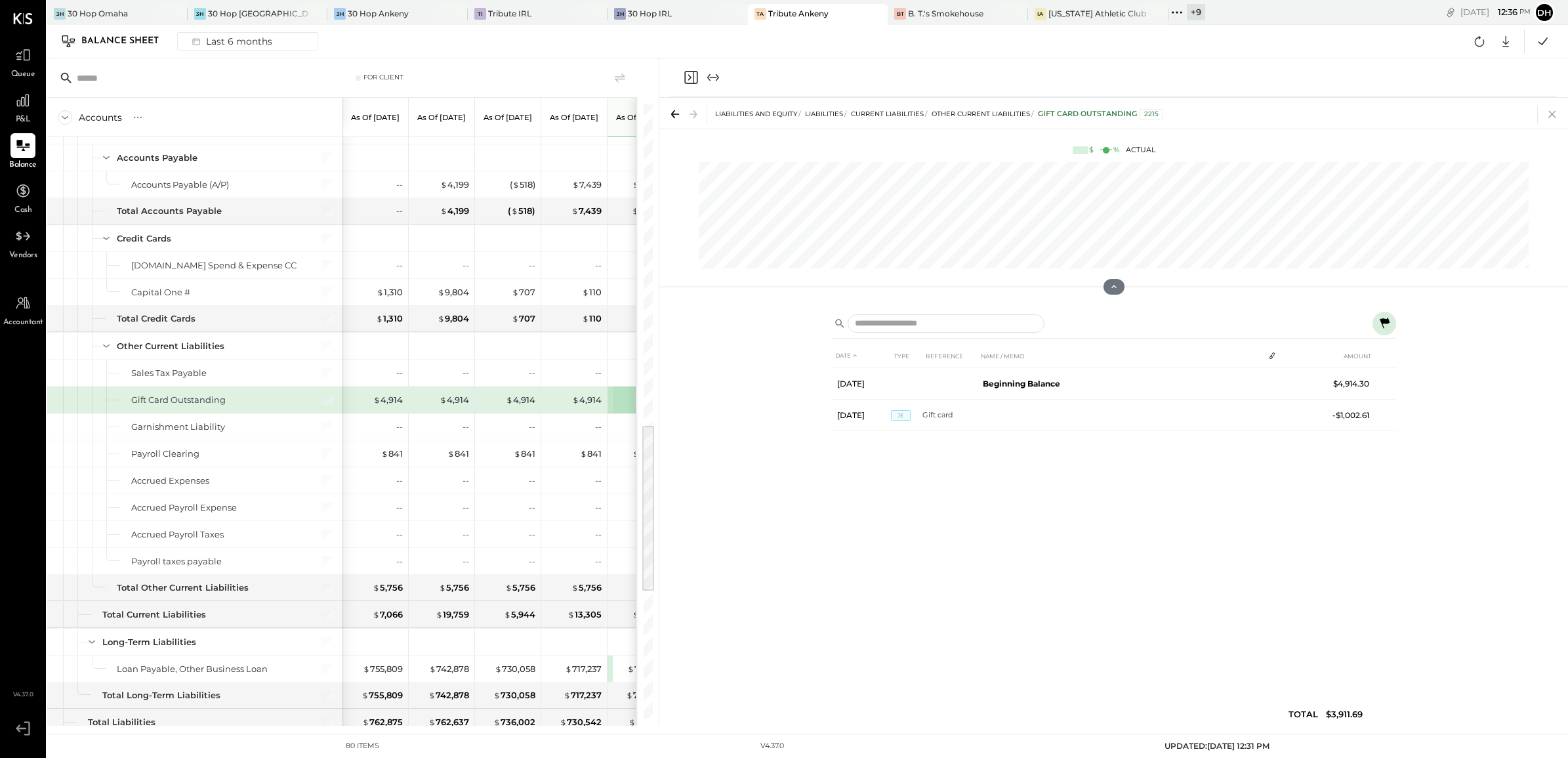
click at [1548, 115] on icon at bounding box center [1552, 114] width 18 height 18
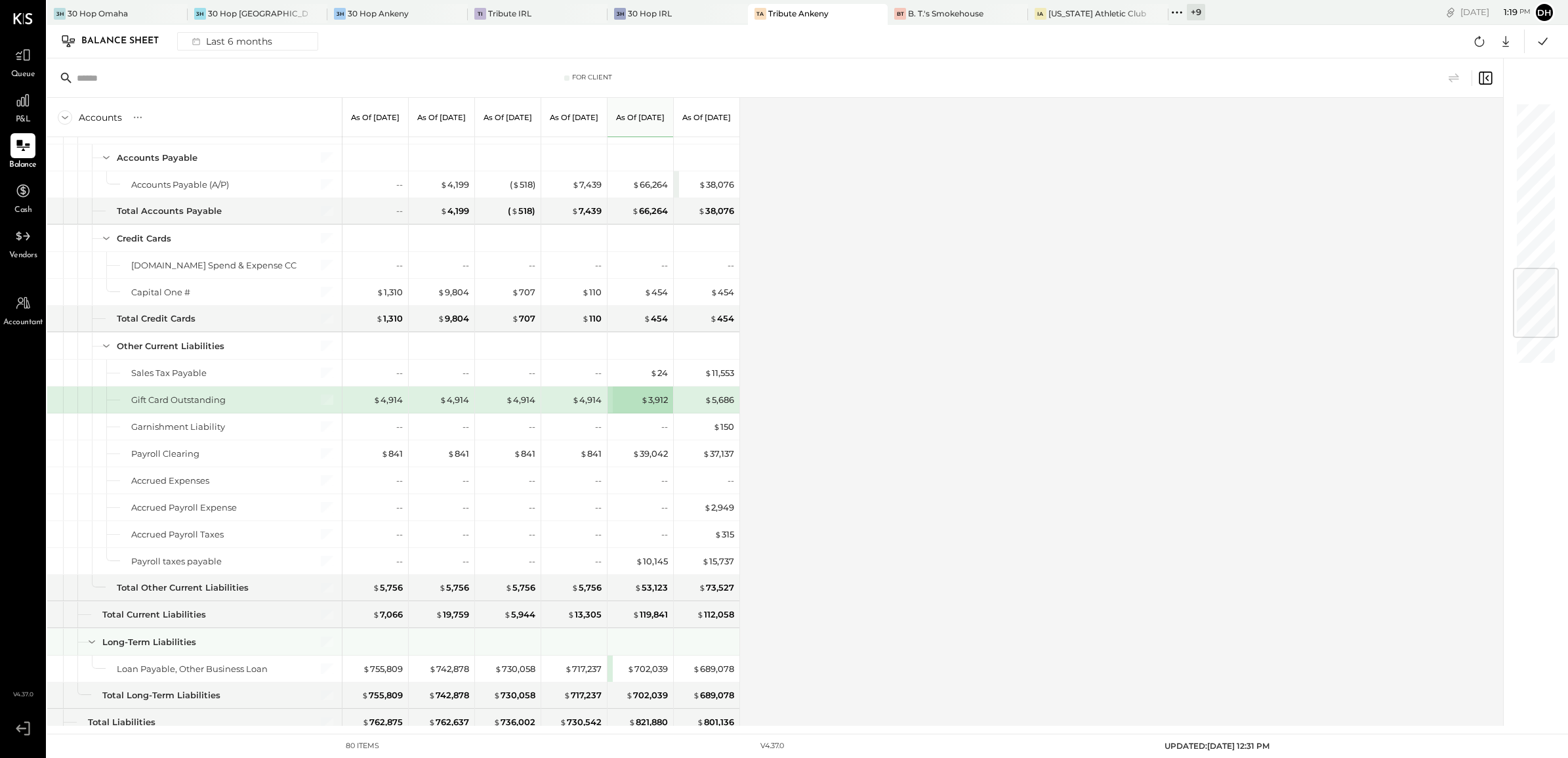
scroll to position [1393, 0]
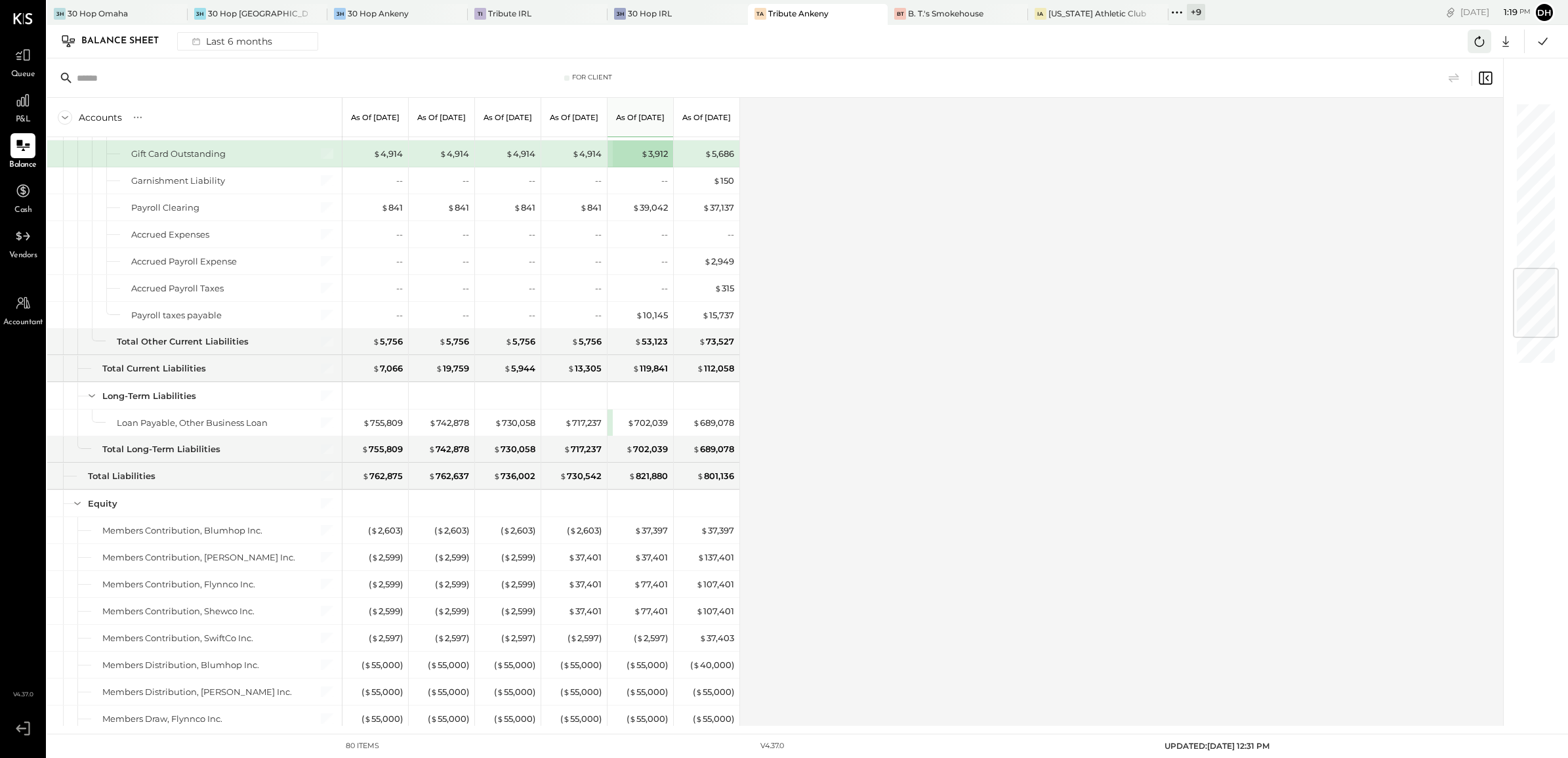
click at [1478, 40] on icon at bounding box center [1478, 41] width 17 height 17
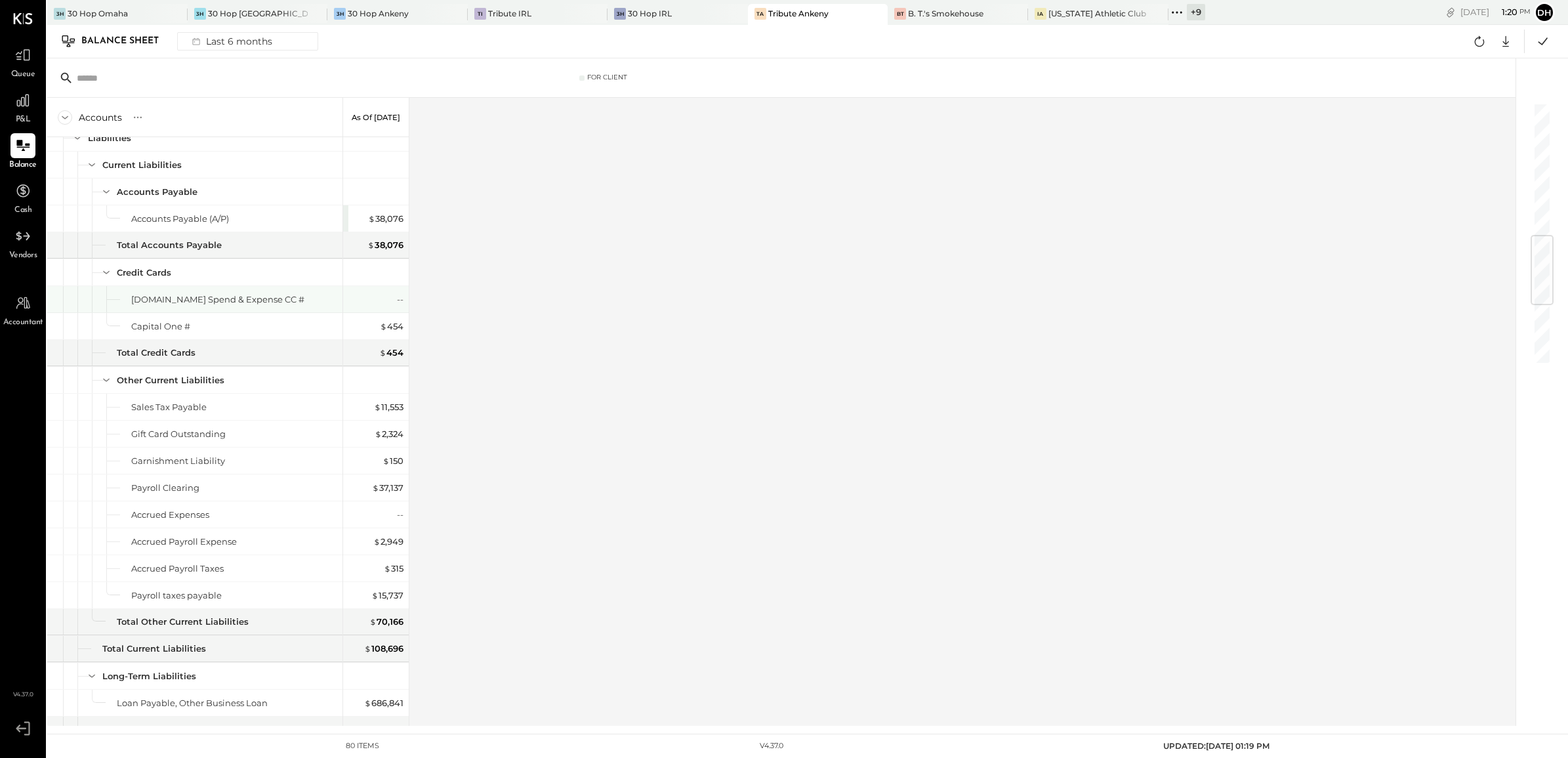
scroll to position [786, 0]
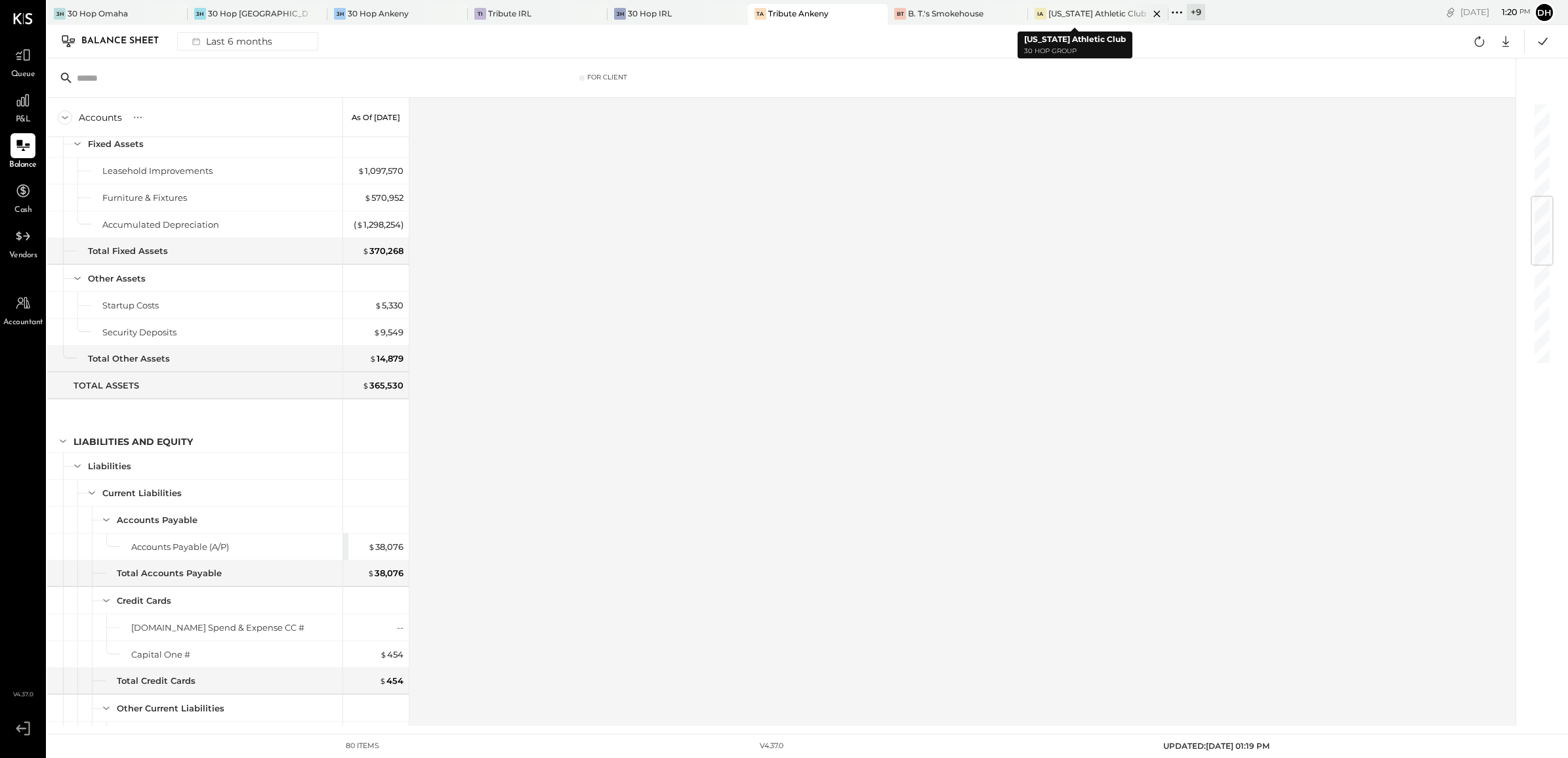
click at [1048, 11] on div "[US_STATE] Athletic Club" at bounding box center [1097, 13] width 98 height 11
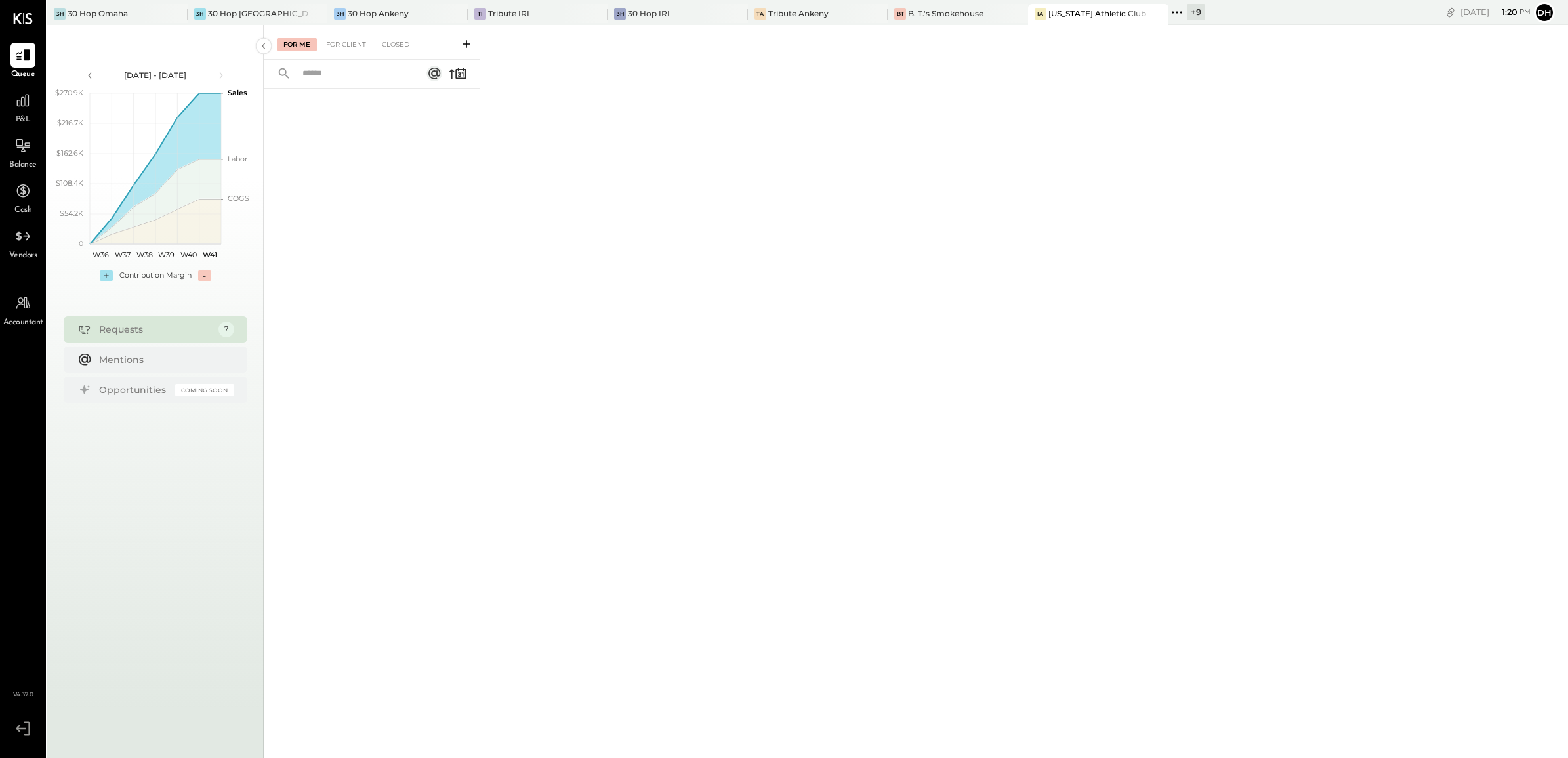
click at [36, 113] on div "P&L" at bounding box center [23, 107] width 38 height 38
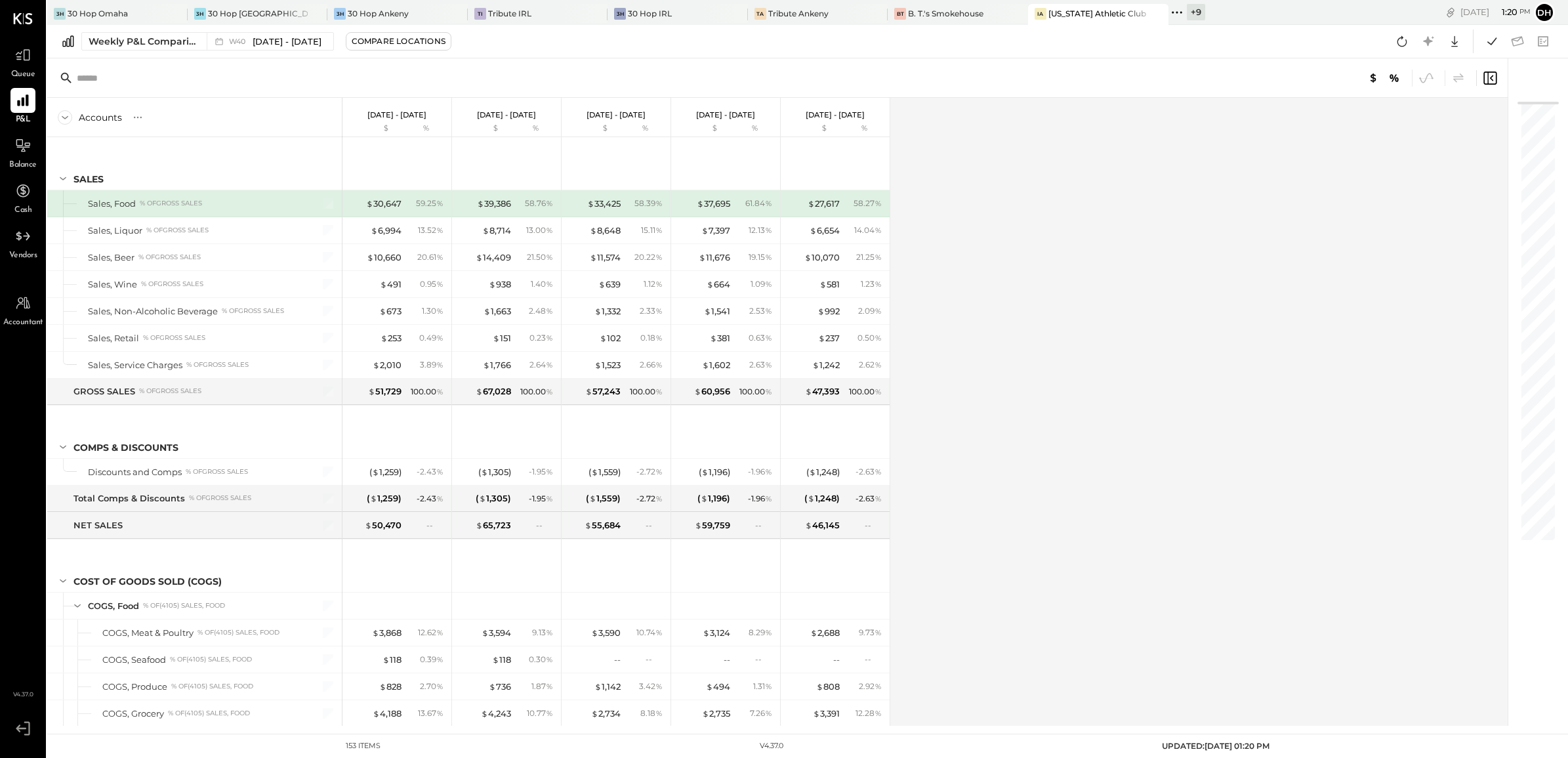
drag, startPoint x: 137, startPoint y: 41, endPoint x: 200, endPoint y: 142, distance: 119.0
click at [137, 41] on div "Weekly P&L Comparison" at bounding box center [143, 41] width 111 height 13
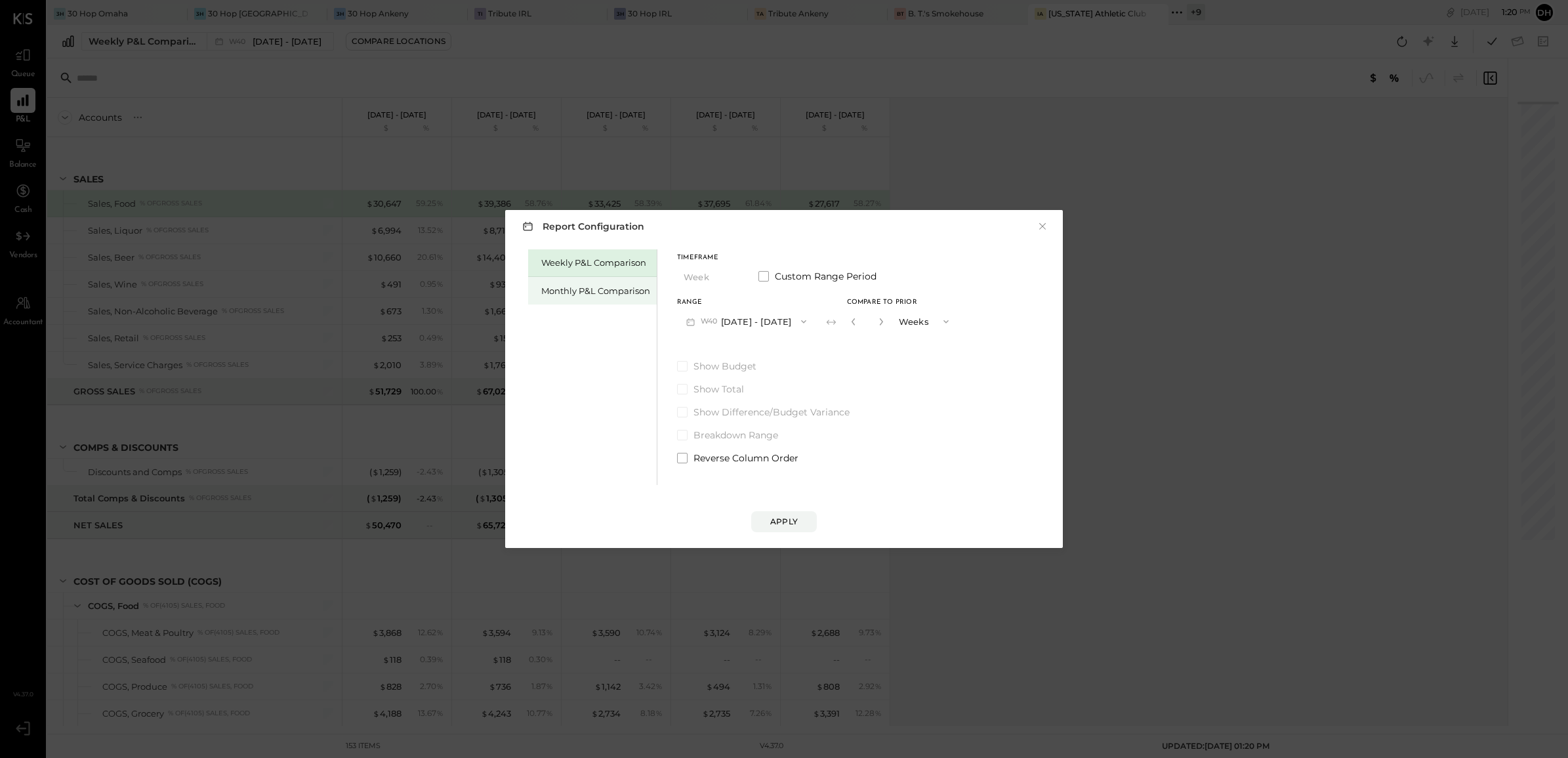
click at [602, 293] on div "Monthly P&L Comparison" at bounding box center [595, 291] width 109 height 13
click at [748, 320] on button "M10 [DATE] - [DATE]" at bounding box center [745, 321] width 136 height 24
click at [759, 358] on div "M09 [DATE] - [DATE]" at bounding box center [752, 351] width 149 height 28
click at [865, 327] on div "Compare" at bounding box center [857, 323] width 43 height 11
click at [881, 322] on button "button" at bounding box center [881, 321] width 11 height 14
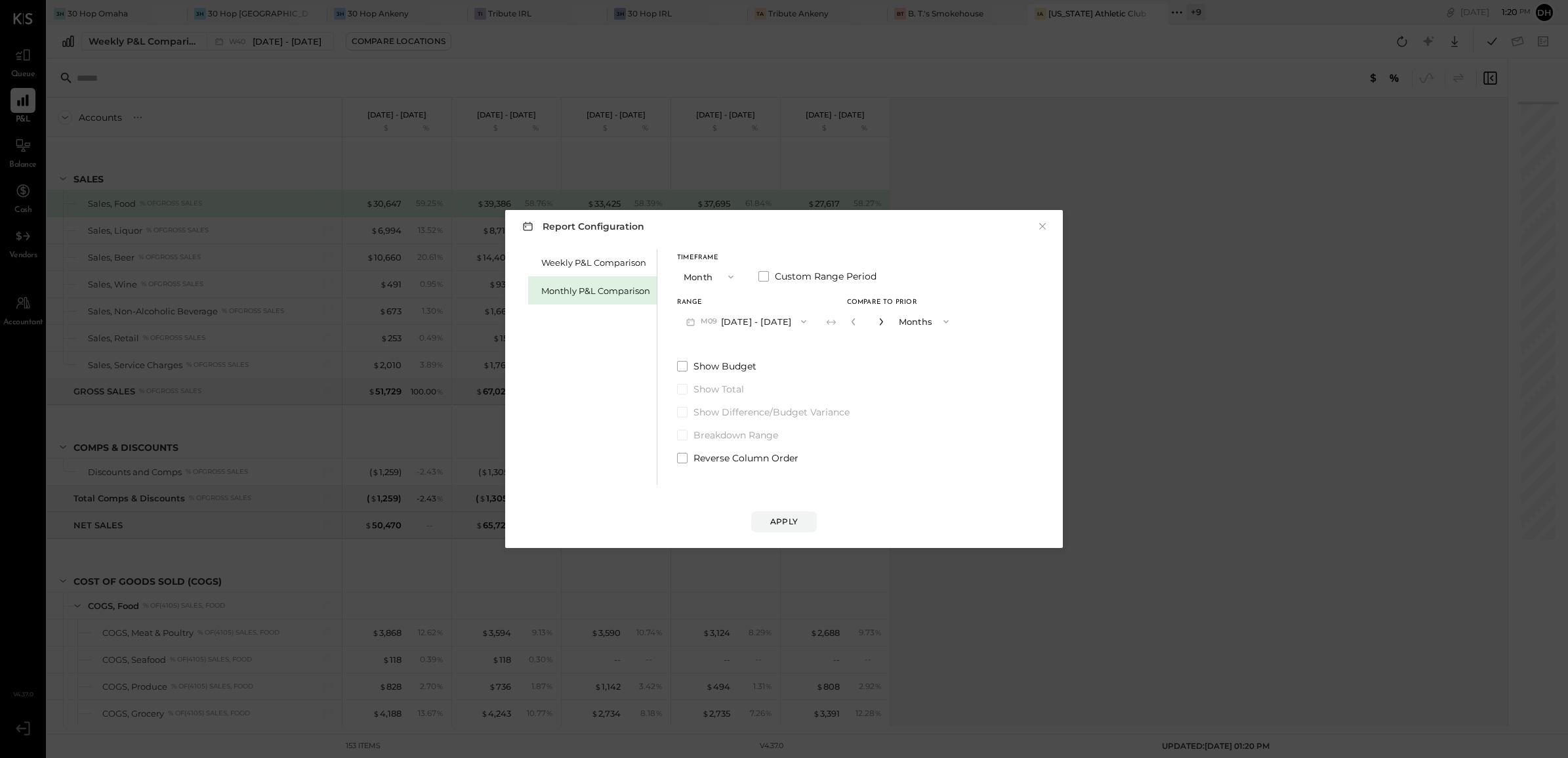
click at [879, 323] on icon "button" at bounding box center [881, 322] width 8 height 8
type input "*"
click at [775, 517] on div "Apply" at bounding box center [784, 521] width 28 height 11
